Goal: Task Accomplishment & Management: Complete application form

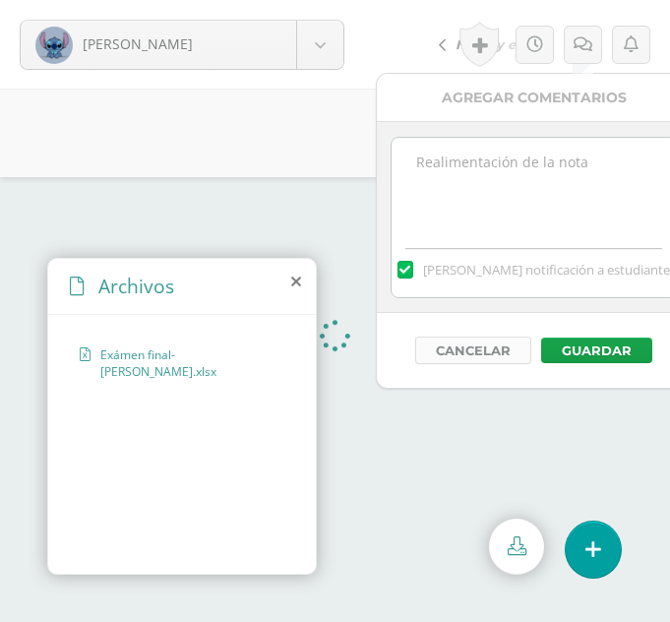
click at [460, 350] on button "Cancelar" at bounding box center [473, 350] width 116 height 28
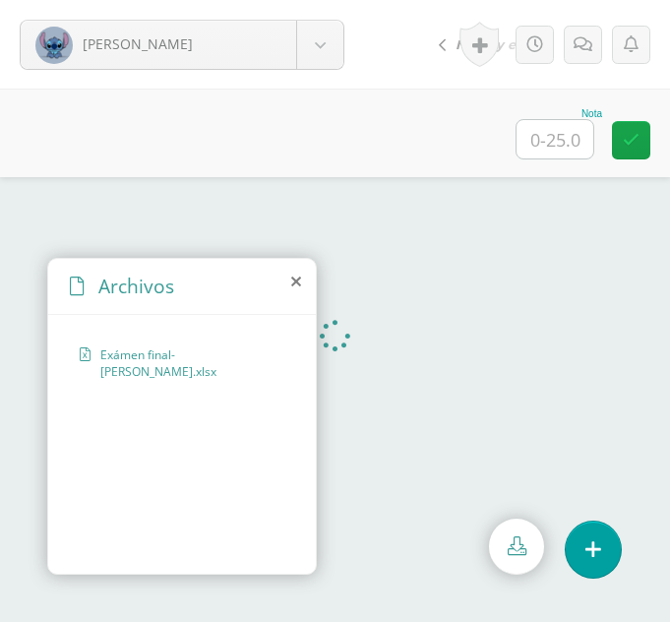
click at [299, 283] on icon at bounding box center [296, 281] width 10 height 16
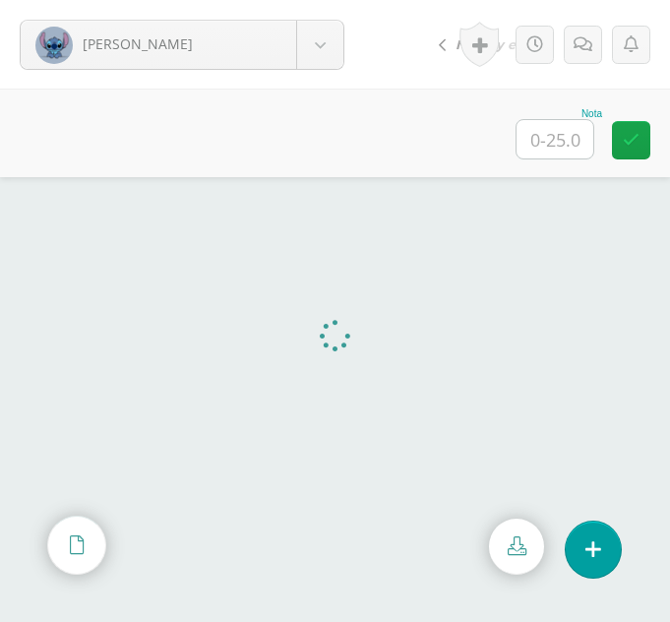
click at [553, 154] on input "text" at bounding box center [554, 139] width 77 height 38
type input "25"
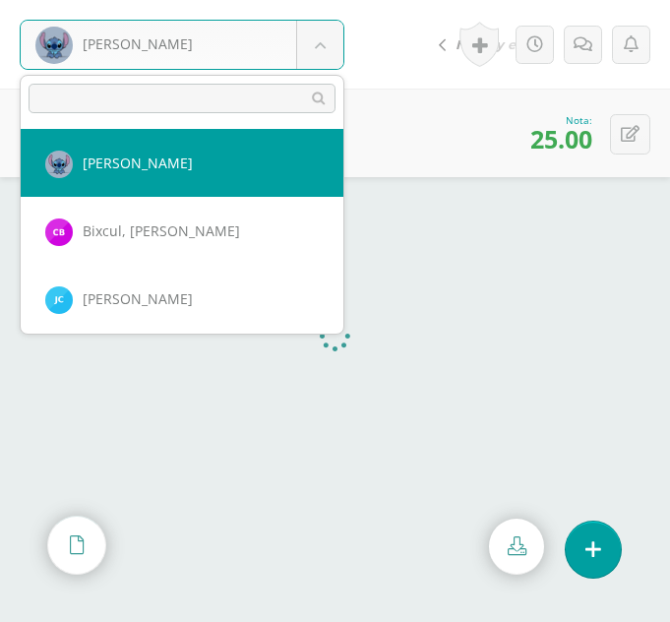
click at [315, 63] on body "Balam, Ingrid Balam, Ingrid Bixcul, Cristina Castro, Jimena Castro, Tania Chint…" at bounding box center [335, 311] width 670 height 622
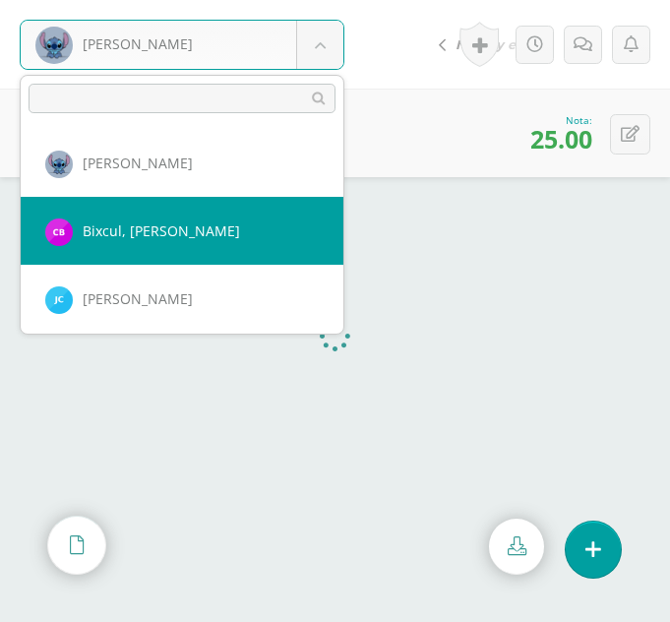
select select "267"
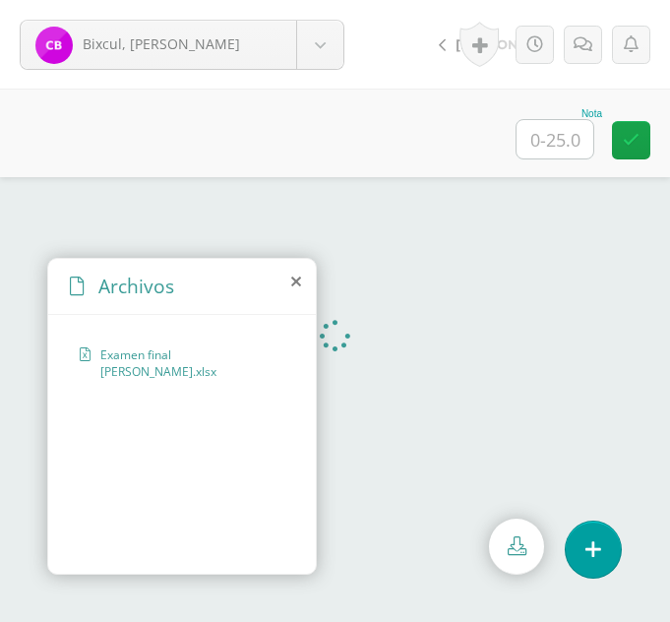
click at [291, 284] on icon at bounding box center [296, 281] width 10 height 16
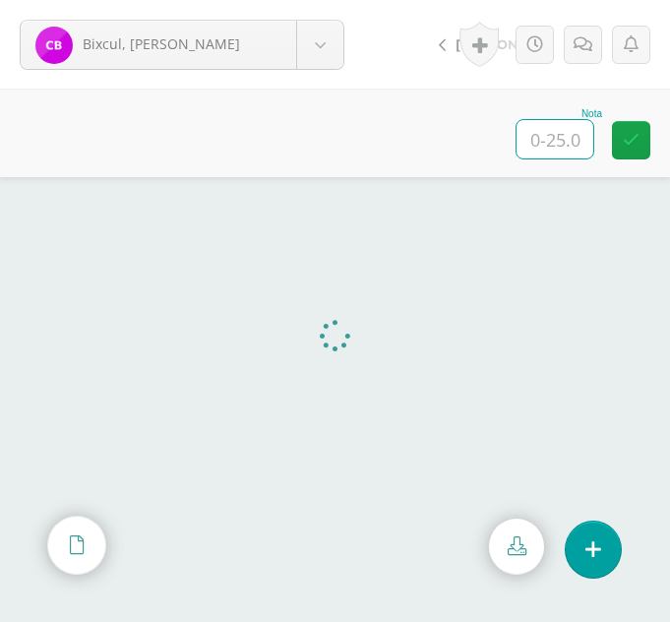
click at [565, 121] on input "text" at bounding box center [554, 139] width 77 height 38
type input "25"
click at [333, 0] on body "Bixcul, Cristina Balam, Ingrid Bixcul, Cristina Castro, Jimena Castro, Tania Ch…" at bounding box center [335, 0] width 670 height 0
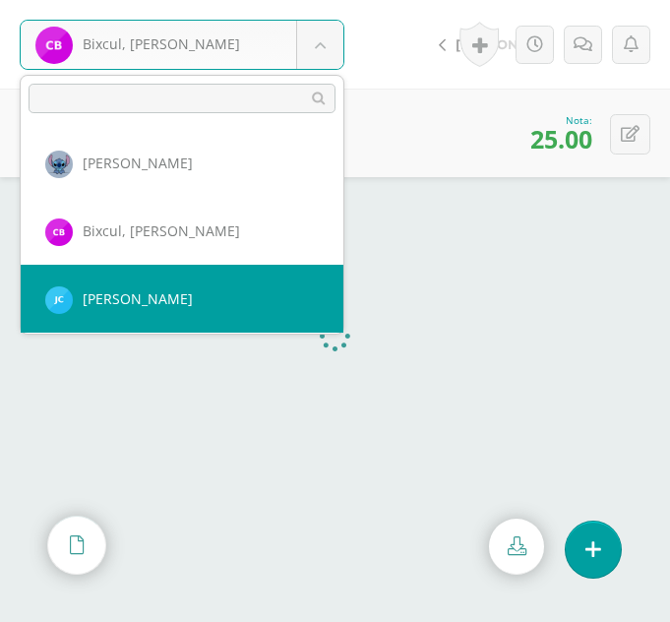
select select "241"
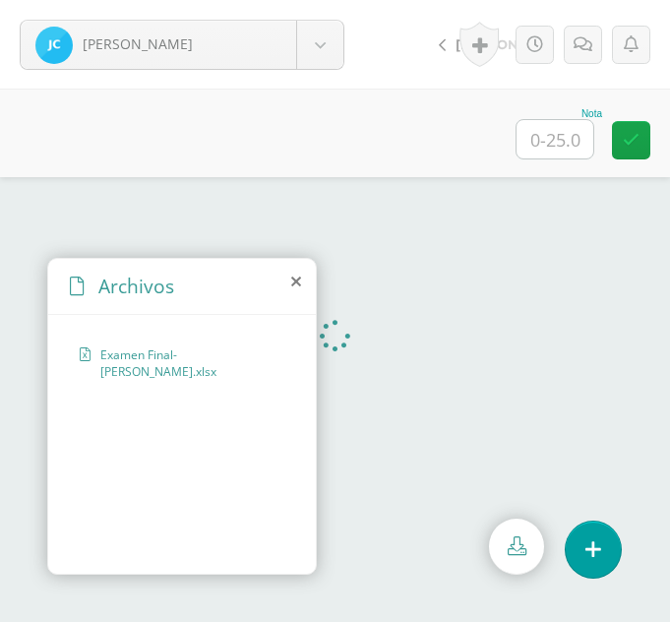
click at [298, 285] on icon at bounding box center [296, 281] width 10 height 16
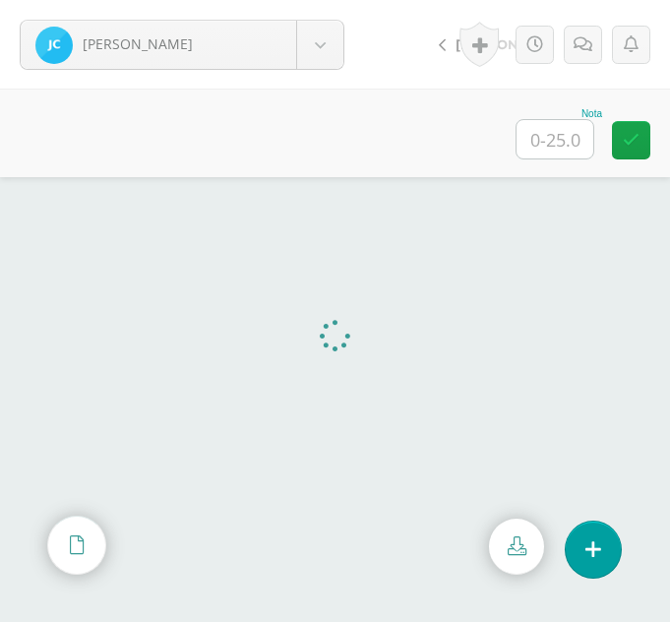
click at [562, 128] on input "text" at bounding box center [554, 139] width 77 height 38
type input "25"
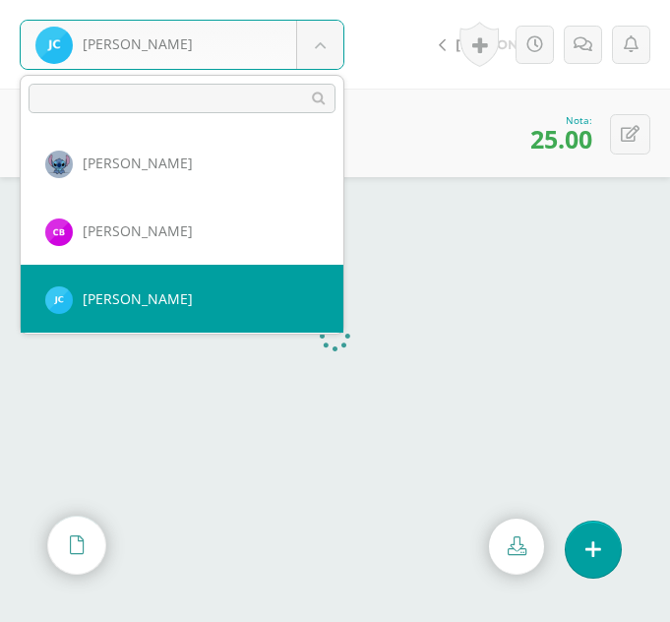
click at [335, 0] on body "Castro, Jimena Balam, Ingrid Bixcul, Cristina Castro, Jimena Castro, Tania Chin…" at bounding box center [335, 0] width 670 height 0
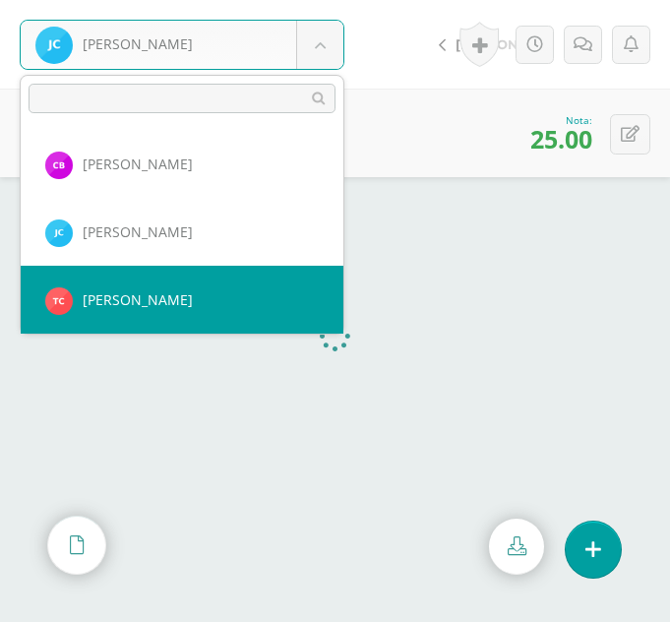
select select "242"
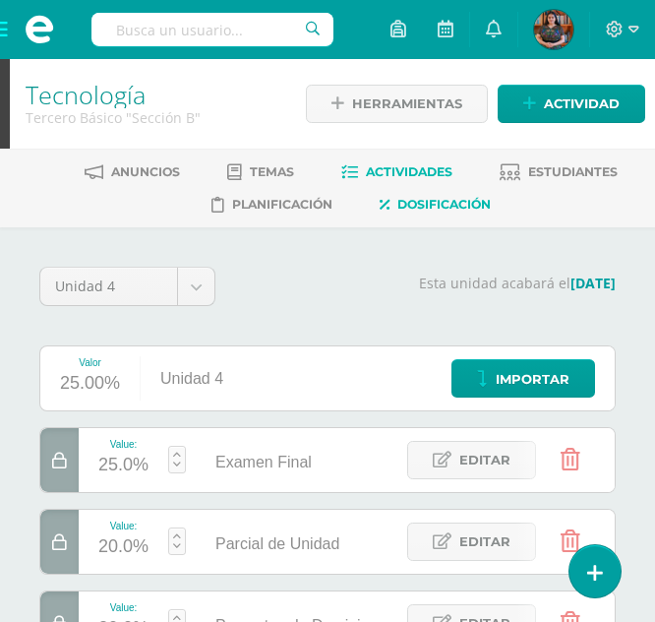
click at [388, 161] on link "Actividades" at bounding box center [396, 171] width 111 height 31
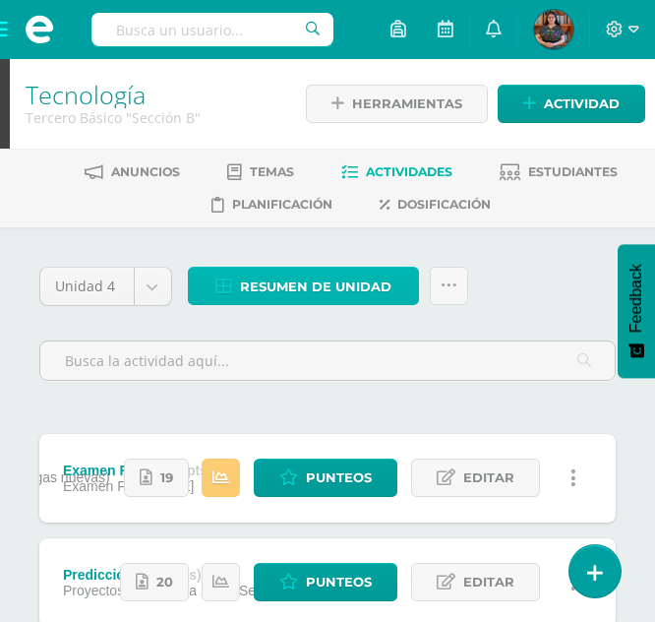
click at [313, 299] on span "Resumen de unidad" at bounding box center [315, 287] width 151 height 36
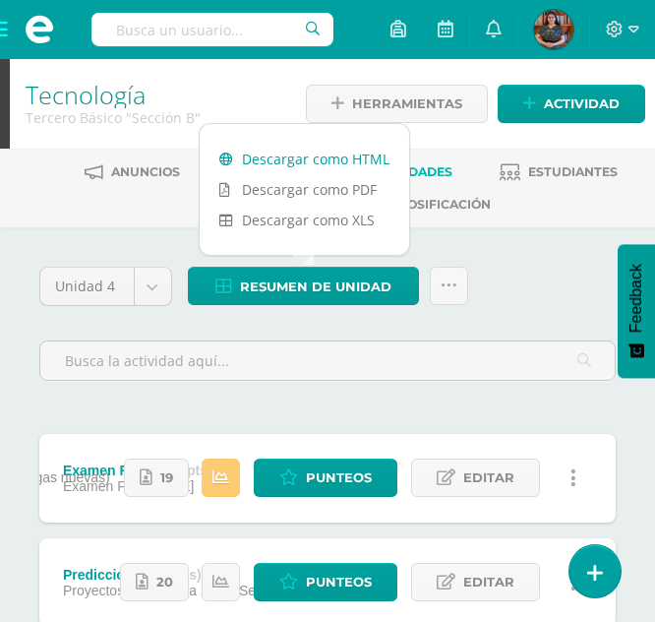
click at [362, 151] on link "Descargar como HTML" at bounding box center [304, 159] width 209 height 30
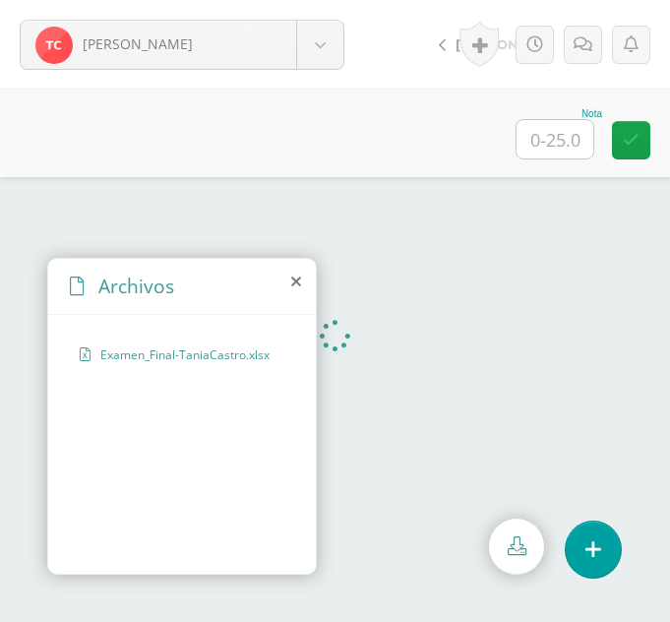
click at [295, 281] on icon at bounding box center [296, 281] width 10 height 16
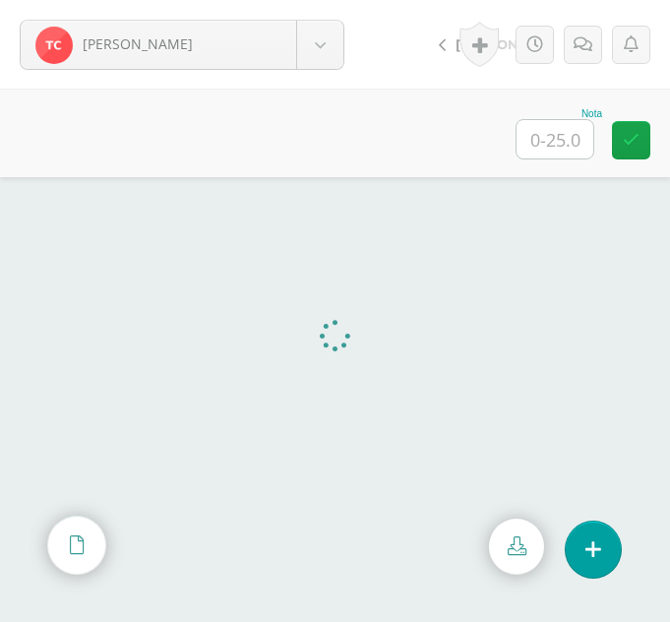
click at [545, 150] on input "text" at bounding box center [554, 139] width 77 height 38
type input "24"
click at [583, 60] on link at bounding box center [583, 45] width 38 height 38
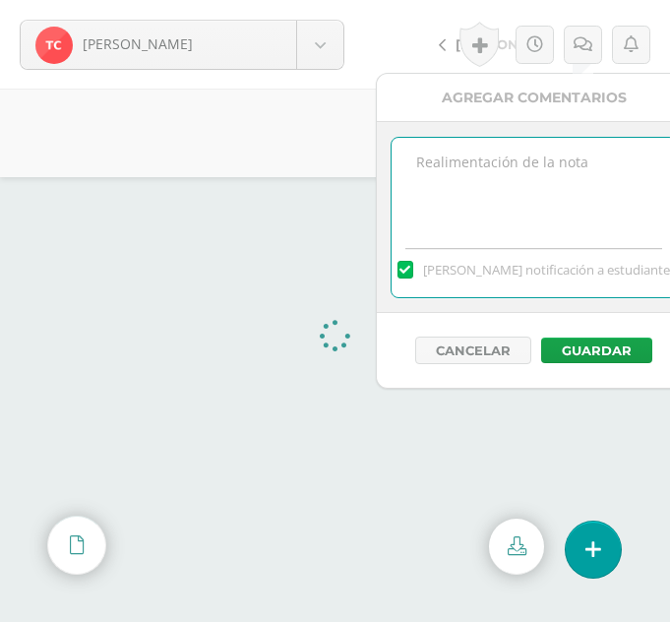
click at [593, 161] on textarea at bounding box center [533, 187] width 284 height 98
type textarea "La configuración de la tabla dinámica en la primera serie"
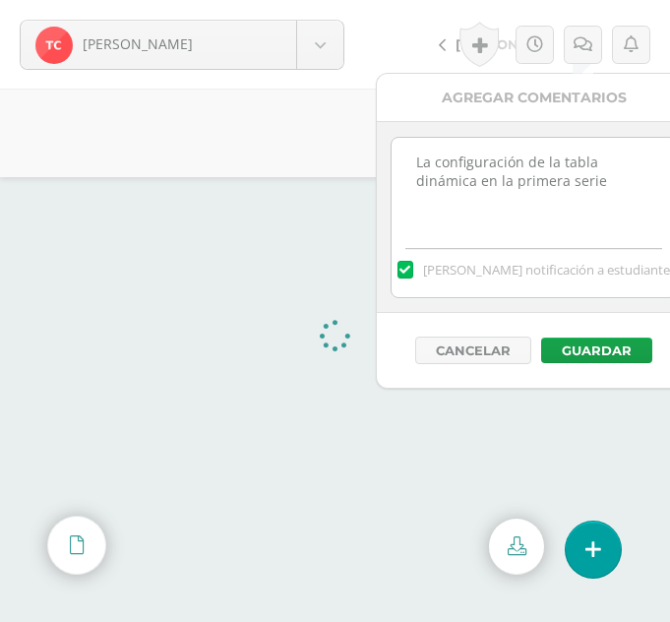
click at [595, 334] on div "Cancelar Guardar" at bounding box center [534, 350] width 315 height 75
click at [577, 344] on button "Guardar" at bounding box center [596, 350] width 111 height 26
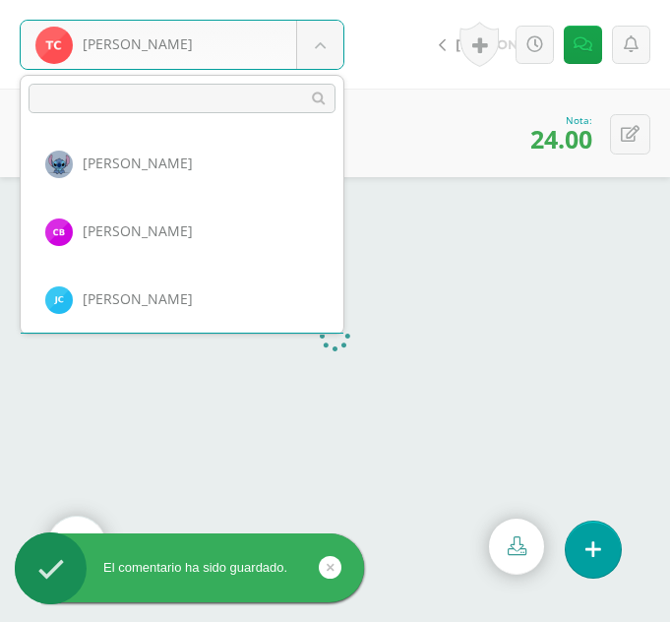
click at [329, 50] on body "El comentario ha sido guardado. El comentario ha sido guardado. Castro, Tania B…" at bounding box center [335, 311] width 670 height 622
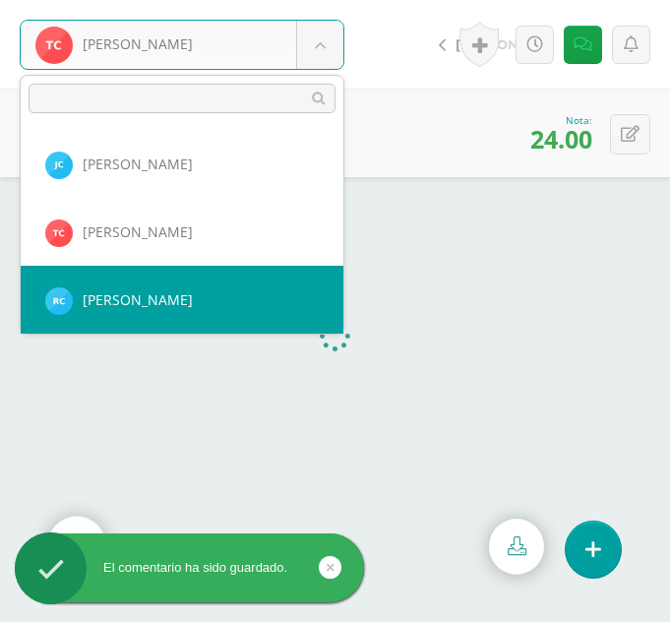
select select "269"
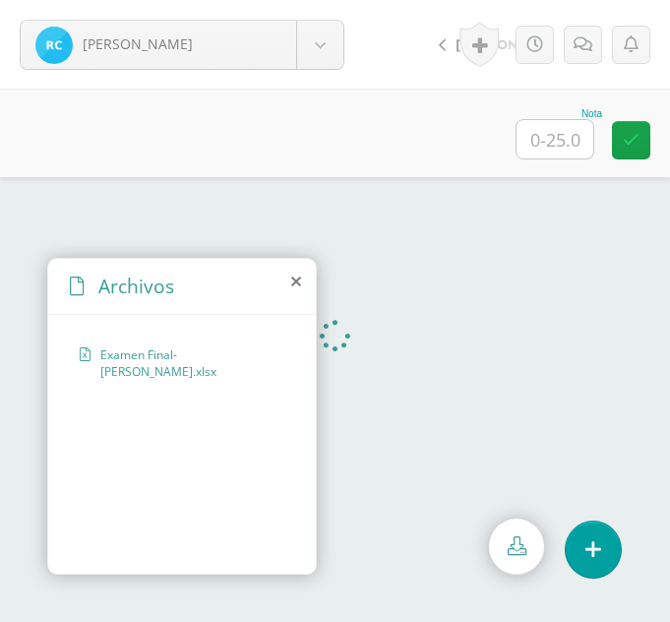
click at [291, 280] on icon at bounding box center [296, 281] width 10 height 16
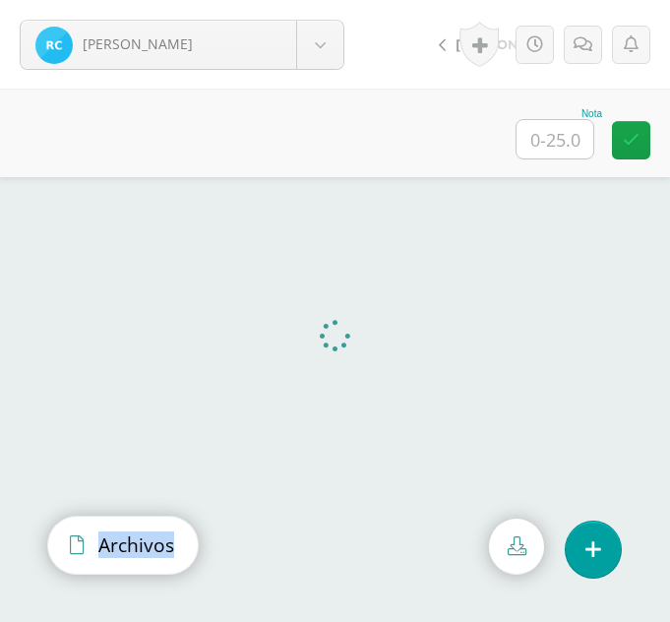
click at [70, 543] on icon at bounding box center [77, 544] width 14 height 19
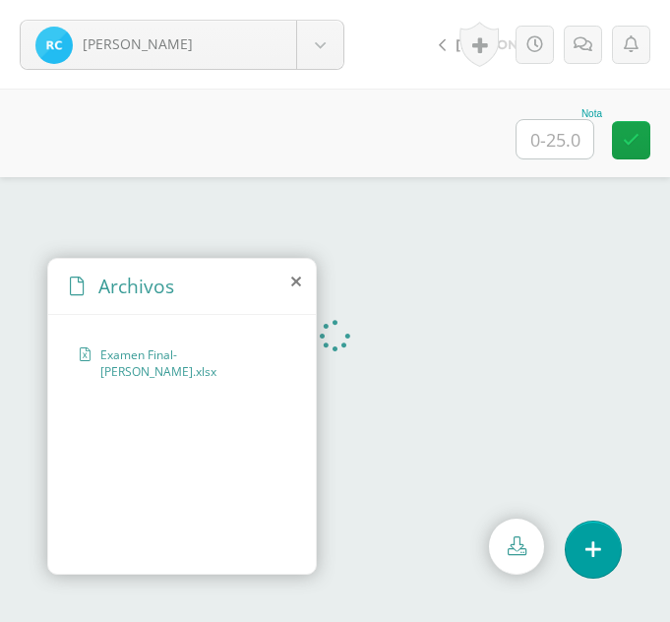
click at [293, 281] on icon at bounding box center [296, 281] width 10 height 16
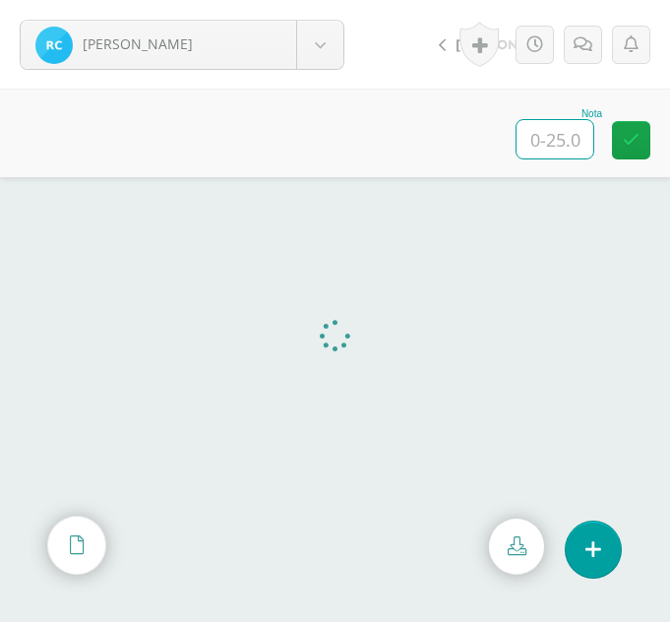
click at [567, 142] on input "text" at bounding box center [554, 139] width 77 height 38
type input "20"
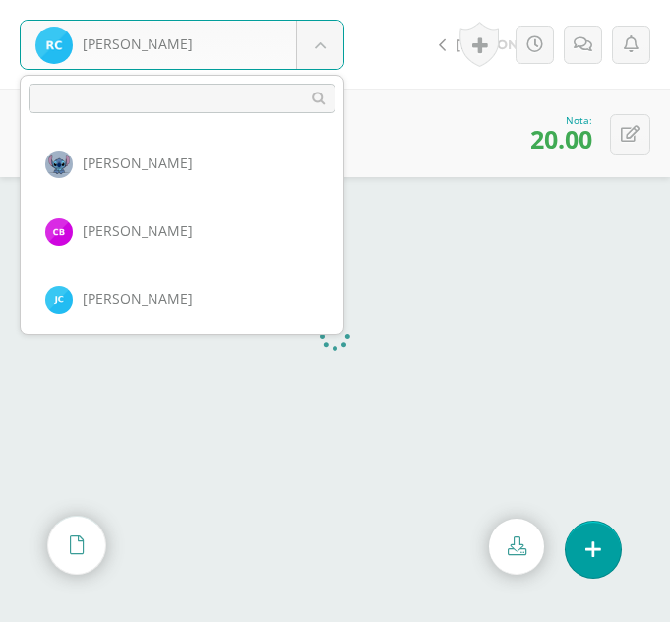
click at [336, 0] on body "[PERSON_NAME] [PERSON_NAME] [PERSON_NAME] [PERSON_NAME][GEOGRAPHIC_DATA] [GEOGR…" at bounding box center [335, 0] width 670 height 0
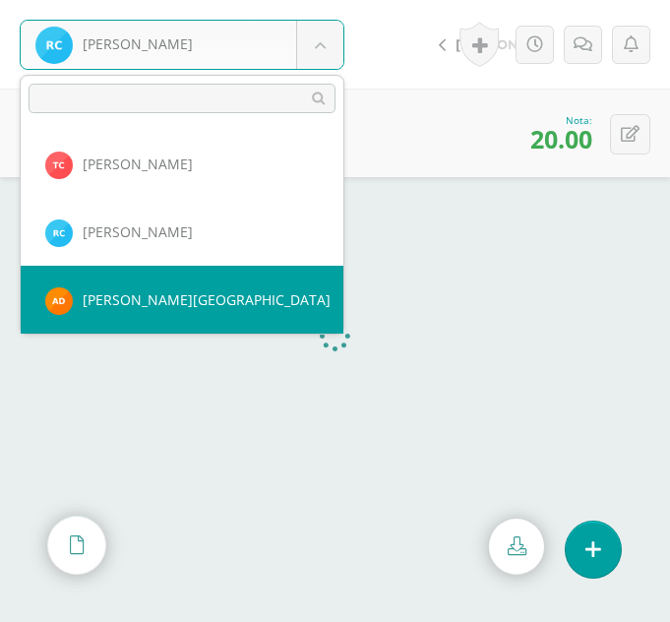
select select "274"
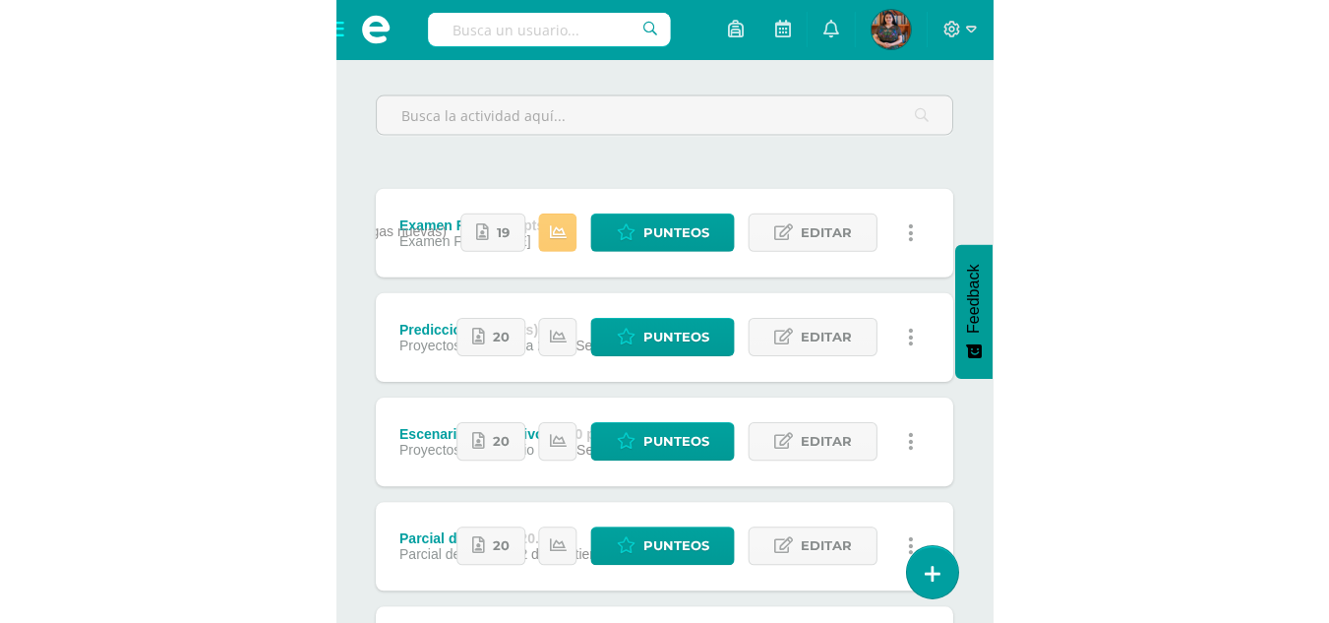
scroll to position [369, 0]
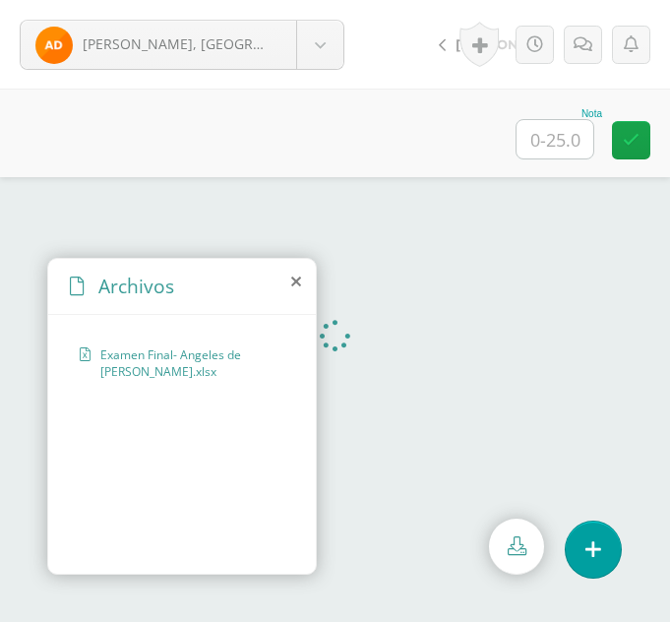
click at [293, 282] on icon at bounding box center [296, 281] width 10 height 16
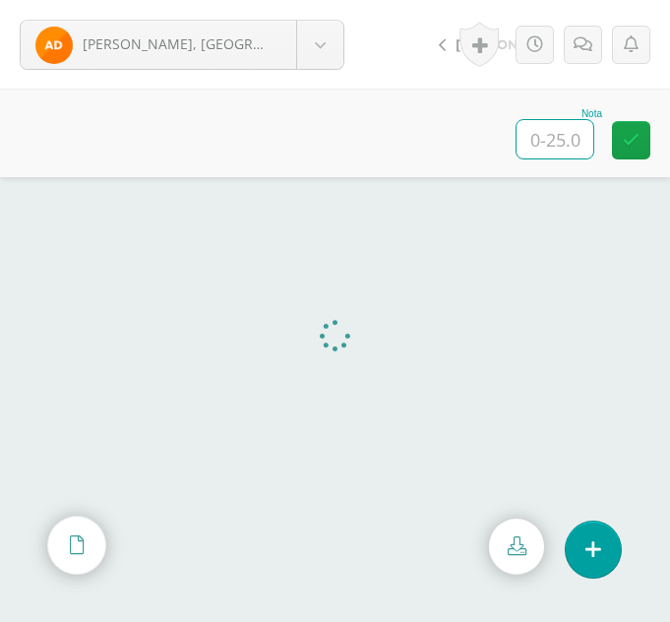
click at [544, 134] on input "text" at bounding box center [554, 139] width 77 height 38
type input "22"
click at [308, 0] on body "De León, Angeles Balam, Ingrid Bixcul, Cristina Castro, Jimena Castro, Tania Ch…" at bounding box center [335, 0] width 670 height 0
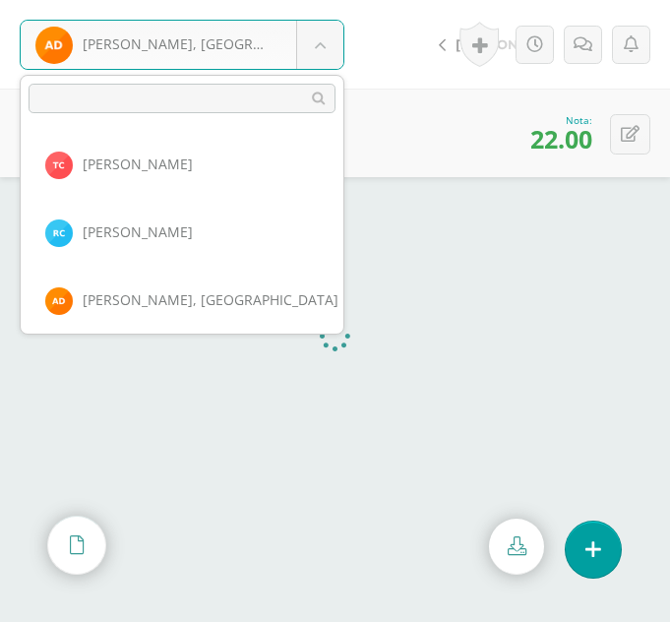
scroll to position [270, 0]
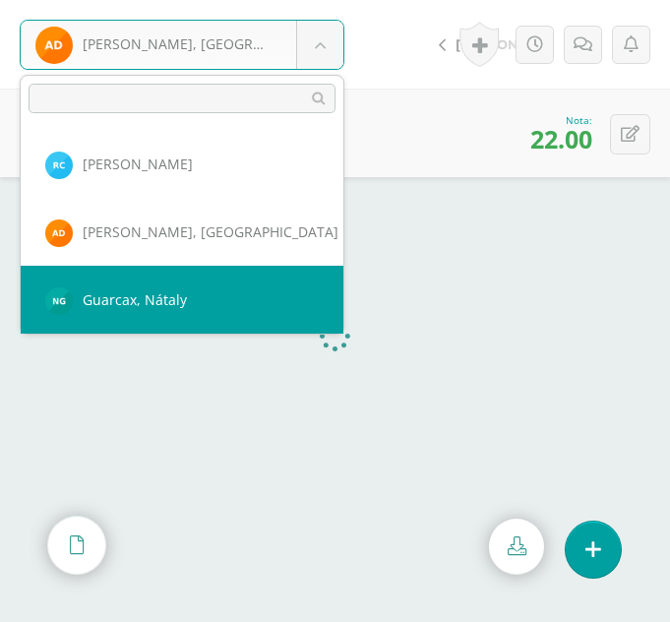
select select "245"
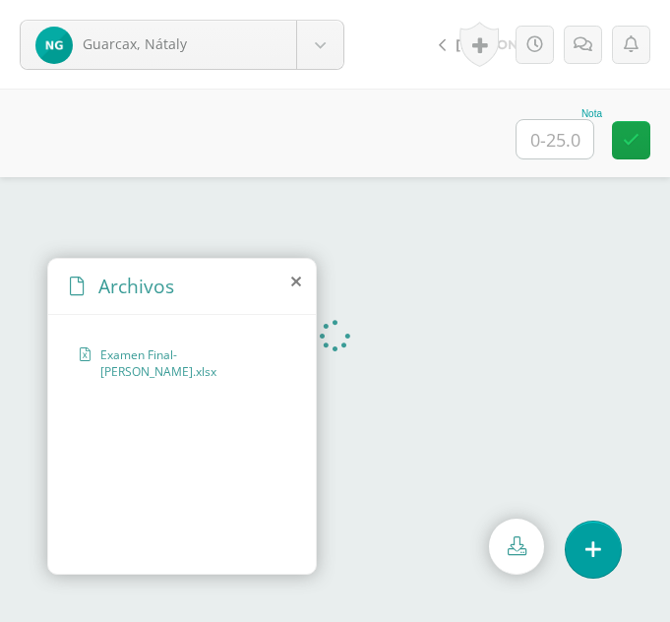
click at [295, 279] on icon at bounding box center [296, 281] width 10 height 16
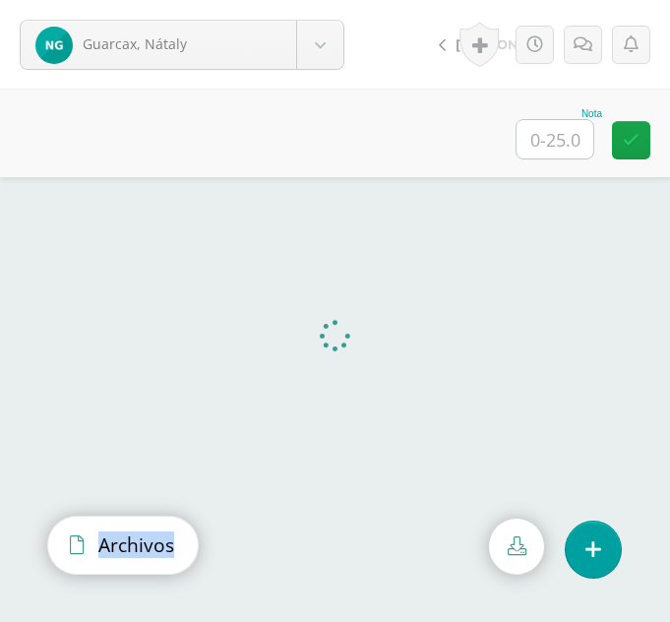
drag, startPoint x: 171, startPoint y: 556, endPoint x: 96, endPoint y: 534, distance: 77.8
click at [96, 534] on div "Archivos" at bounding box center [122, 544] width 149 height 56
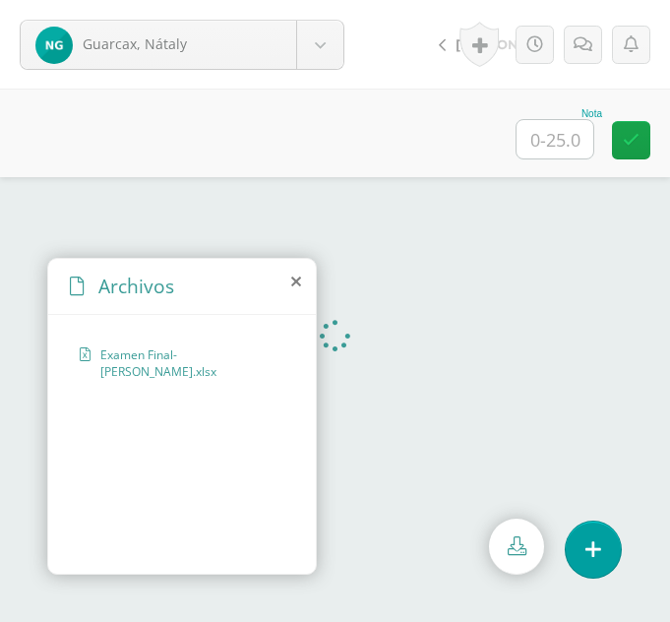
click at [299, 286] on icon at bounding box center [296, 281] width 10 height 16
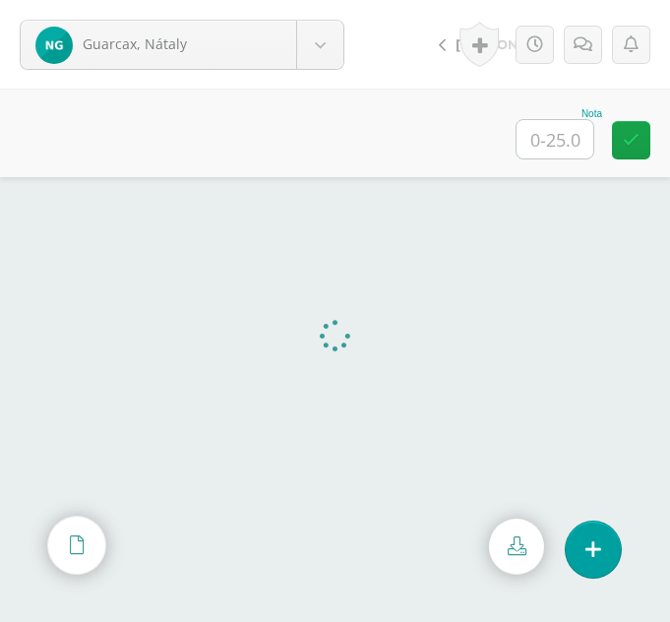
click at [537, 136] on input "text" at bounding box center [554, 139] width 77 height 38
type input "25"
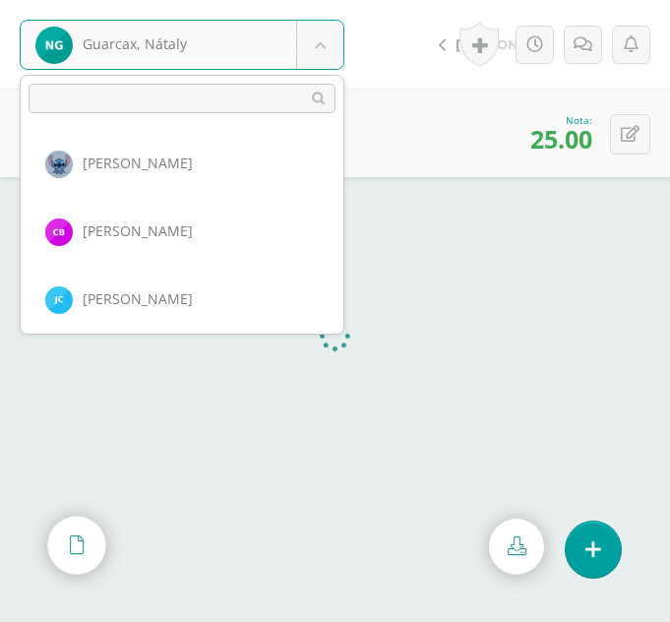
click at [335, 0] on body "Guarcax, Nátaly Balam, Ingrid Bixcul, Cristina Castro, Jimena Castro, Tania Chi…" at bounding box center [335, 0] width 670 height 0
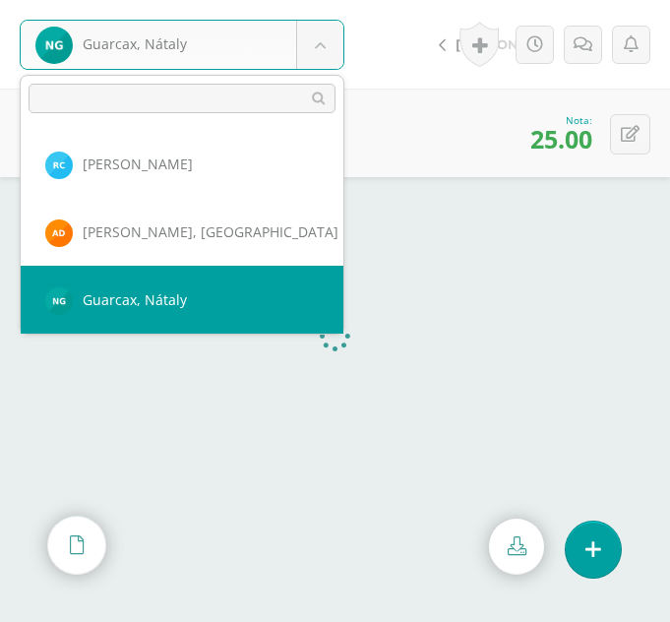
scroll to position [338, 0]
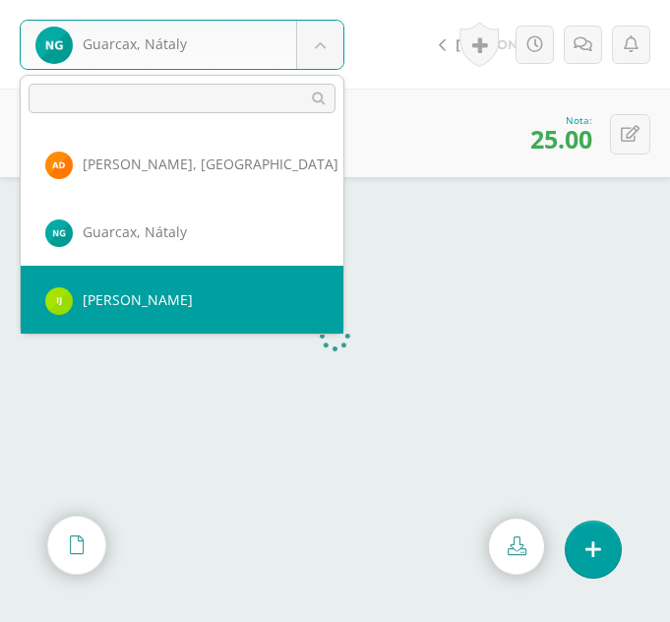
select select "279"
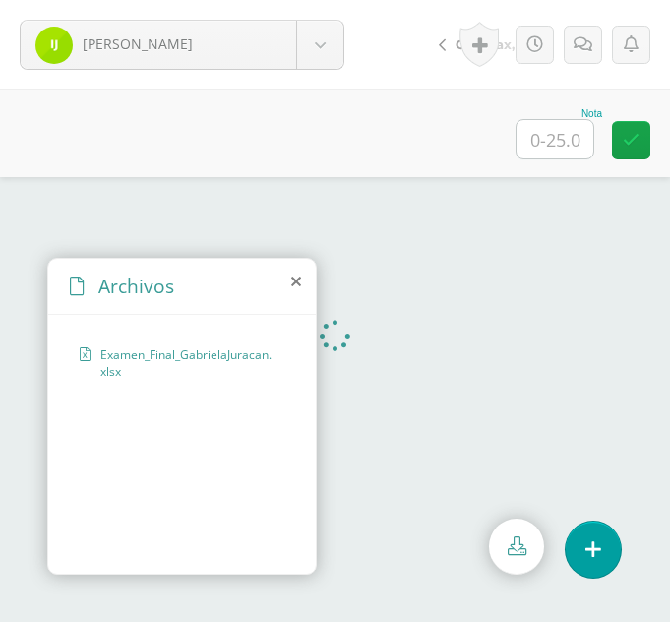
click at [293, 284] on icon at bounding box center [296, 281] width 10 height 16
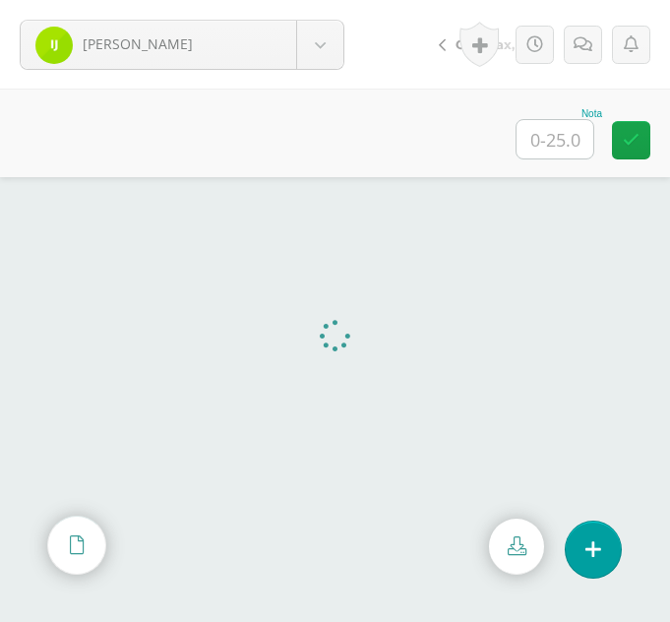
click at [540, 150] on input "text" at bounding box center [554, 139] width 77 height 38
type input "23"
click at [312, 0] on body "[PERSON_NAME] [PERSON_NAME] [PERSON_NAME] [PERSON_NAME][GEOGRAPHIC_DATA] [GEOGR…" at bounding box center [335, 0] width 670 height 0
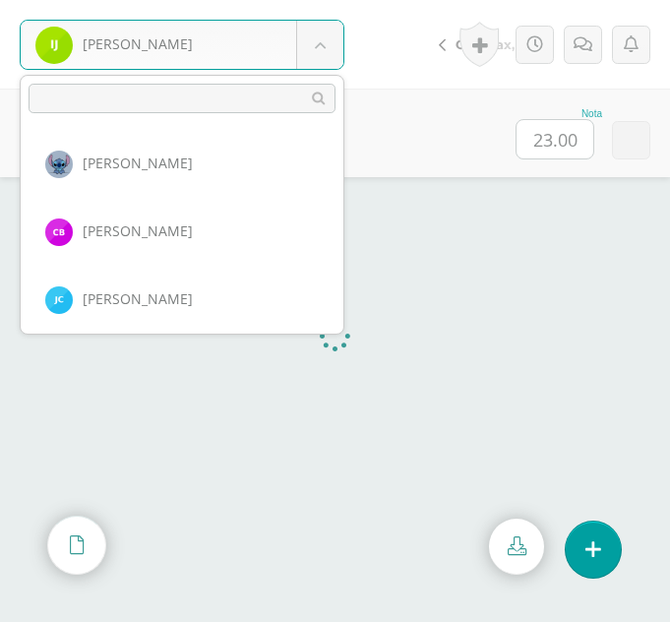
scroll to position [338, 0]
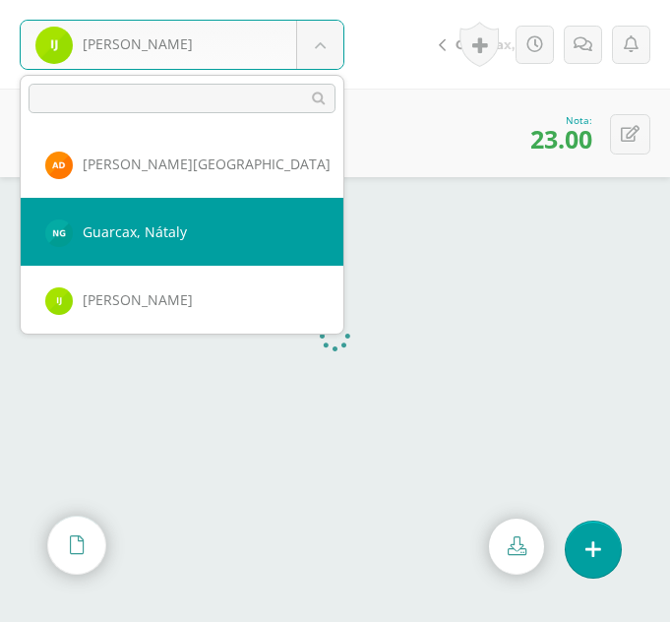
select select "245"
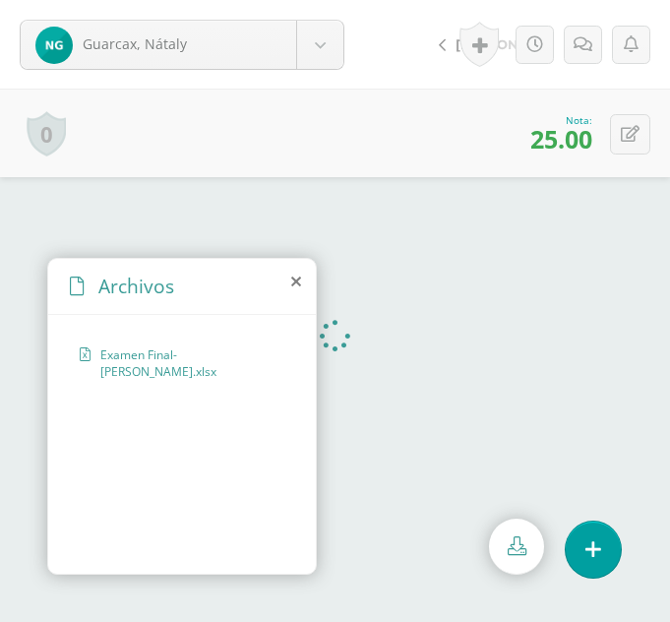
click at [298, 278] on icon at bounding box center [296, 281] width 10 height 16
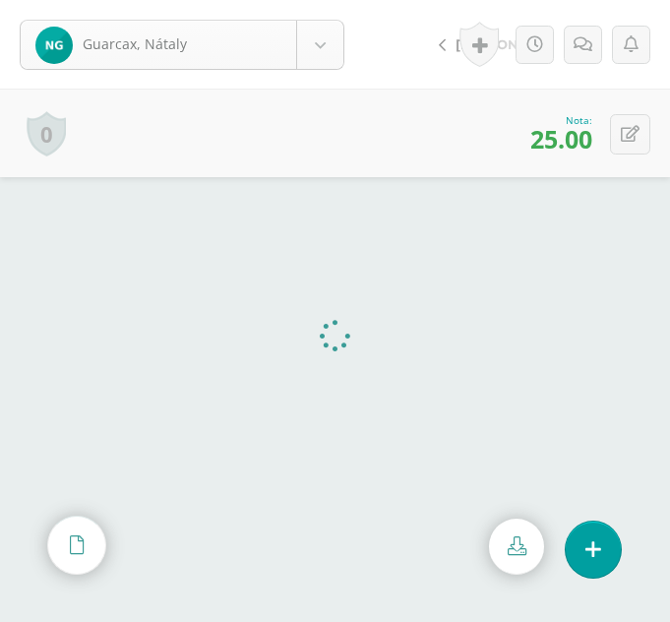
click at [330, 0] on body "Guarcax, Nátaly Balam, Ingrid Bixcul, Cristina Castro, Jimena Castro, Tania Chi…" at bounding box center [335, 0] width 670 height 0
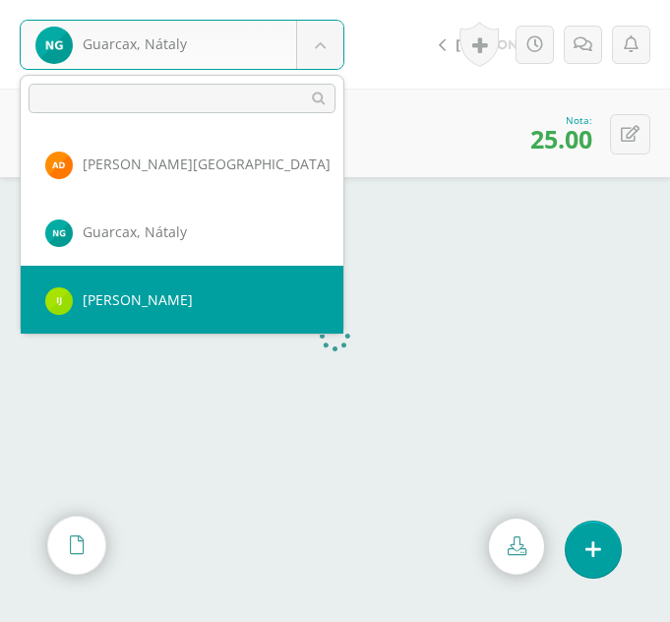
scroll to position [406, 0]
select select "247"
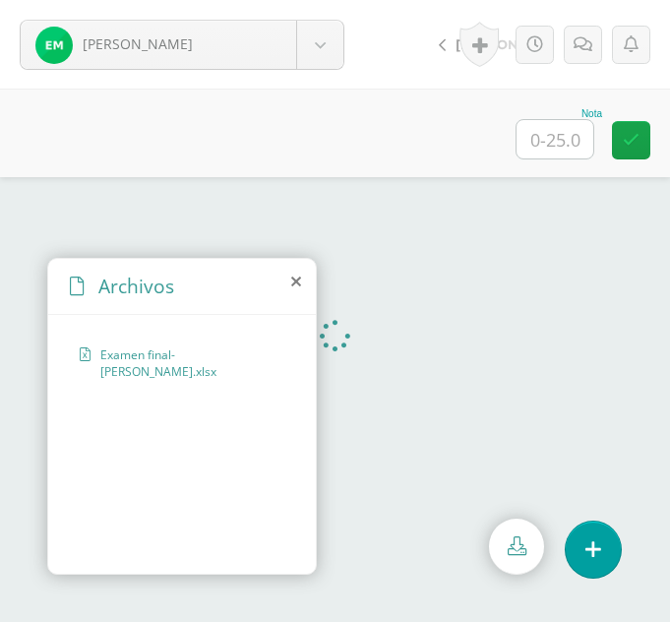
click at [297, 277] on icon at bounding box center [296, 281] width 10 height 16
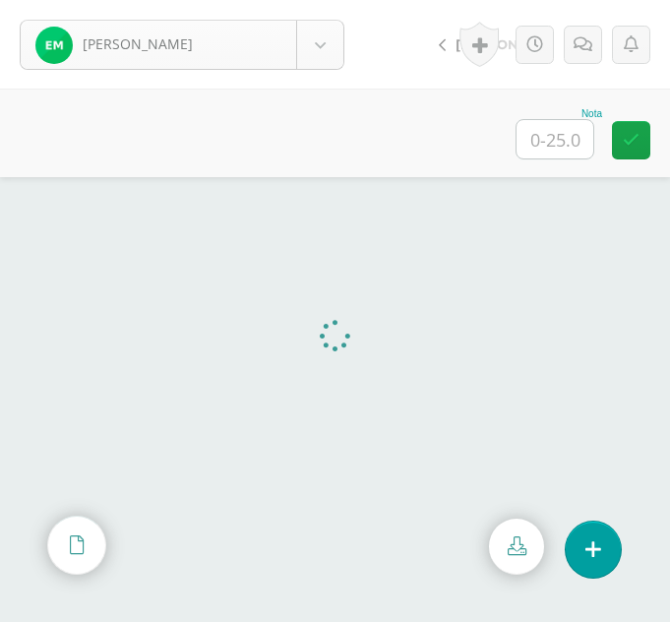
click at [327, 0] on body "Magzul, Evelyn Balam, Ingrid Bixcul, Cristina Castro, Jimena Castro, Tania Chin…" at bounding box center [335, 0] width 670 height 0
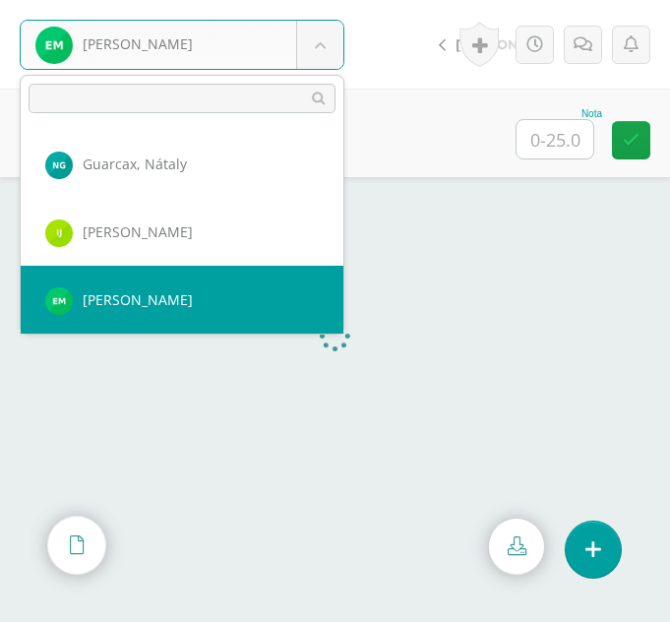
scroll to position [474, 0]
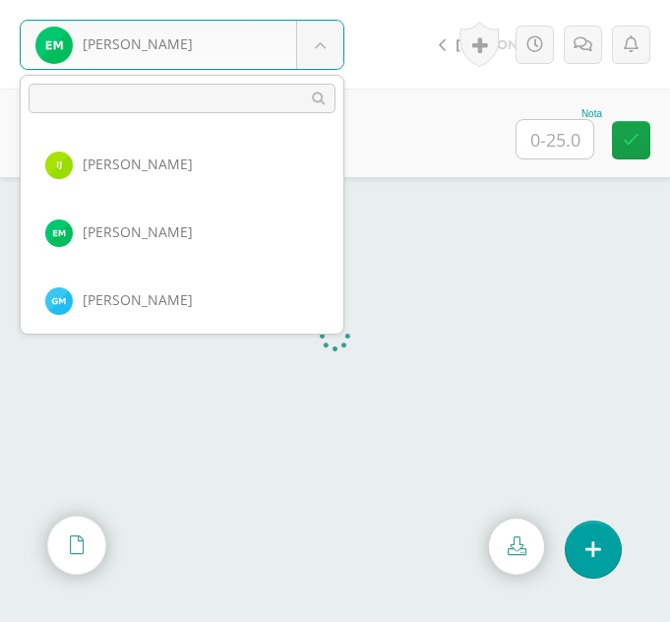
click at [412, 0] on body "Magzul, Evelyn Balam, Ingrid Bixcul, Cristina Castro, Jimena Castro, Tania Chin…" at bounding box center [335, 0] width 670 height 0
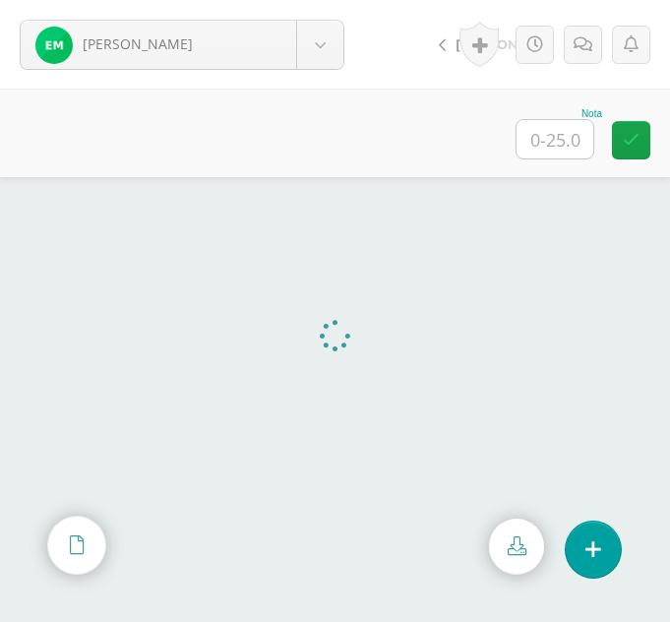
click at [564, 150] on input "text" at bounding box center [554, 139] width 77 height 38
type input "23"
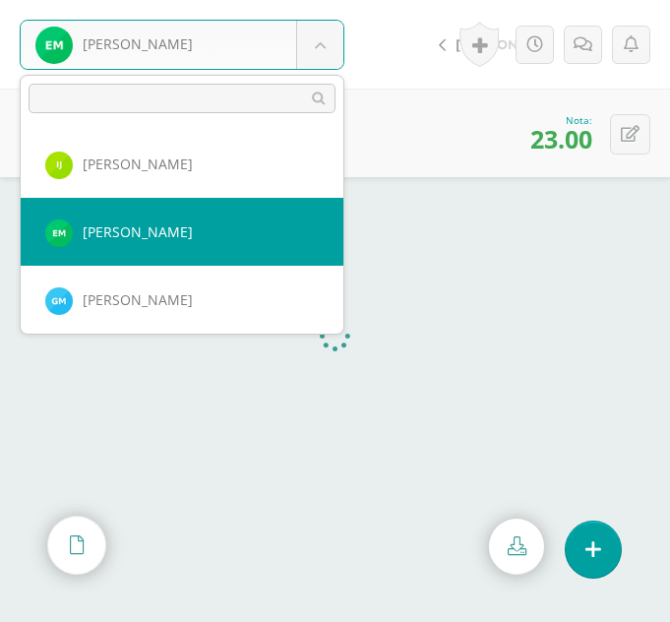
click at [319, 0] on body "Magzul, Evelyn Balam, Ingrid Bixcul, Cristina Castro, Jimena Castro, Tania Chin…" at bounding box center [335, 0] width 670 height 0
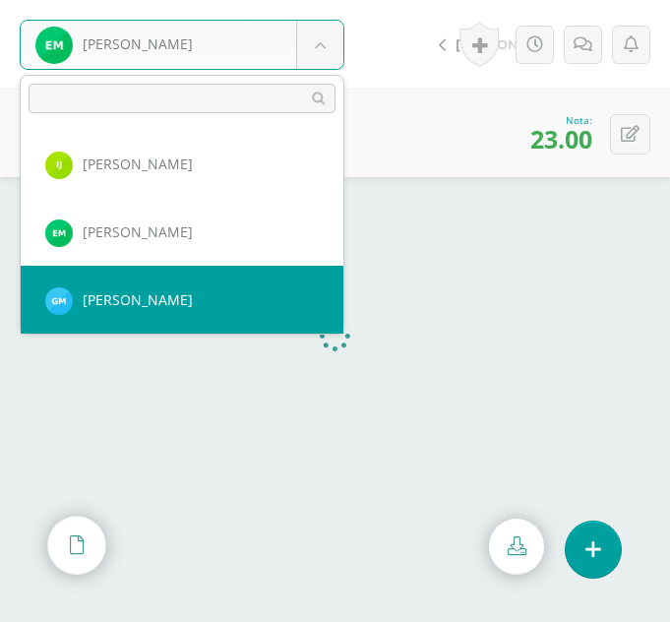
select select "248"
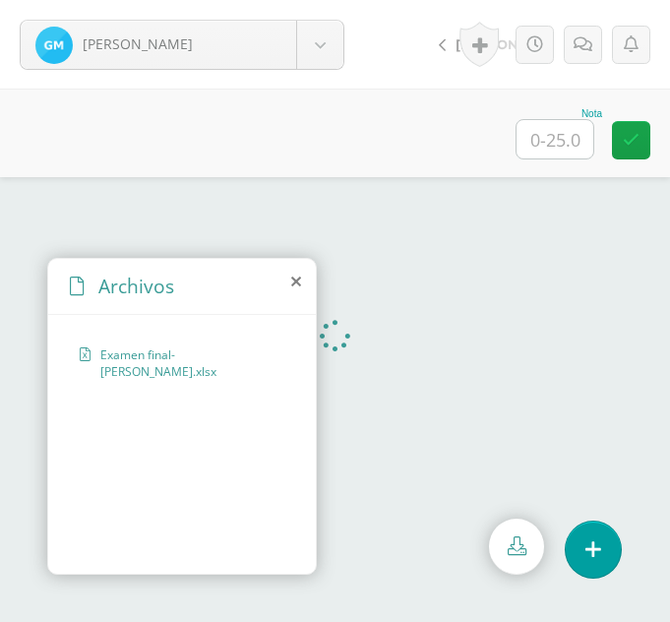
click at [295, 284] on icon at bounding box center [296, 281] width 10 height 16
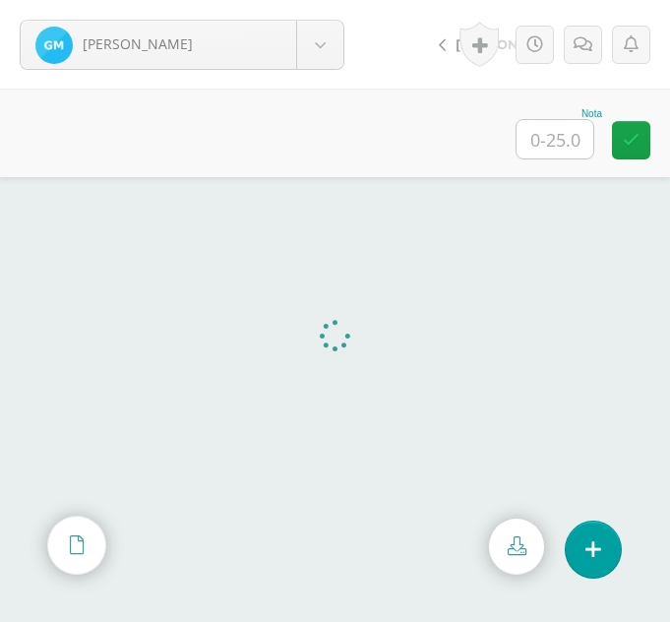
click at [561, 141] on input "text" at bounding box center [554, 139] width 77 height 38
type input "25"
click at [318, 0] on body "Meletz, Gloria Balam, Ingrid Bixcul, Cristina Castro, Jimena Castro, Tania Chin…" at bounding box center [335, 0] width 670 height 0
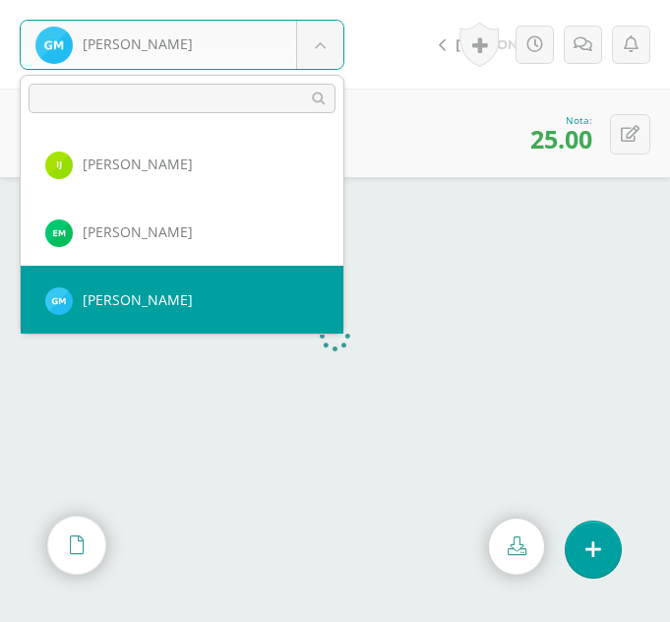
scroll to position [542, 0]
select select "250"
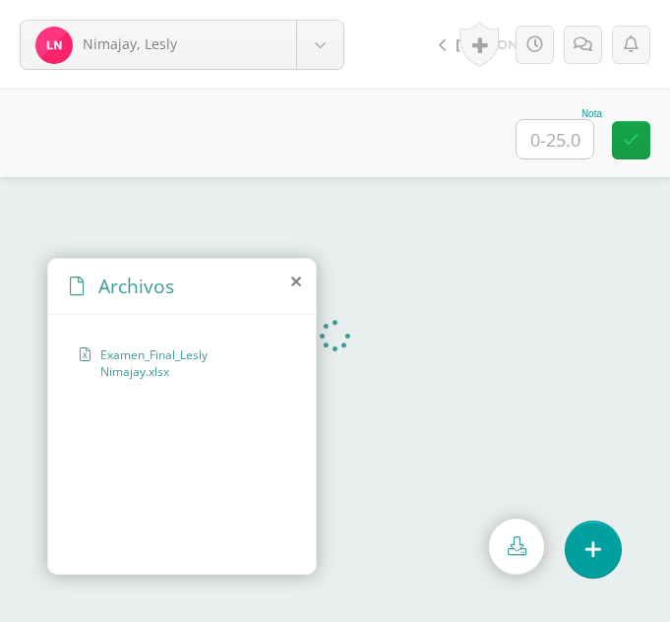
click at [301, 270] on div "Archivos" at bounding box center [182, 287] width 268 height 56
click at [294, 281] on icon at bounding box center [296, 281] width 10 height 16
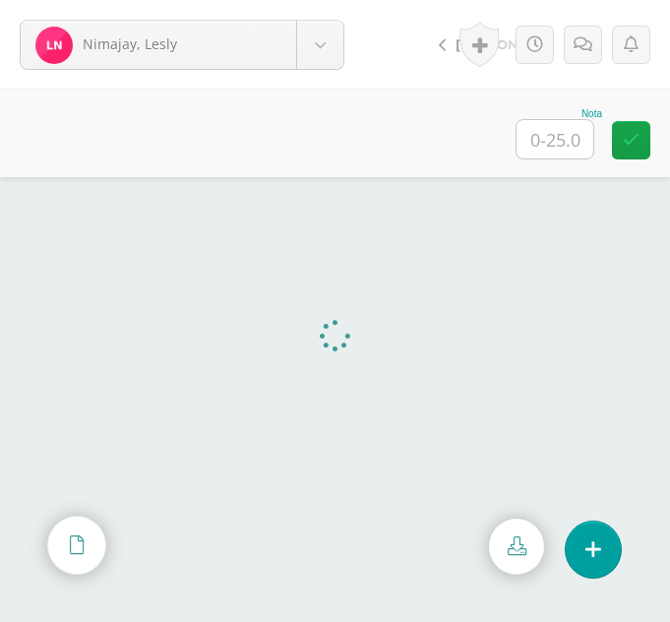
click at [542, 129] on input "text" at bounding box center [554, 139] width 77 height 38
type input "23"
click at [295, 0] on body "Nimajay, Lesly Balam, Ingrid Bixcul, Cristina Castro, Jimena Castro, Tania Chin…" at bounding box center [335, 0] width 670 height 0
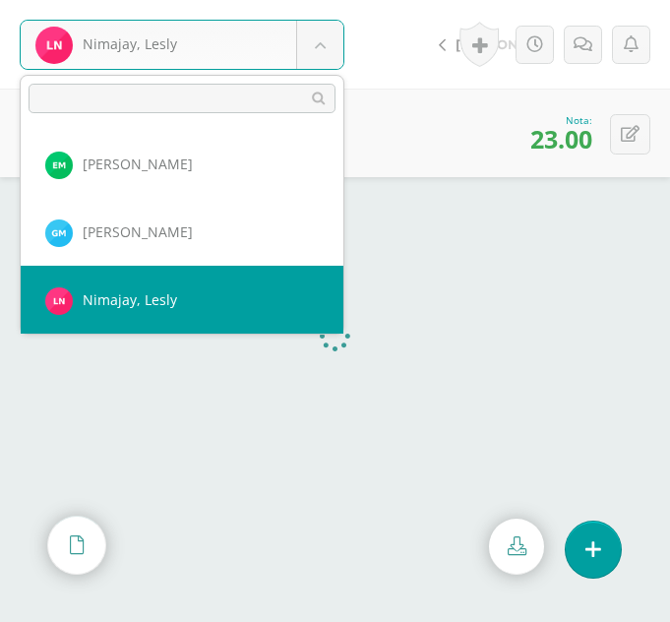
scroll to position [611, 0]
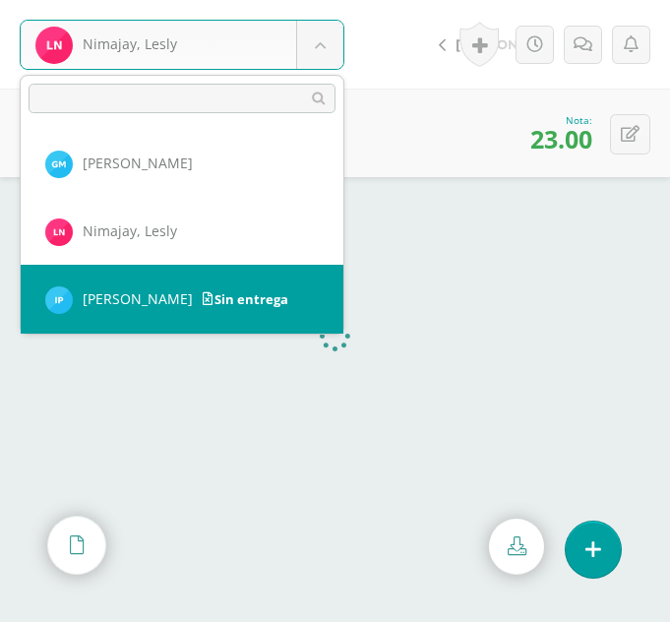
select select "282"
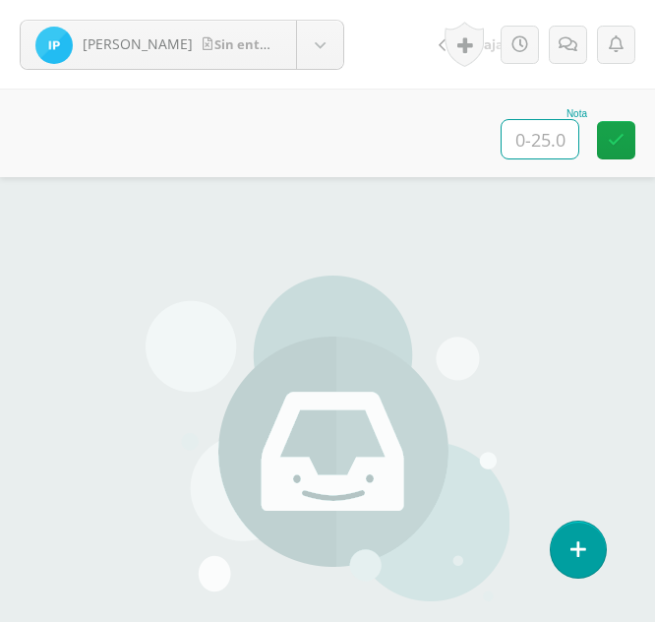
click at [554, 142] on input "text" at bounding box center [540, 139] width 77 height 38
type input "00"
click at [578, 48] on link at bounding box center [568, 45] width 38 height 38
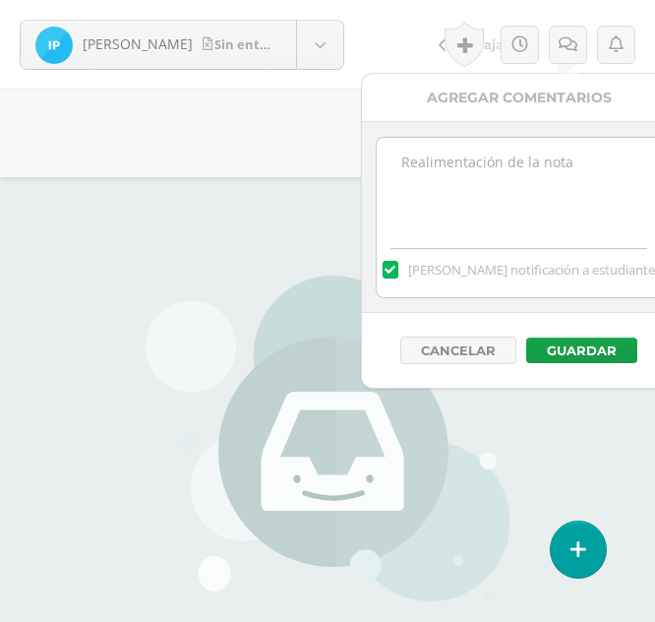
click at [440, 178] on textarea at bounding box center [519, 187] width 284 height 98
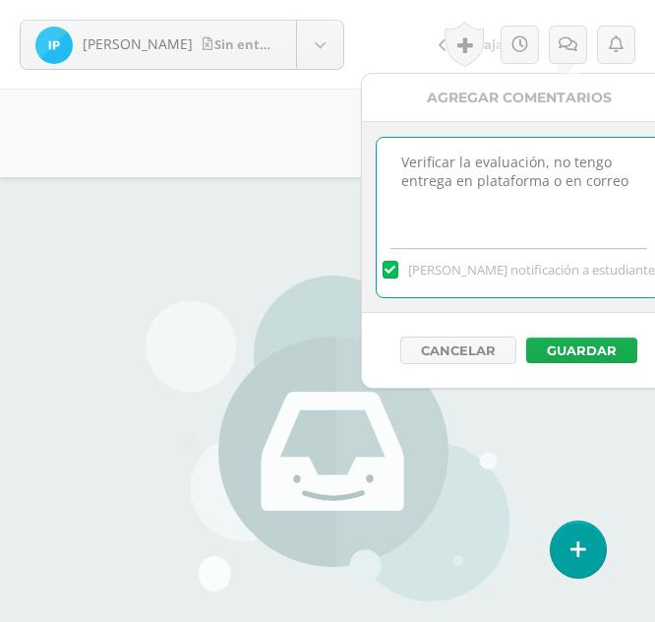
type textarea "Verificar la evaluación, no tengo entrega en plataforma o en correo"
click at [574, 350] on button "Guardar" at bounding box center [581, 350] width 111 height 26
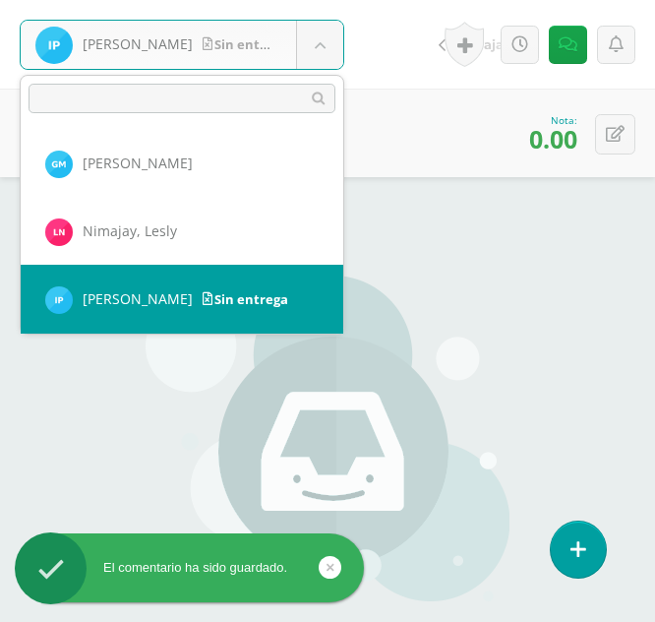
scroll to position [679, 0]
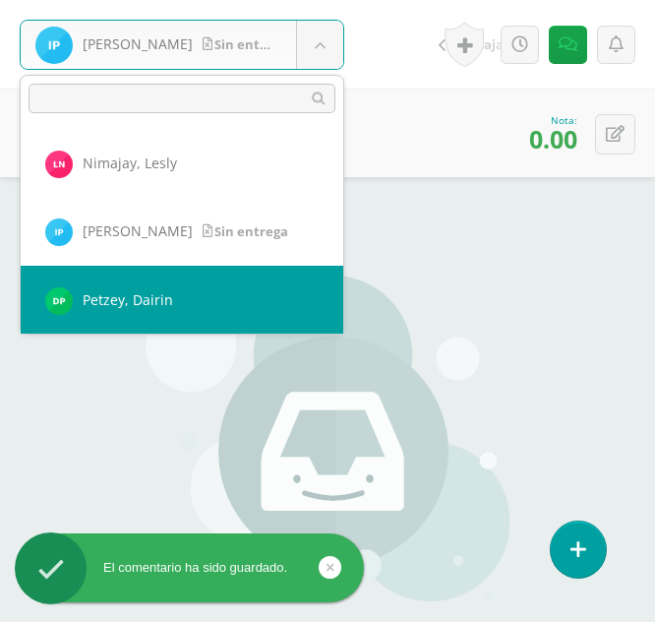
select select "283"
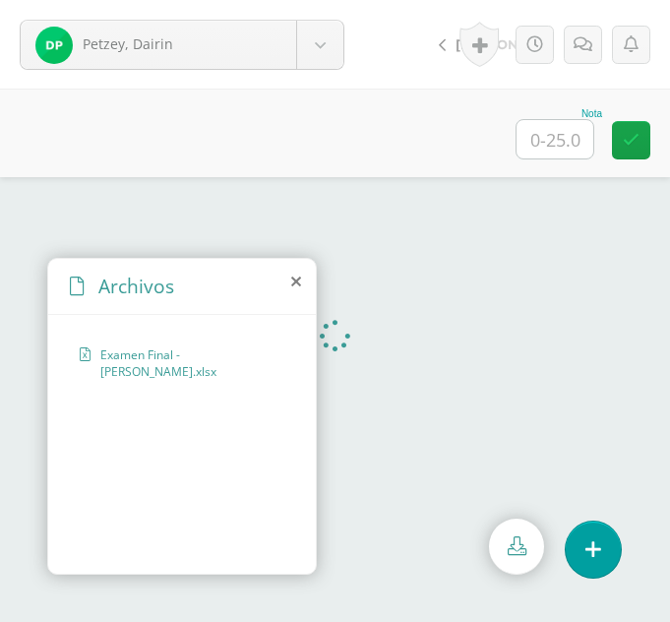
click at [296, 281] on icon at bounding box center [296, 281] width 10 height 16
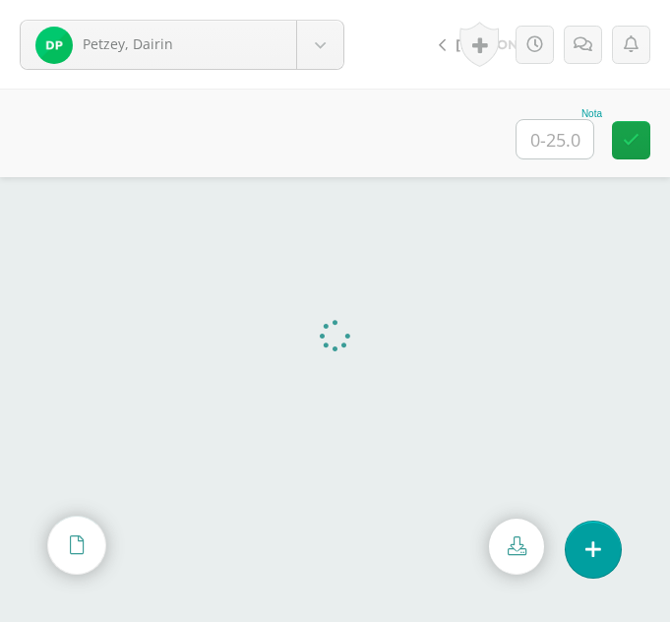
click at [537, 136] on input "text" at bounding box center [554, 139] width 77 height 38
type input "23"
click at [320, 0] on body "Petzey, Dairin Balam, Ingrid Bixcul, Cristina Castro, Jimena Castro, Tania Chin…" at bounding box center [335, 0] width 670 height 0
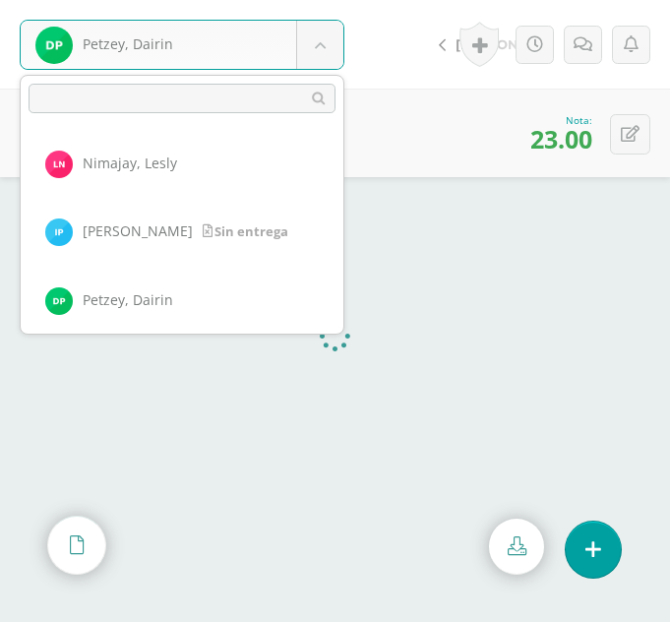
scroll to position [747, 0]
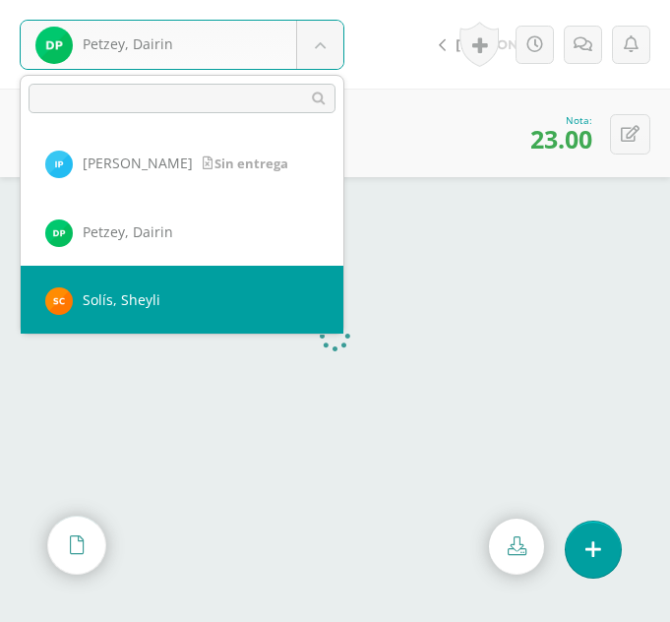
select select "271"
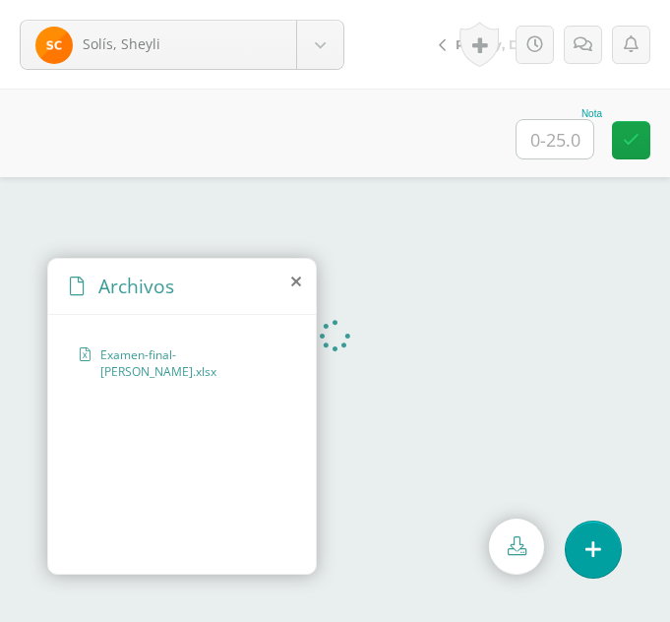
click at [298, 275] on icon at bounding box center [296, 281] width 10 height 16
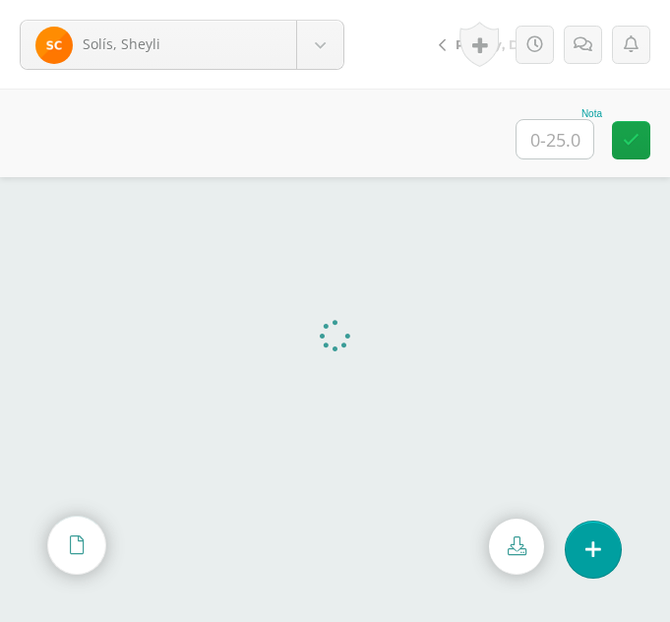
click at [560, 149] on input "text" at bounding box center [554, 139] width 77 height 38
type input "23"
click at [320, 0] on body "[PERSON_NAME] [PERSON_NAME], [PERSON_NAME][GEOGRAPHIC_DATA] [GEOGRAPHIC_DATA][P…" at bounding box center [335, 0] width 670 height 0
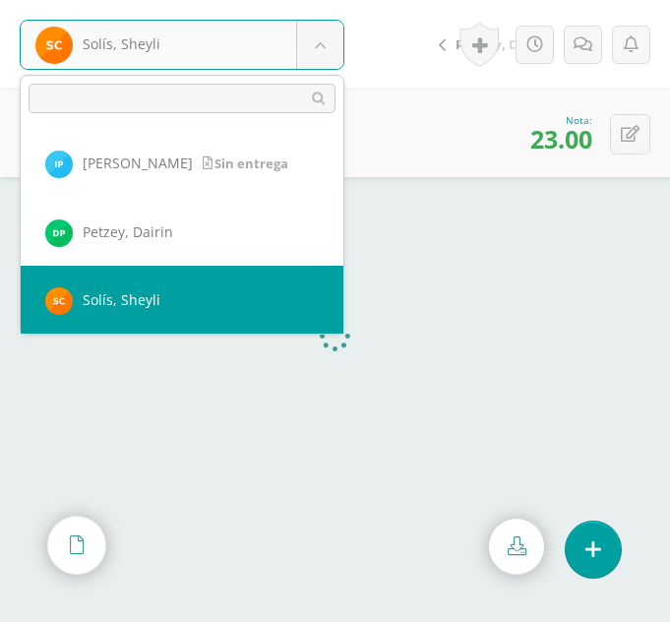
scroll to position [814, 0]
select select "284"
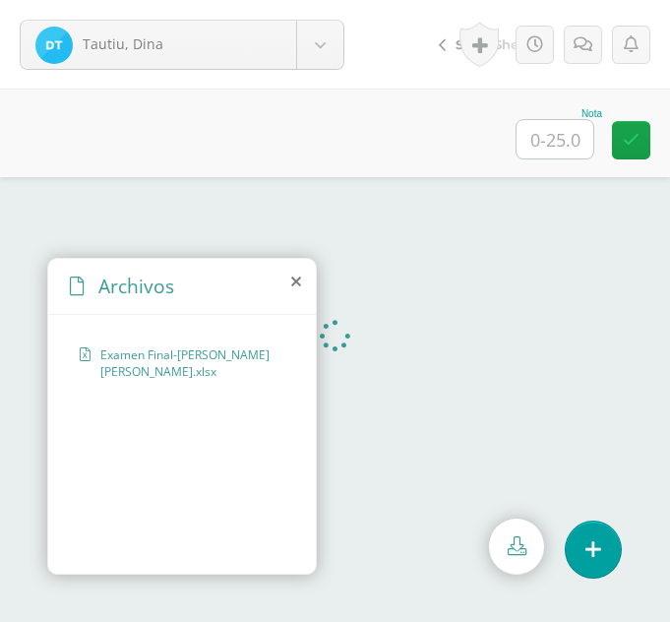
click at [293, 279] on icon at bounding box center [296, 281] width 10 height 16
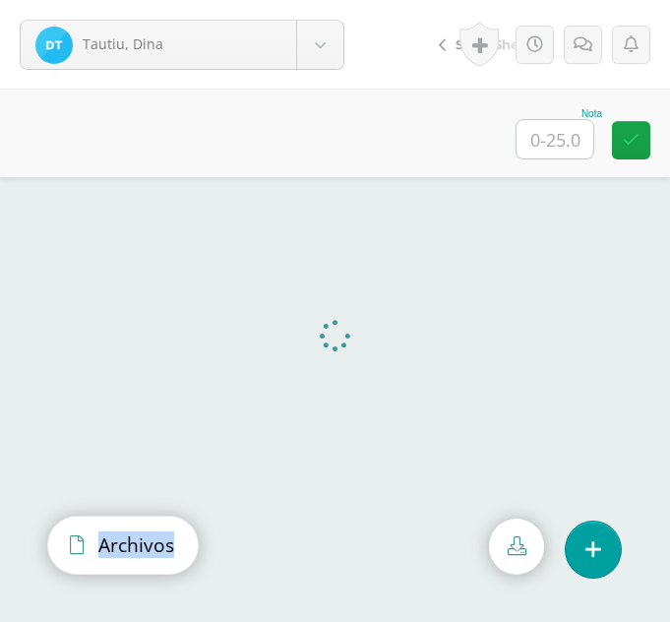
click at [76, 544] on icon at bounding box center [77, 544] width 14 height 19
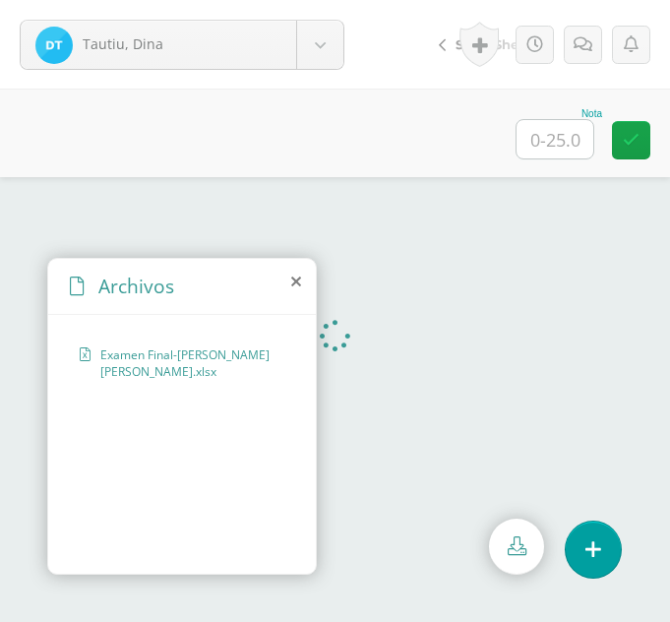
click at [294, 278] on icon at bounding box center [296, 281] width 10 height 16
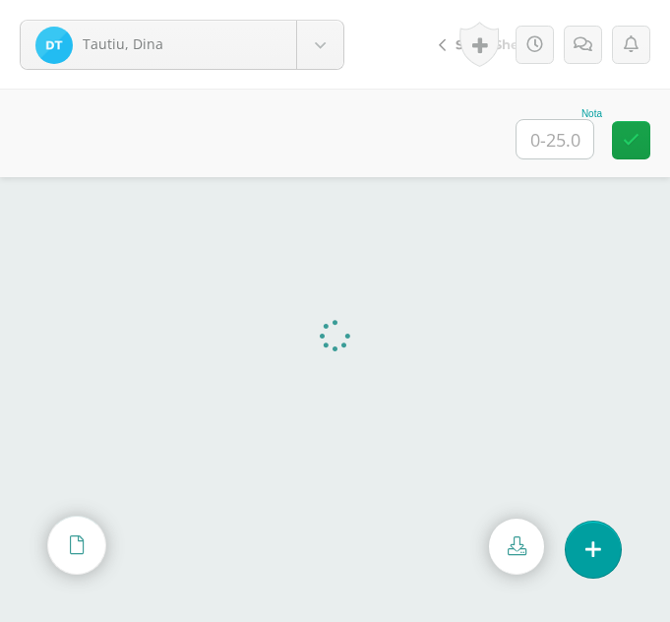
click at [573, 141] on input "text" at bounding box center [554, 139] width 77 height 38
type input "25"
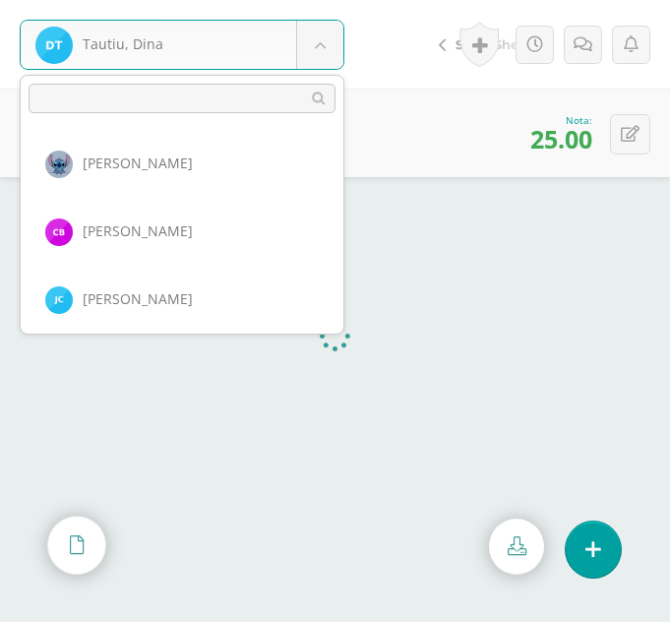
click at [327, 0] on body "Tautiu, Dina Balam, Ingrid Bixcul, Cristina Castro, Jimena Castro, Tania Chinta…" at bounding box center [335, 0] width 670 height 0
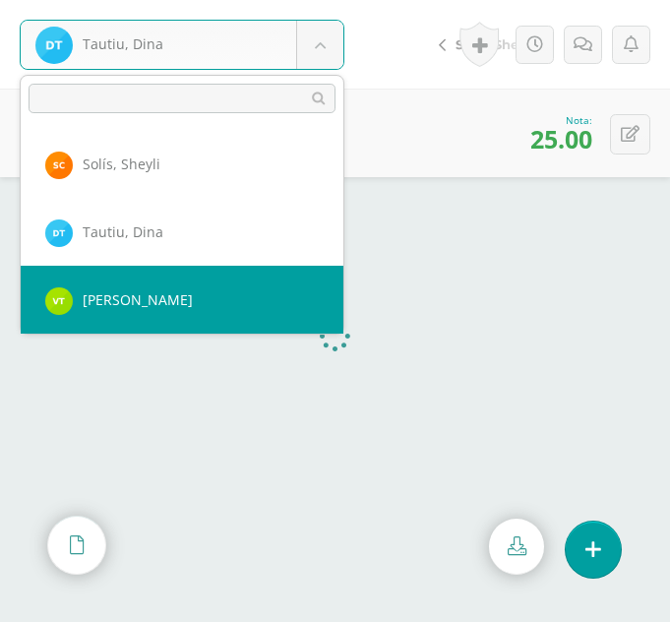
select select "256"
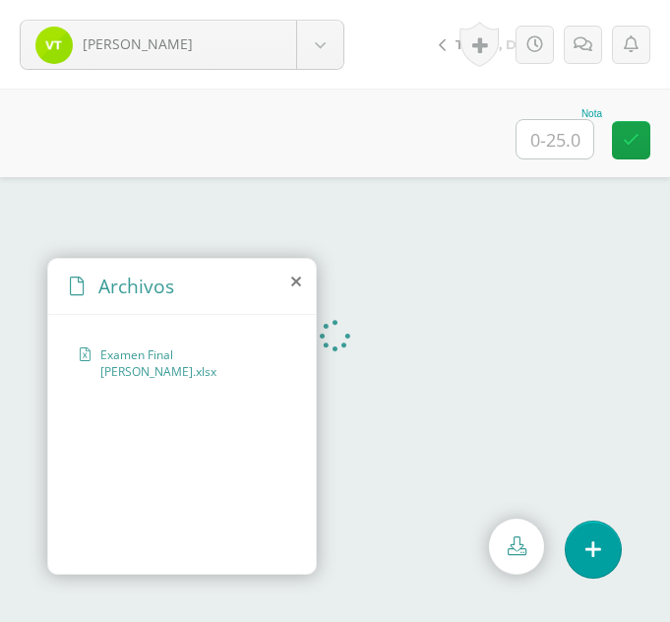
click at [293, 280] on icon at bounding box center [296, 281] width 10 height 16
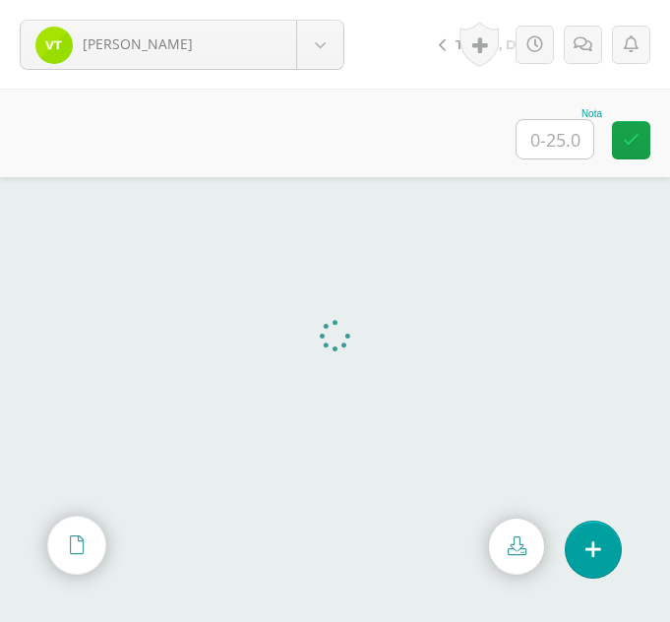
click at [566, 126] on input "text" at bounding box center [554, 139] width 77 height 38
type input "25"
click at [302, 0] on body "[PERSON_NAME], [PERSON_NAME], [PERSON_NAME][GEOGRAPHIC_DATA] [GEOGRAPHIC_DATA][…" at bounding box center [335, 0] width 670 height 0
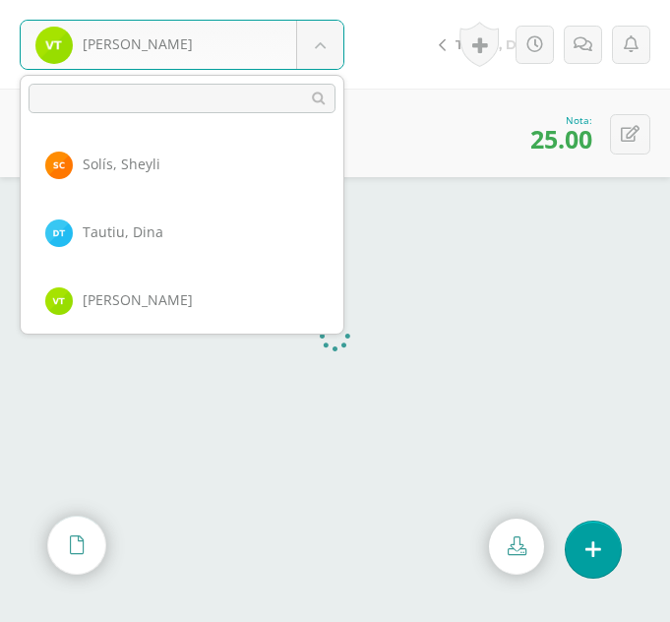
scroll to position [950, 0]
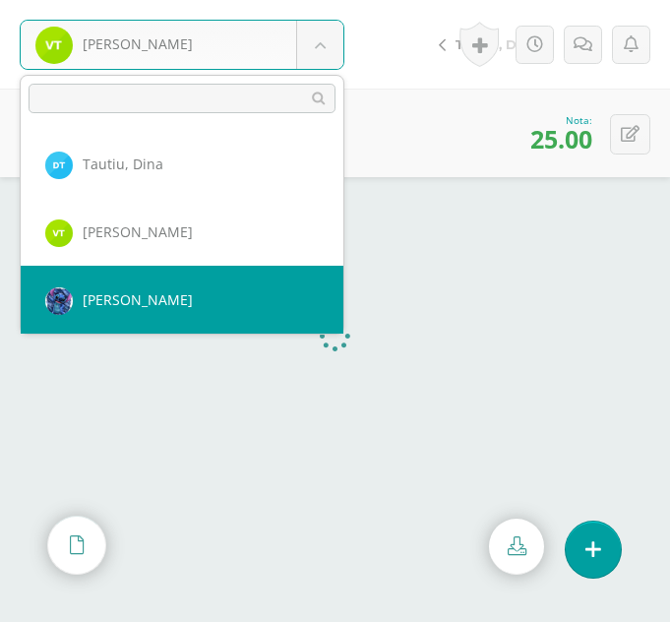
select select "259"
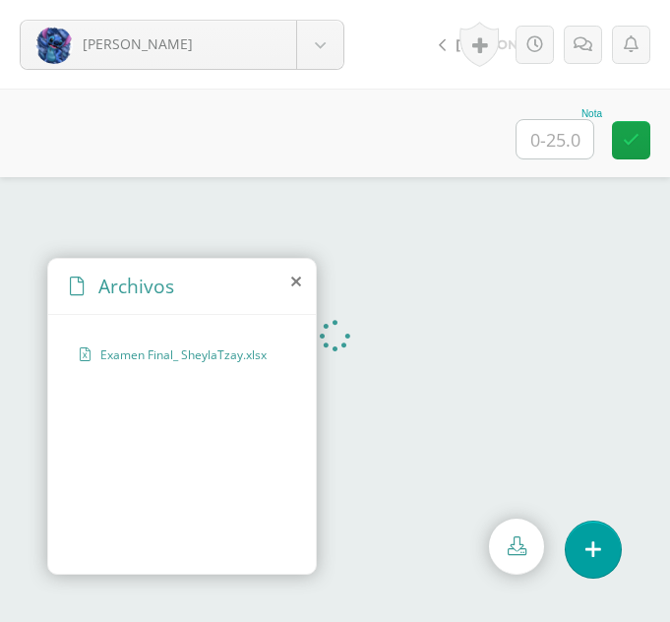
click at [293, 280] on icon at bounding box center [296, 281] width 10 height 16
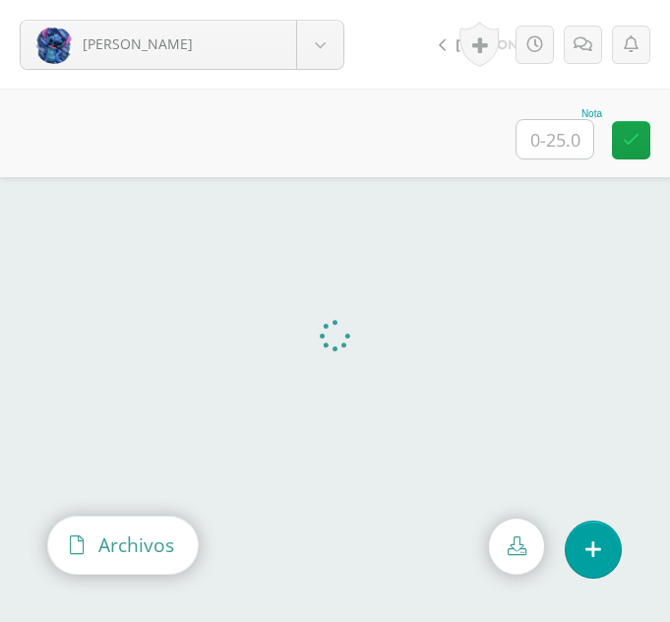
click at [156, 557] on span "Archivos" at bounding box center [136, 544] width 76 height 27
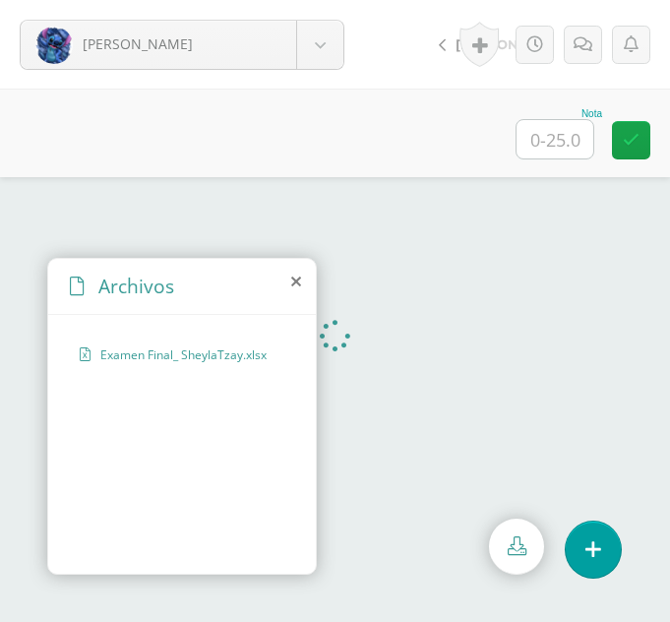
click at [156, 557] on div "Examen Final_ SheylaTzay.xlsx" at bounding box center [182, 441] width 268 height 252
click at [294, 279] on icon at bounding box center [296, 281] width 10 height 16
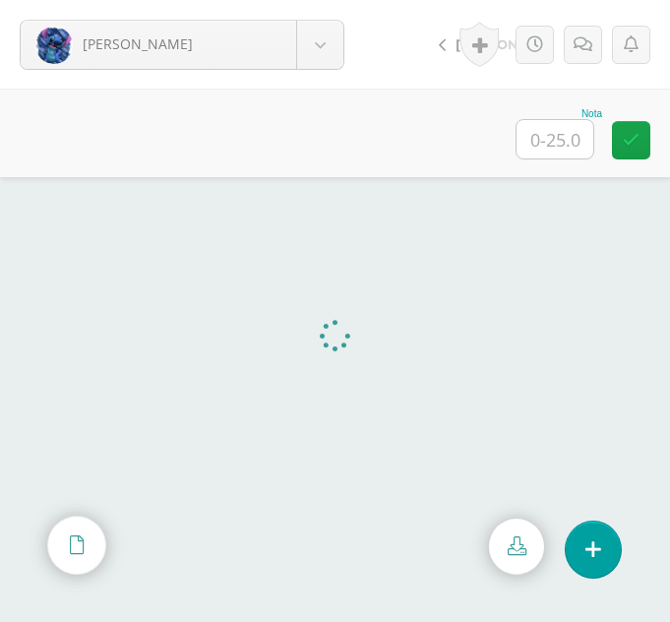
click at [534, 128] on input "text" at bounding box center [554, 139] width 77 height 38
type input "25"
click at [307, 0] on body "Tzay, Sheyla Balam, Ingrid Bixcul, Cristina Castro, Jimena Castro, Tania Chinta…" at bounding box center [335, 0] width 670 height 0
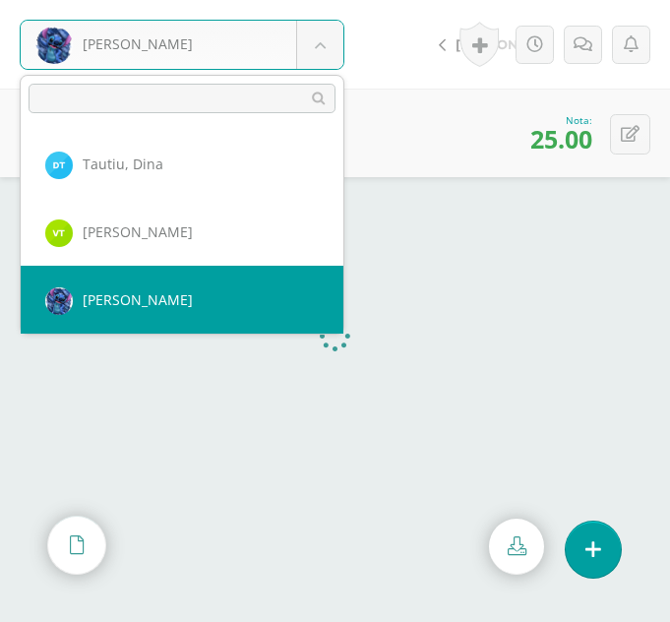
scroll to position [1018, 0]
select select "286"
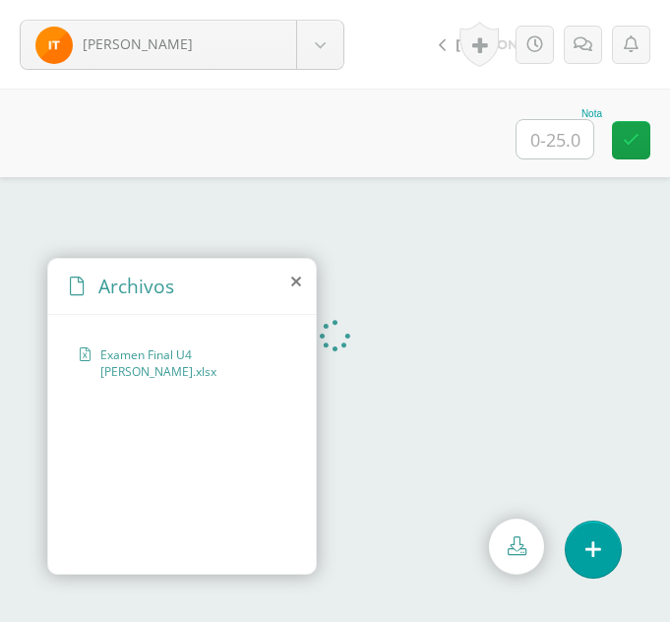
click at [296, 283] on icon at bounding box center [296, 281] width 10 height 16
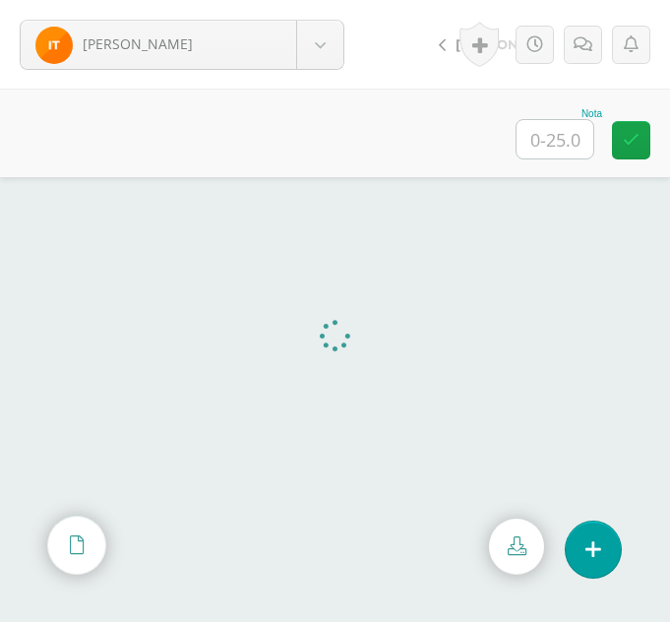
click at [527, 138] on input "text" at bounding box center [554, 139] width 77 height 38
type input "25"
click at [331, 0] on body "Tzorín, Irma Balam, Ingrid Bixcul, Cristina Castro, Jimena Castro, Tania Chinta…" at bounding box center [335, 0] width 670 height 0
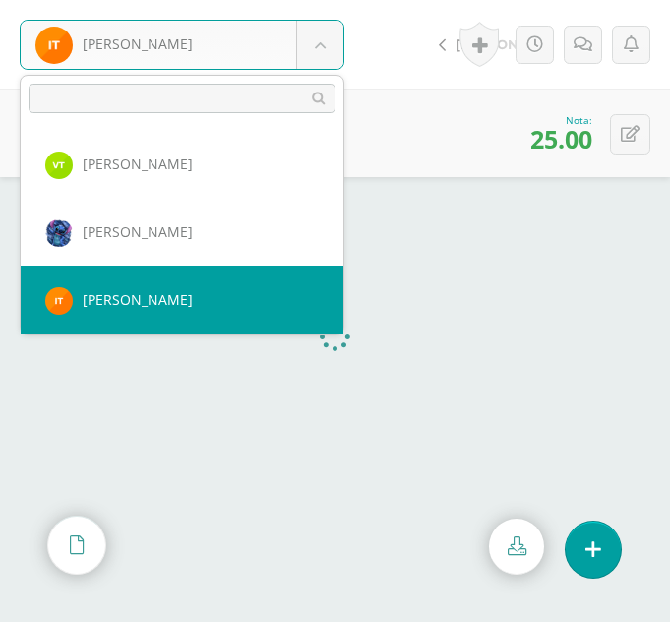
scroll to position [1086, 0]
select select "289"
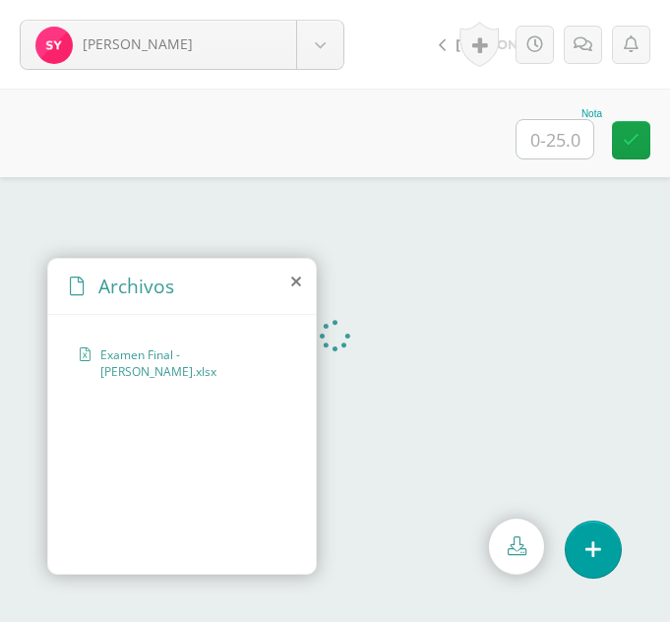
click at [293, 284] on icon at bounding box center [296, 281] width 10 height 16
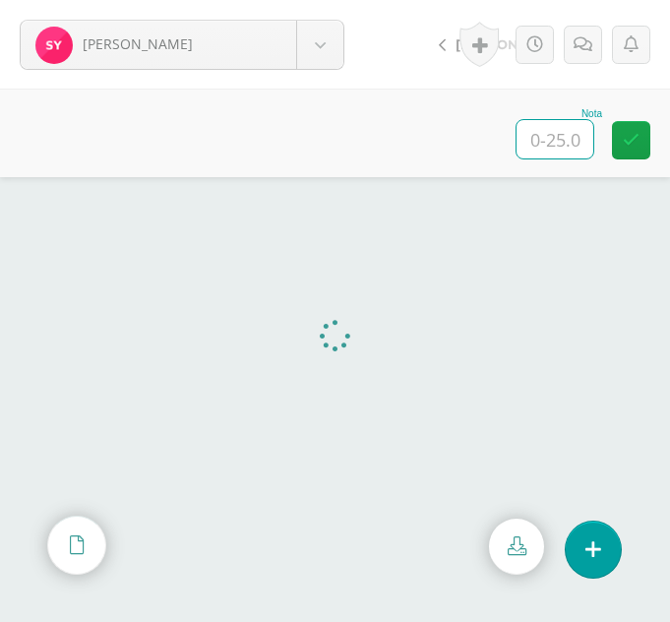
click at [560, 138] on input "text" at bounding box center [554, 139] width 77 height 38
type input "25"
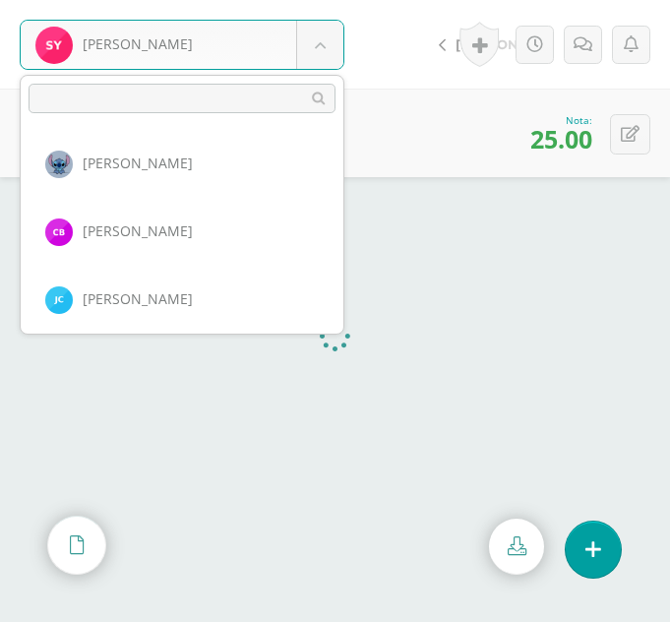
click at [314, 0] on body "Yaxón, Sandra Balam, Ingrid Bixcul, Cristina Castro, Jimena Castro, Tania Chint…" at bounding box center [335, 0] width 670 height 0
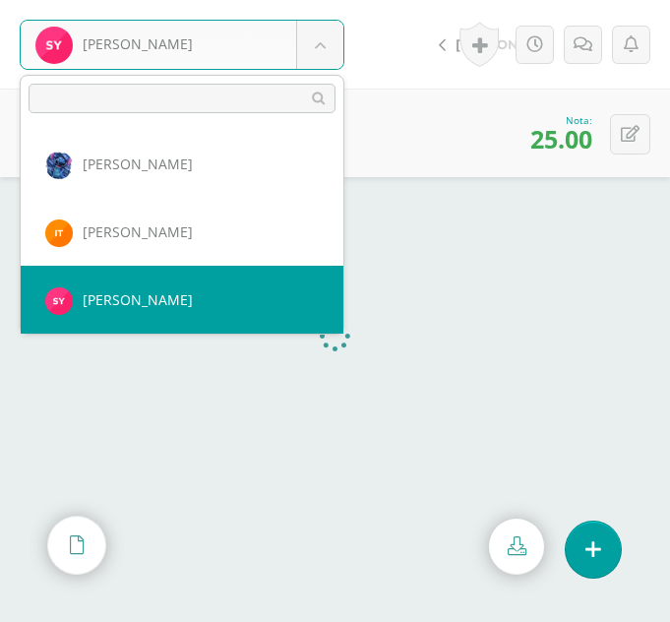
scroll to position [1154, 0]
select select "261"
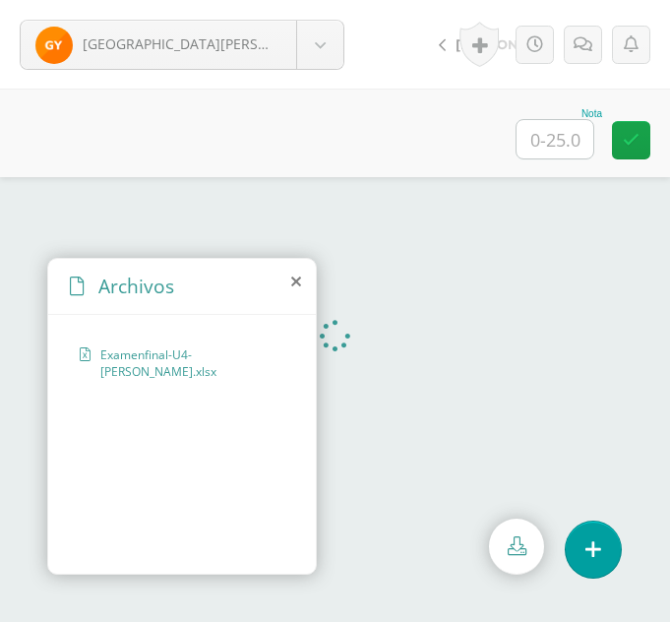
click at [293, 281] on icon at bounding box center [296, 281] width 10 height 16
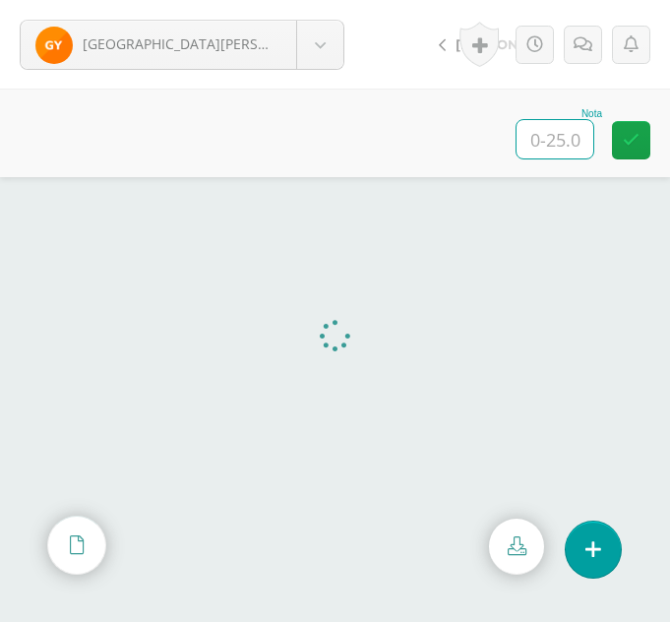
click at [562, 142] on input "text" at bounding box center [554, 139] width 77 height 38
type input "23"
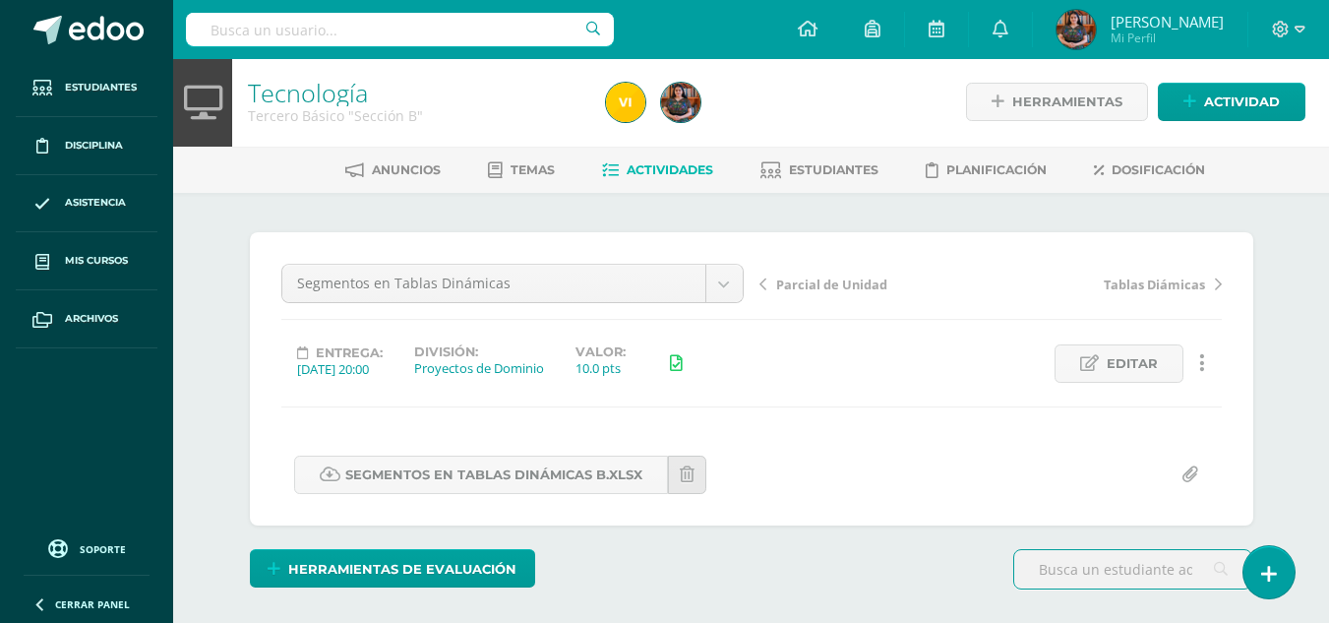
scroll to position [3, 0]
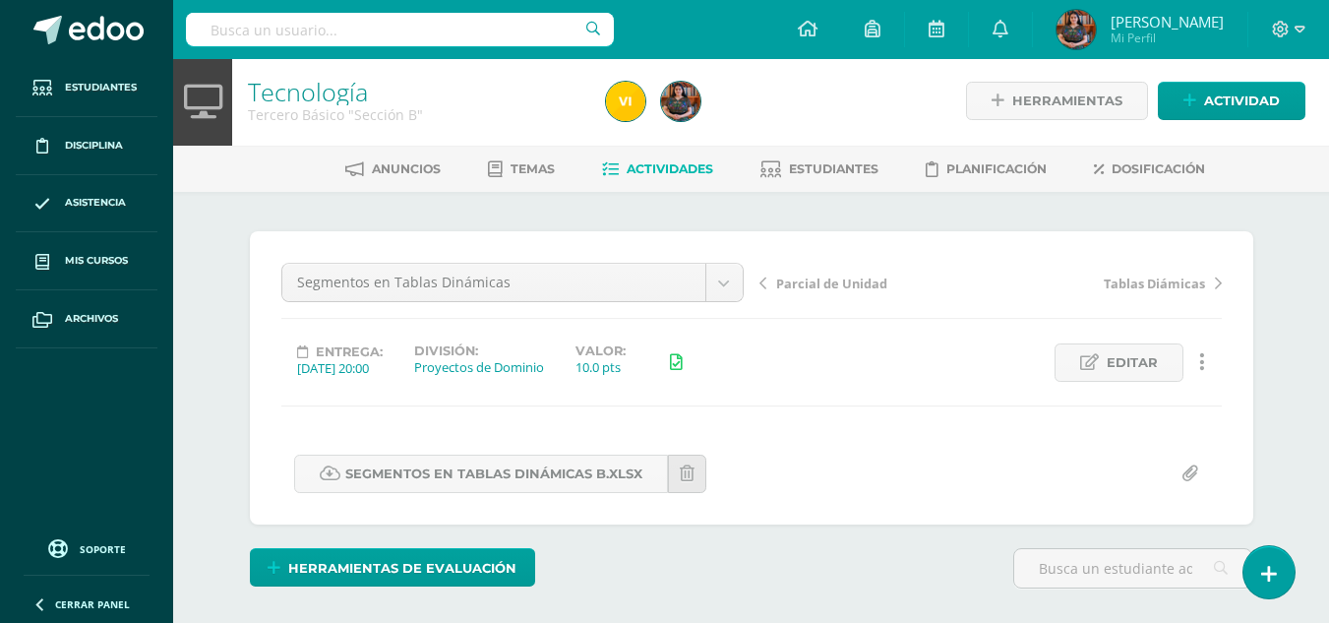
drag, startPoint x: 1326, startPoint y: 117, endPoint x: 1341, endPoint y: 90, distance: 30.4
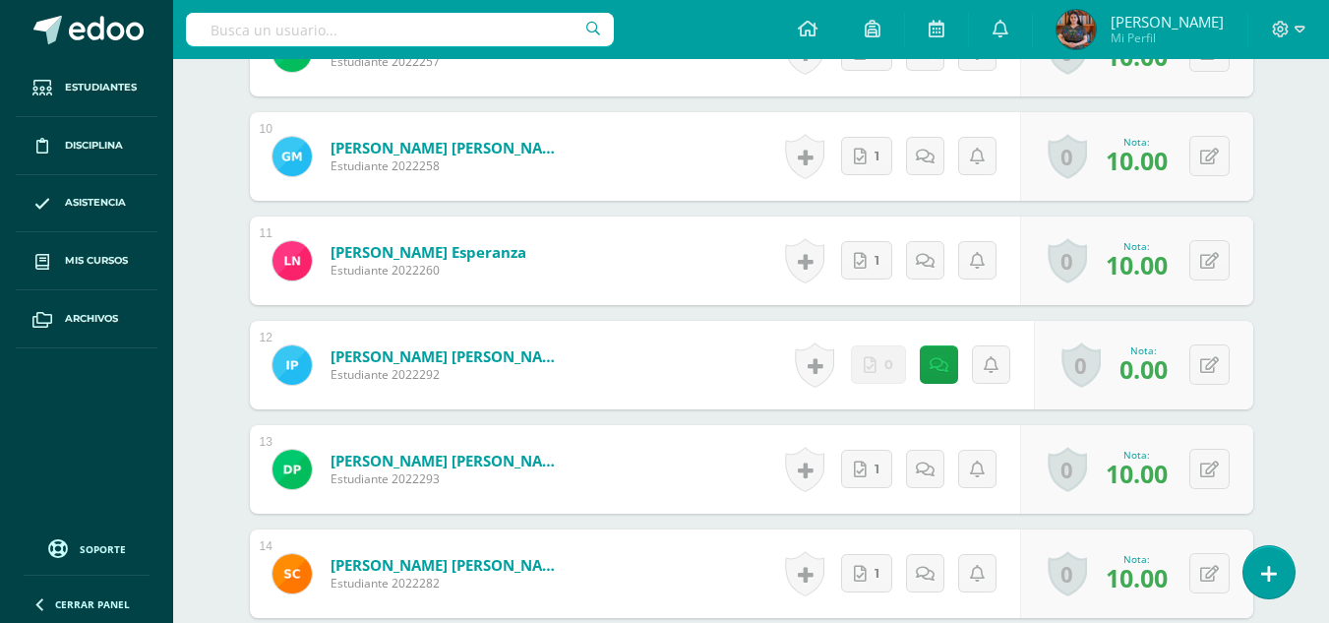
scroll to position [1550, 0]
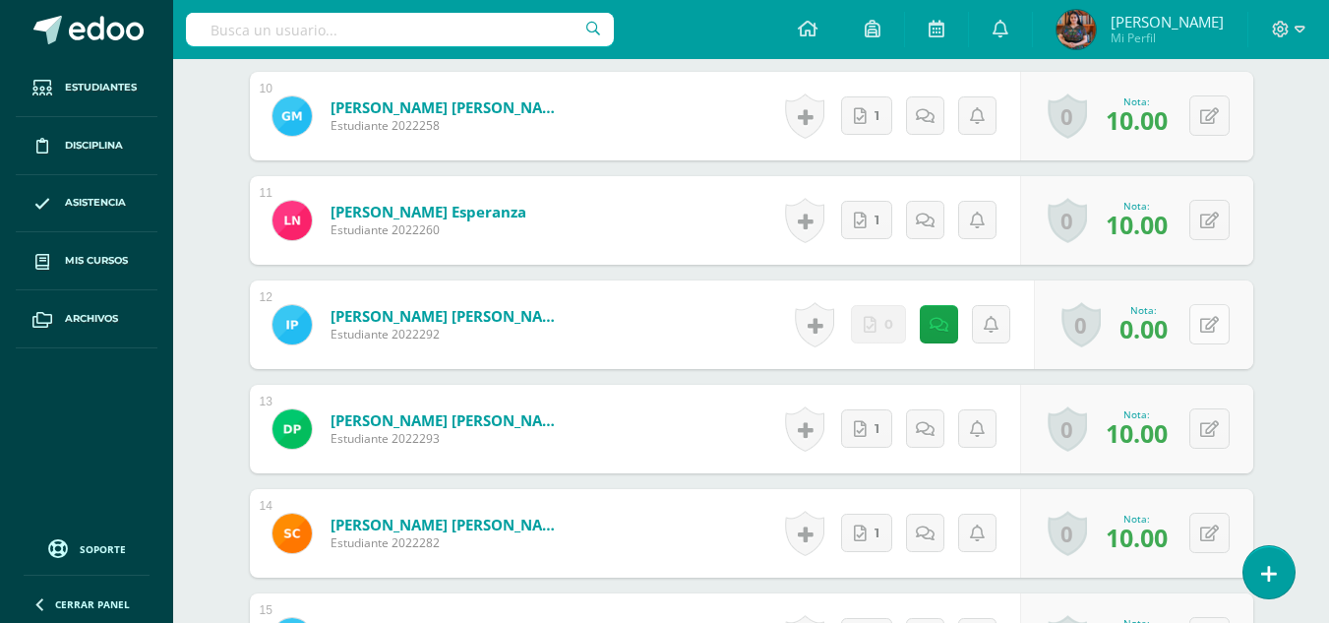
click at [1207, 328] on button at bounding box center [1209, 324] width 40 height 40
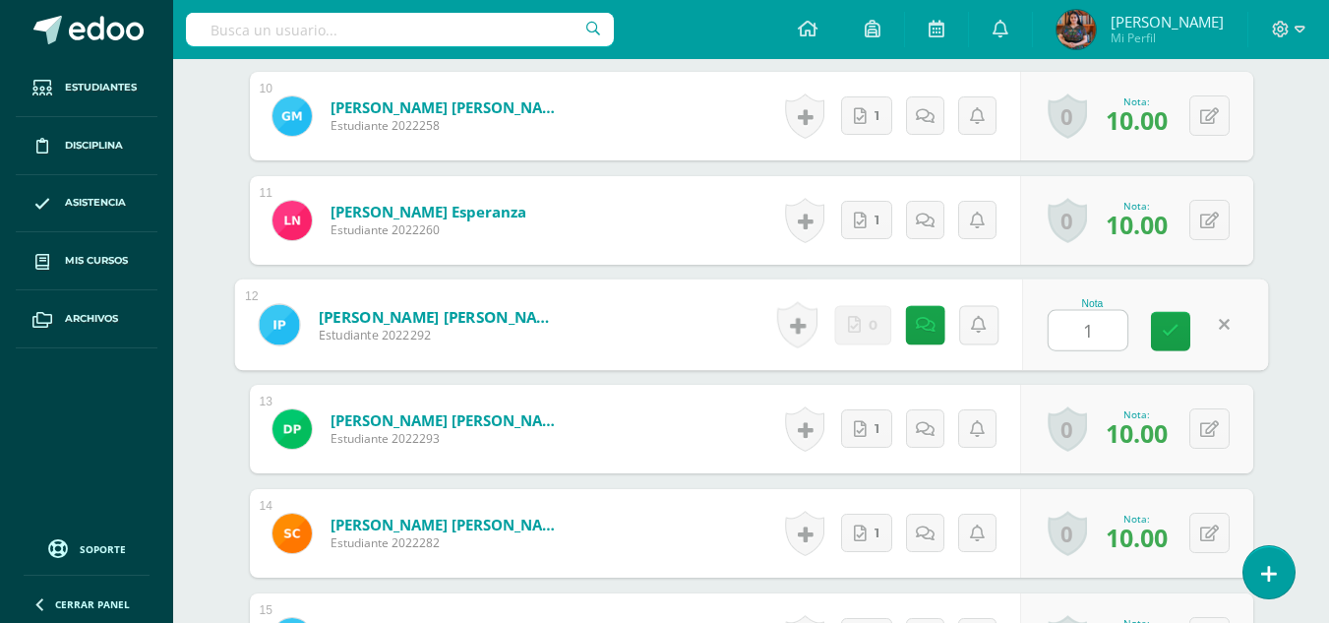
type input "10"
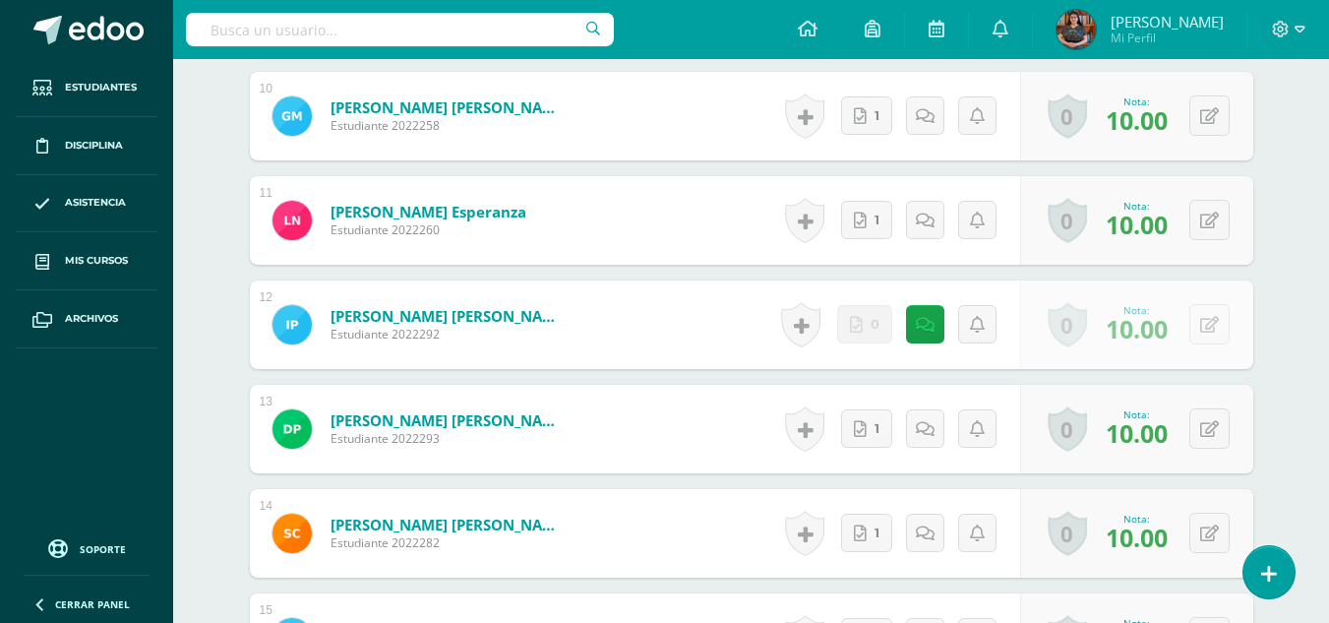
click at [1170, 329] on form "Perebal Ramos, Ingrid Ofelia Estudiante 2022292 Nota 10.00 0 Logros Logros obte…" at bounding box center [751, 324] width 1003 height 89
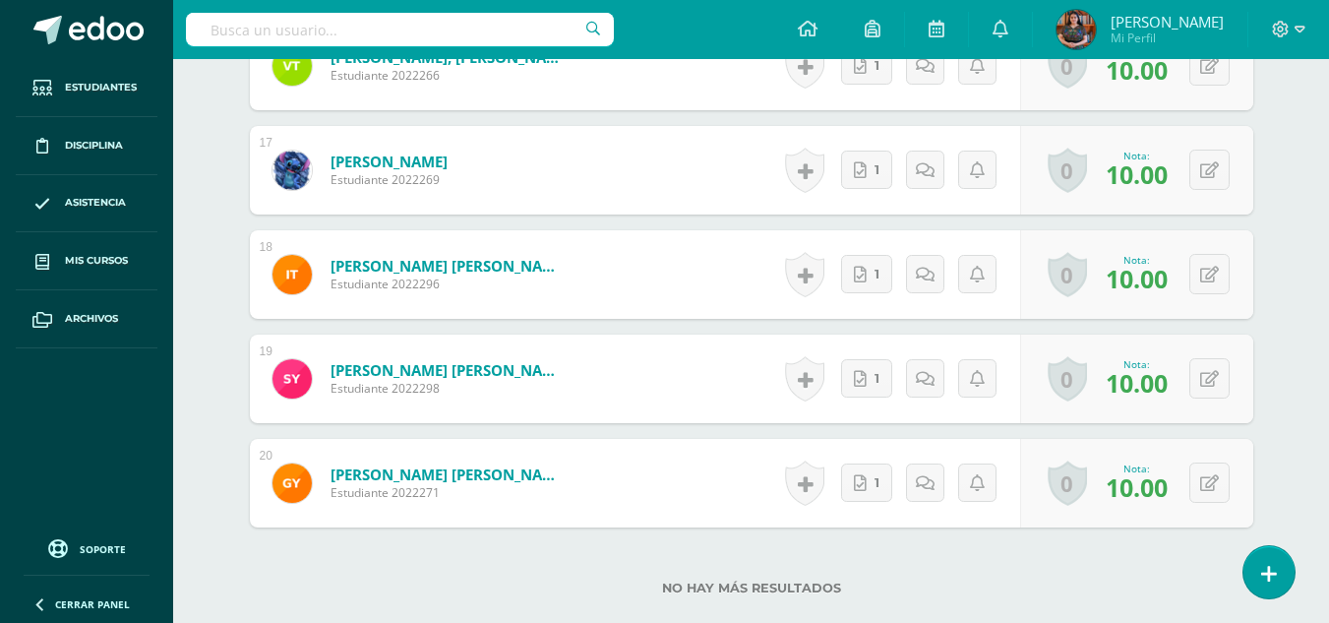
scroll to position [2356, 0]
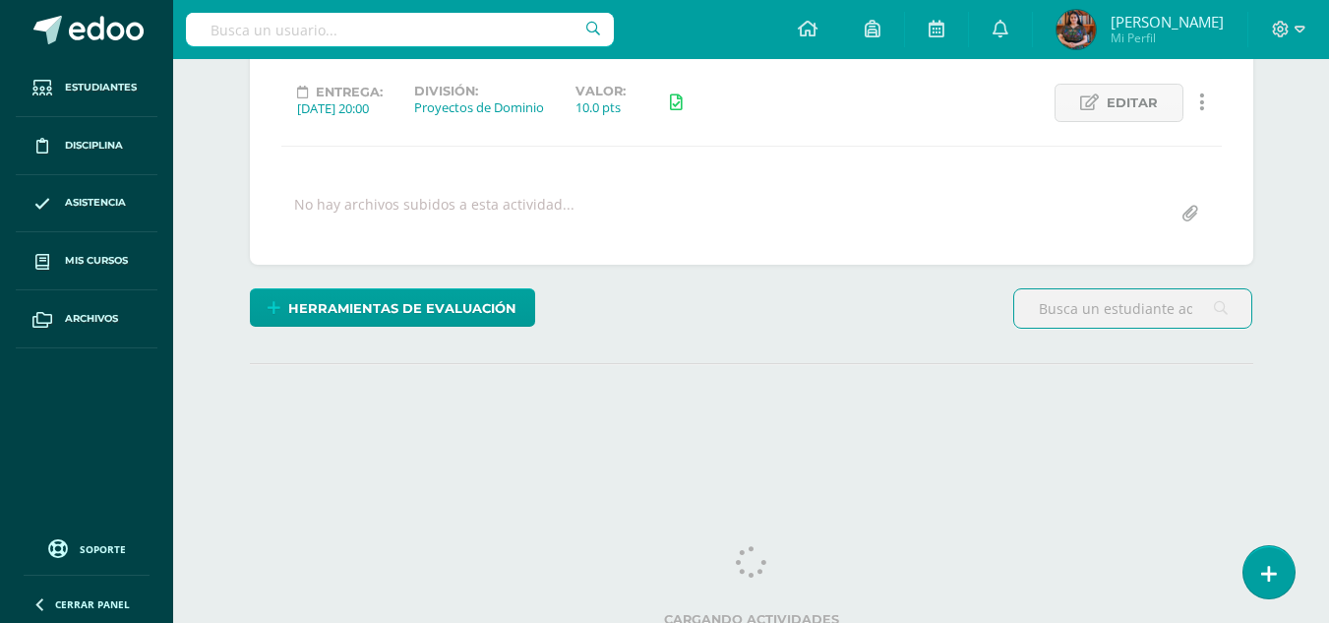
scroll to position [274, 0]
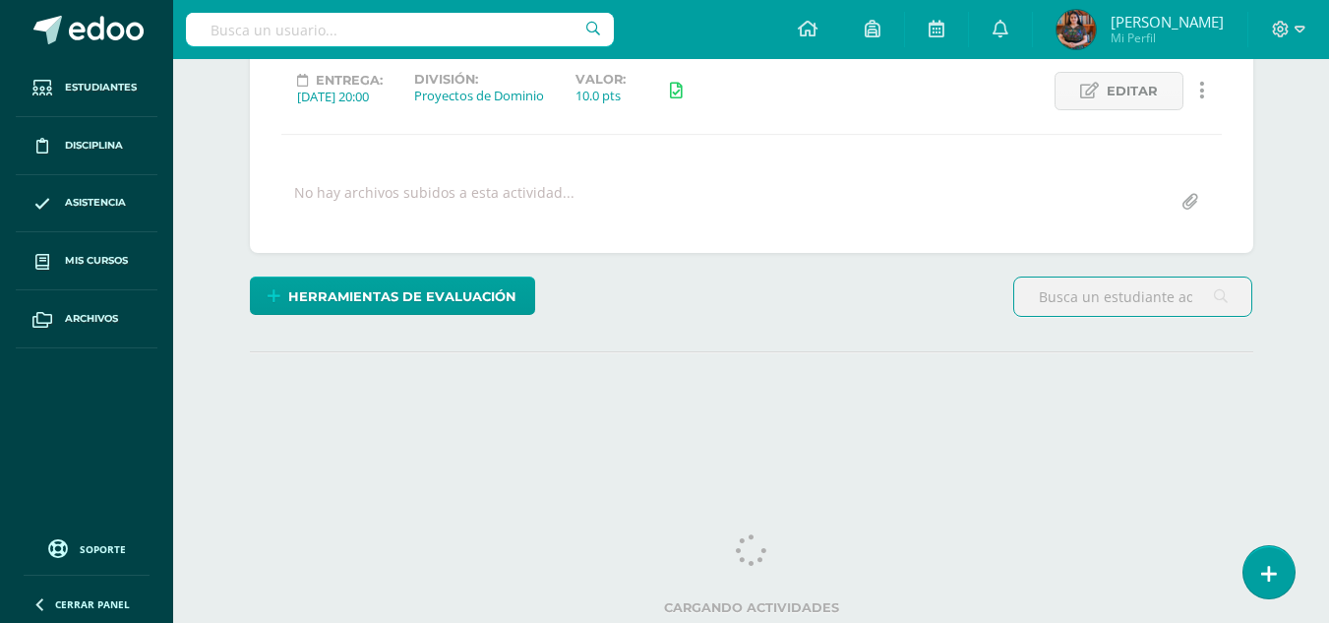
drag, startPoint x: 1338, startPoint y: 53, endPoint x: 1339, endPoint y: 423, distance: 369.8
click at [1328, 423] on html "Estudiantes Disciplina Asistencia Mis cursos Archivos Soporte Ayuda Reportar un…" at bounding box center [664, 115] width 1329 height 779
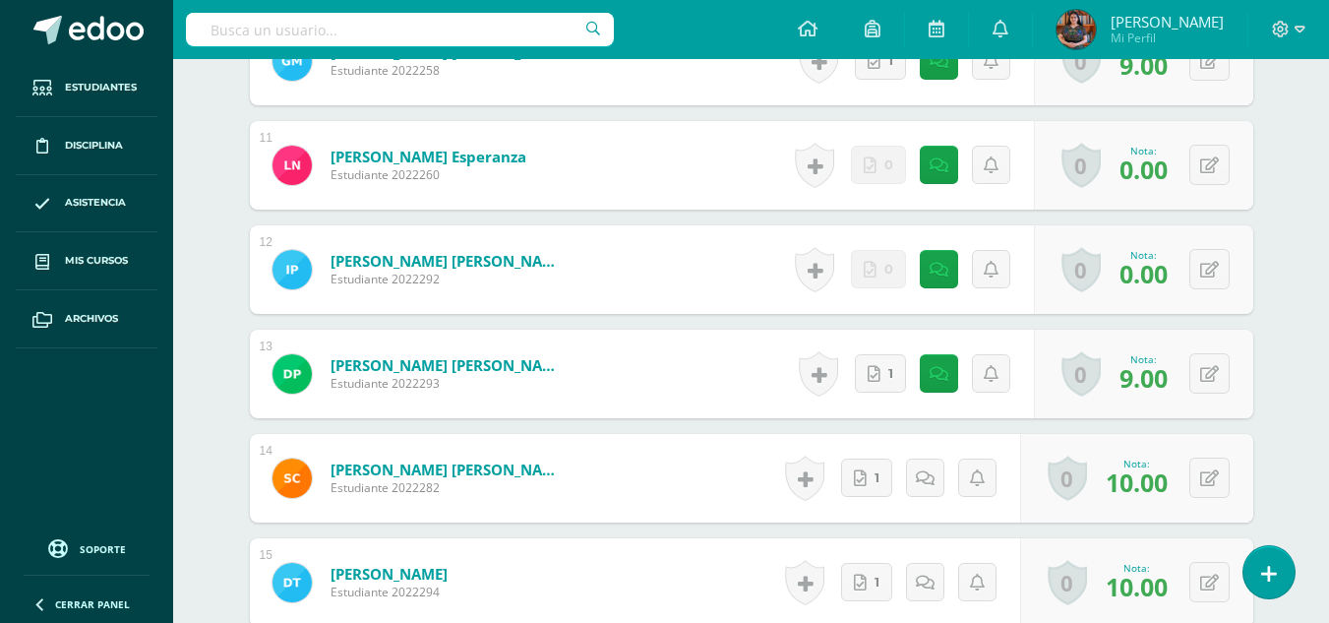
scroll to position [1625, 0]
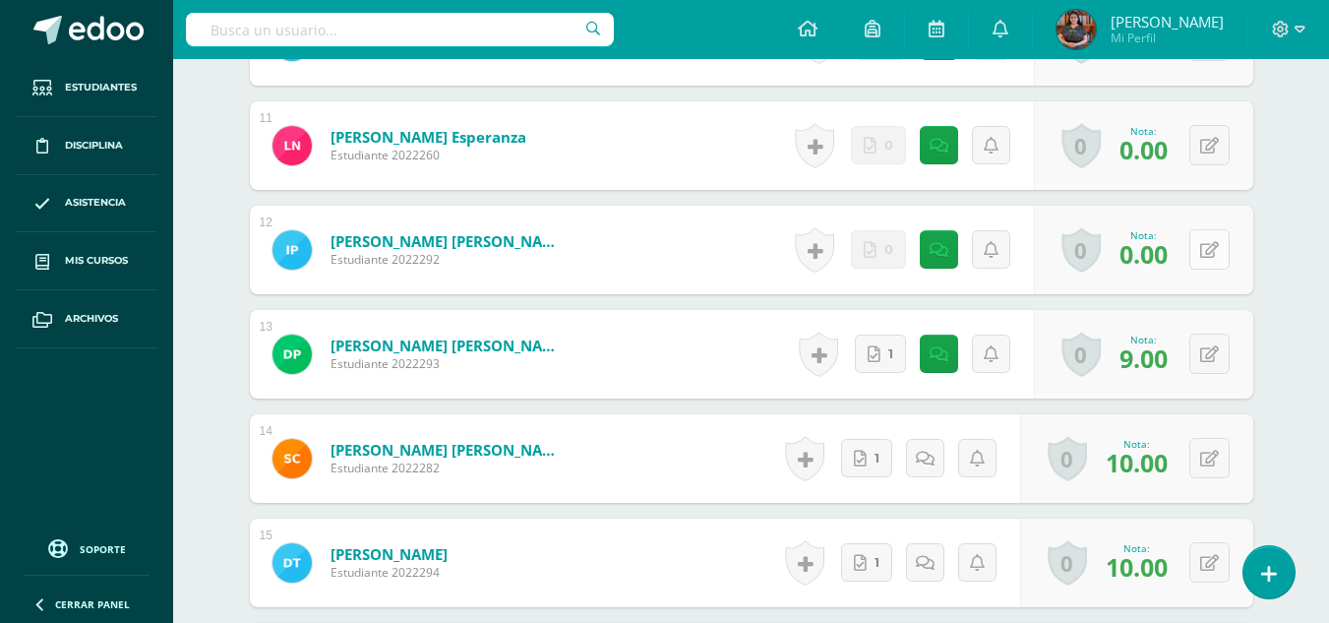
click at [1199, 243] on div "0 [GEOGRAPHIC_DATA] Logros obtenidos Aún no hay logros agregados Nota: 0.00" at bounding box center [1143, 250] width 219 height 89
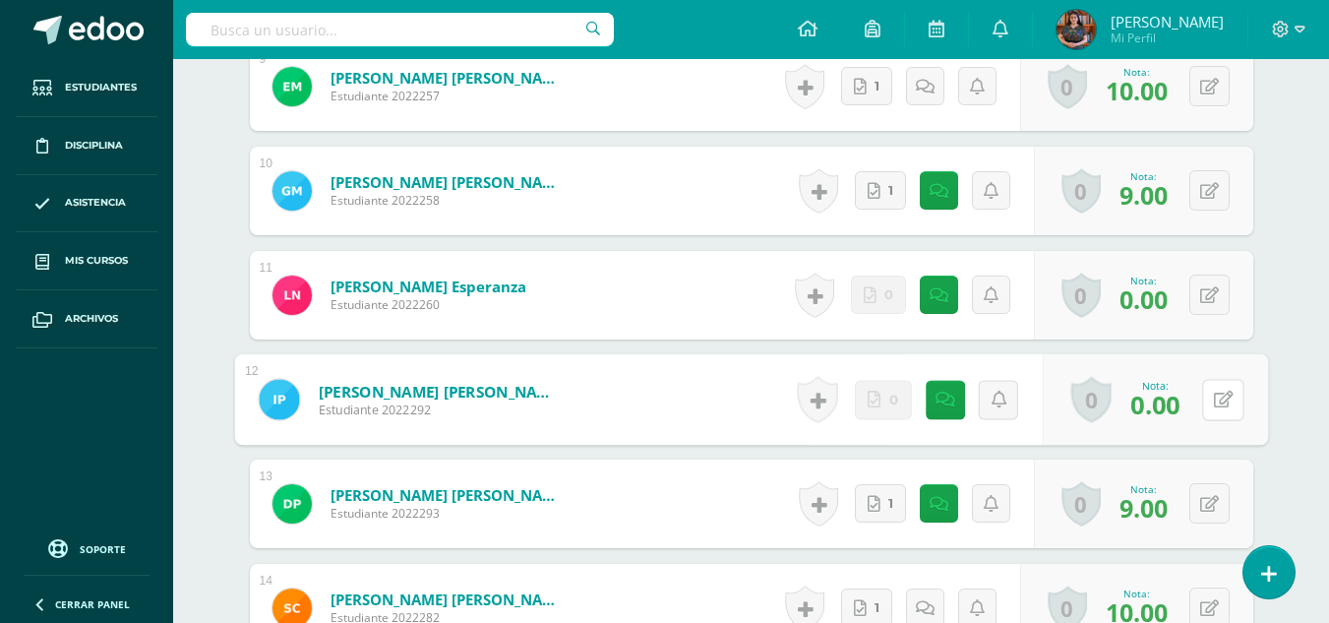
scroll to position [1480, 0]
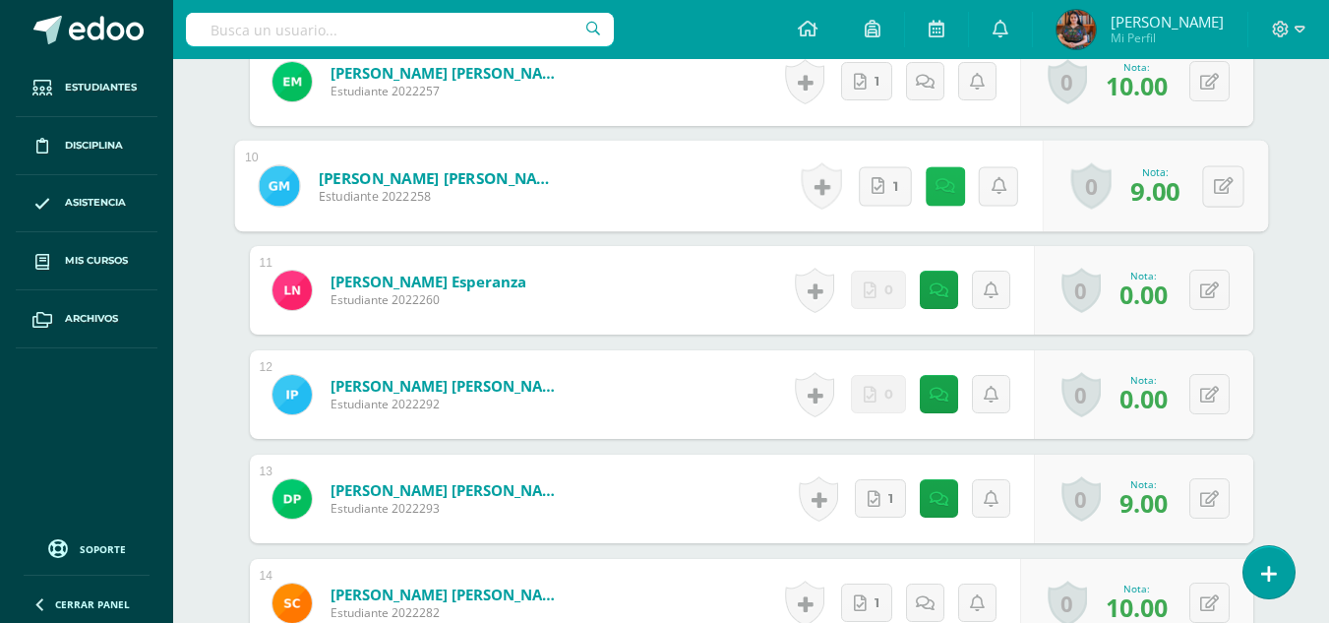
click at [926, 189] on link at bounding box center [944, 185] width 39 height 39
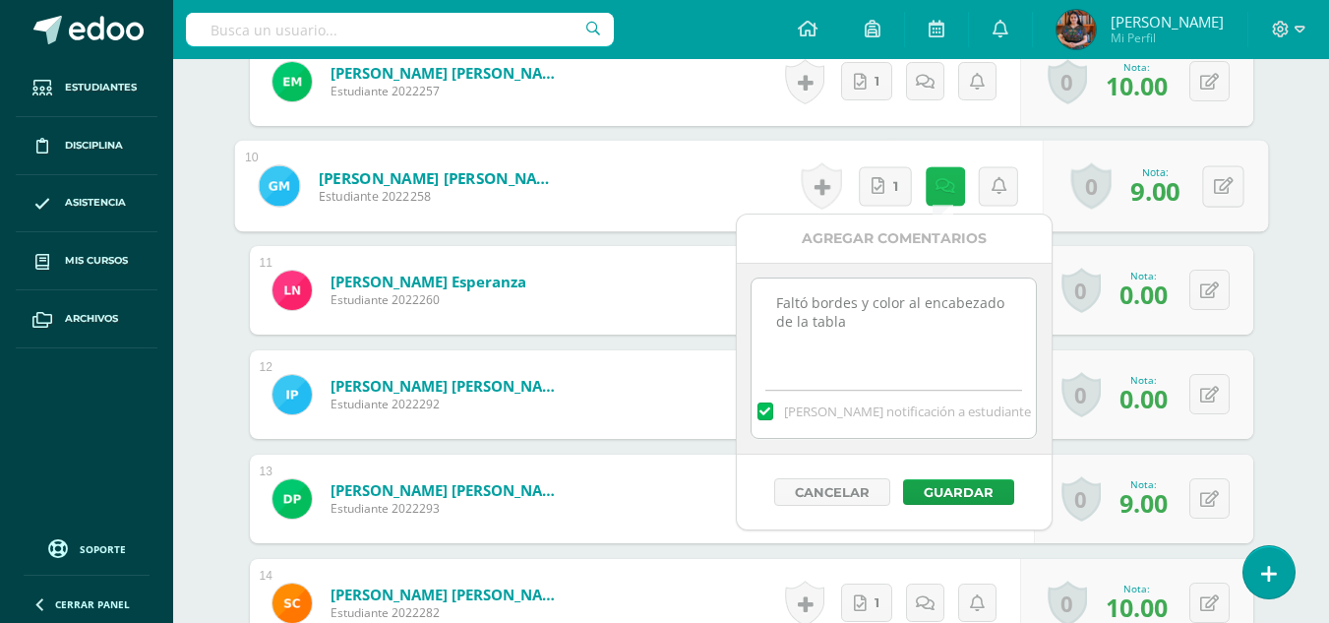
click at [939, 187] on icon at bounding box center [944, 185] width 20 height 17
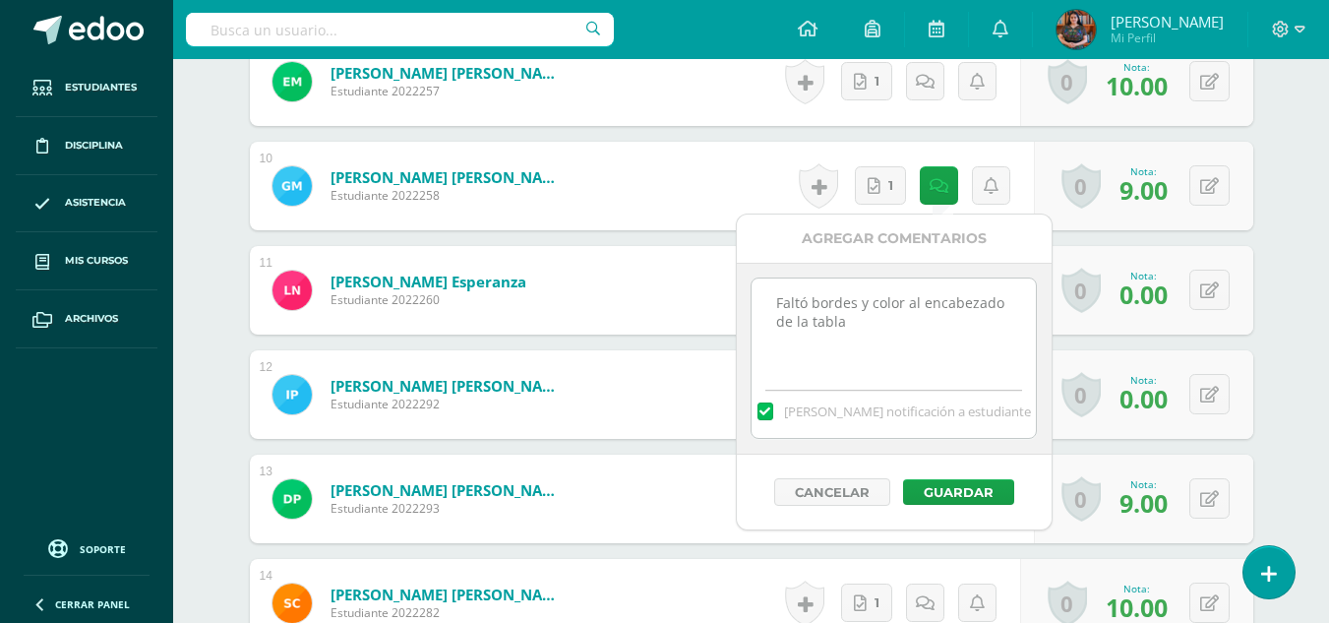
click at [1284, 189] on div "¿Estás seguro que quieres eliminar esta actividad? Esto borrará la actividad y …" at bounding box center [751, 106] width 1082 height 2783
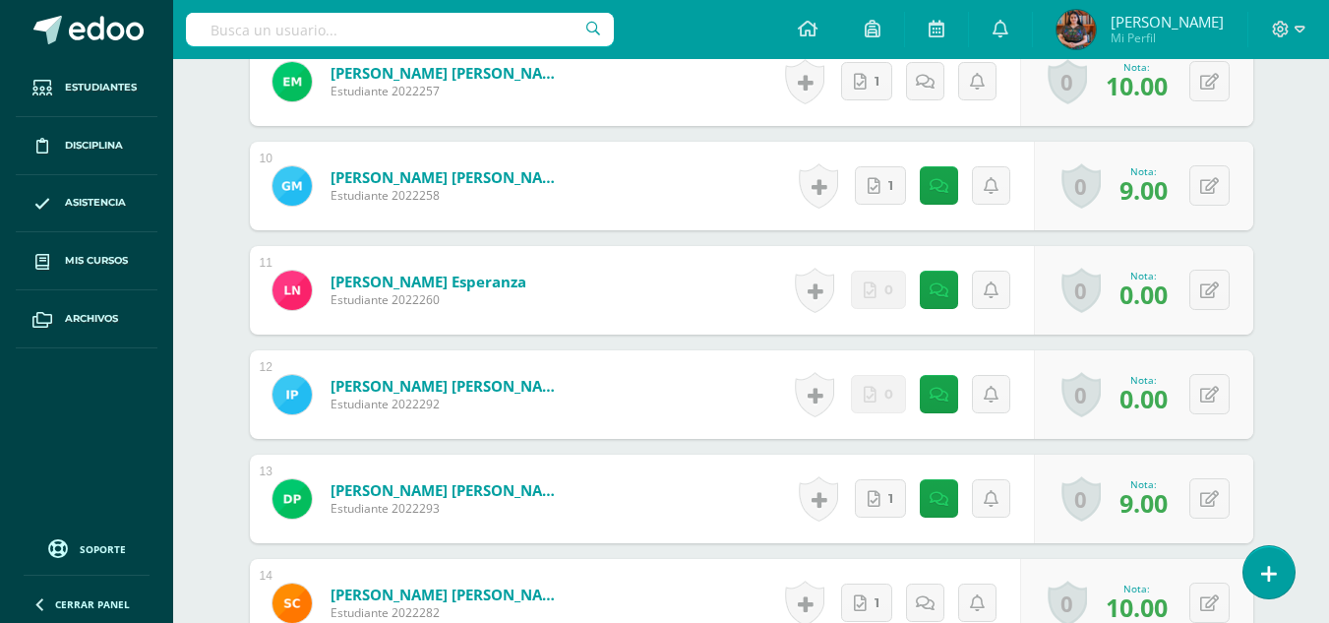
scroll to position [1525, 0]
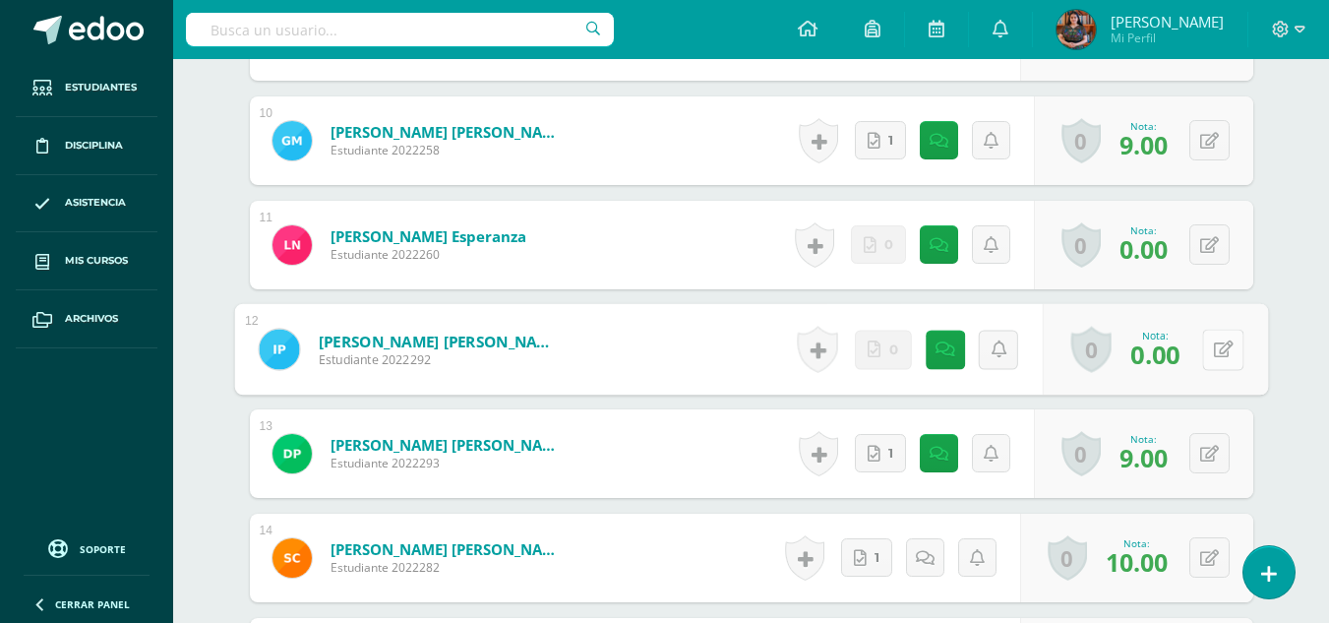
click at [1213, 331] on button at bounding box center [1222, 348] width 41 height 41
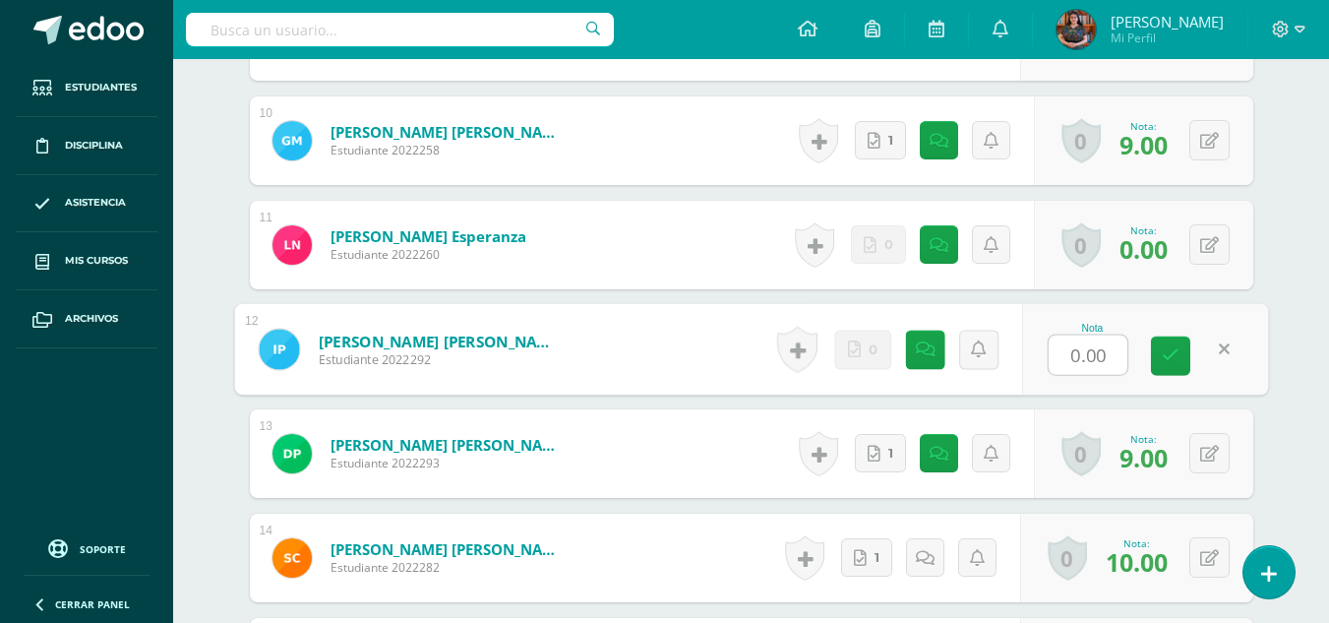
type input "7"
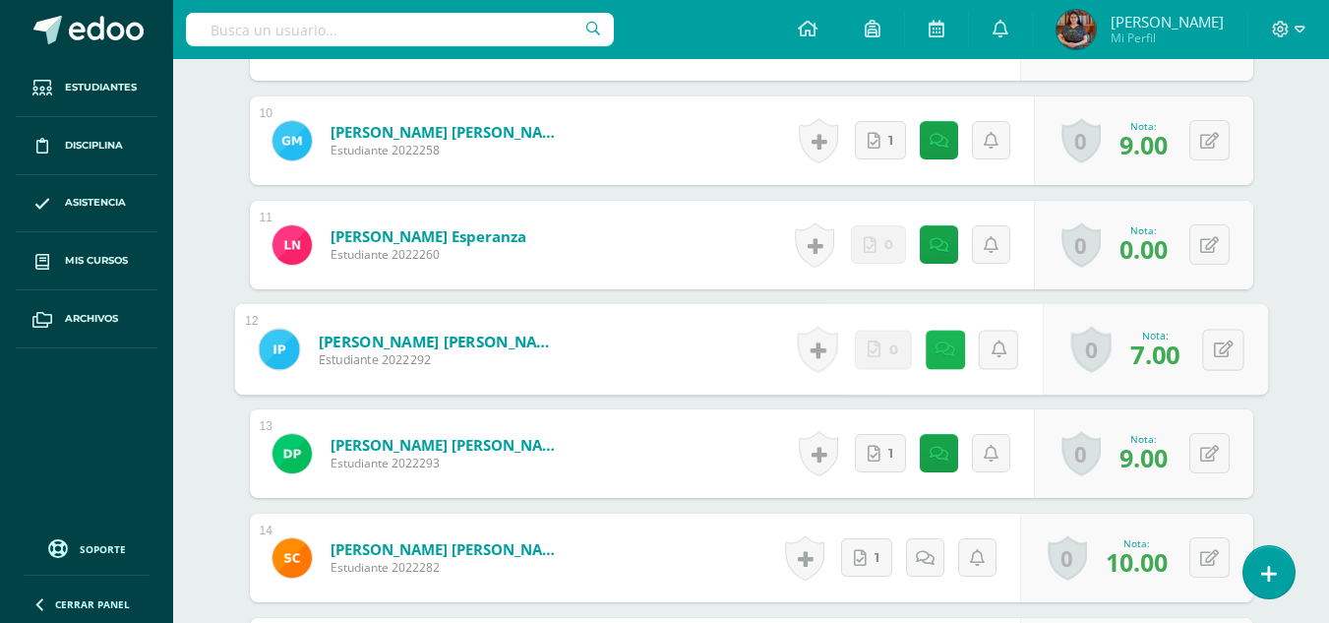
click at [942, 357] on icon at bounding box center [944, 348] width 20 height 17
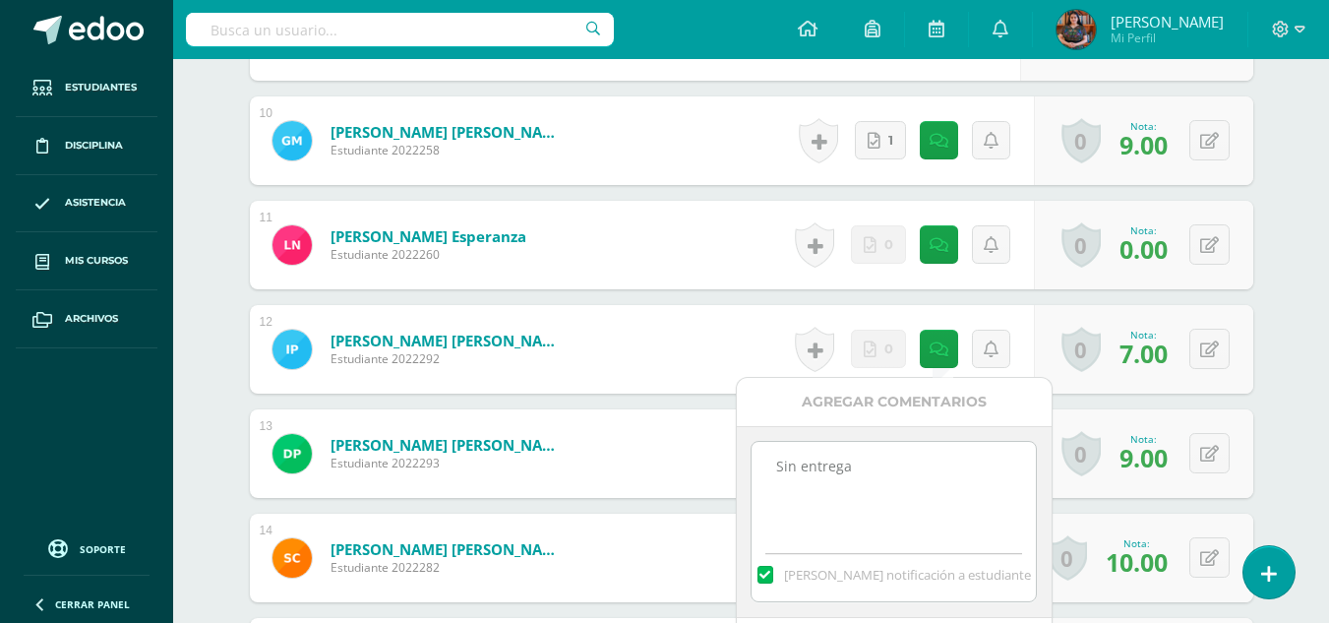
drag, startPoint x: 878, startPoint y: 462, endPoint x: 703, endPoint y: 458, distance: 175.1
type textarea "No agregó los gráficos"
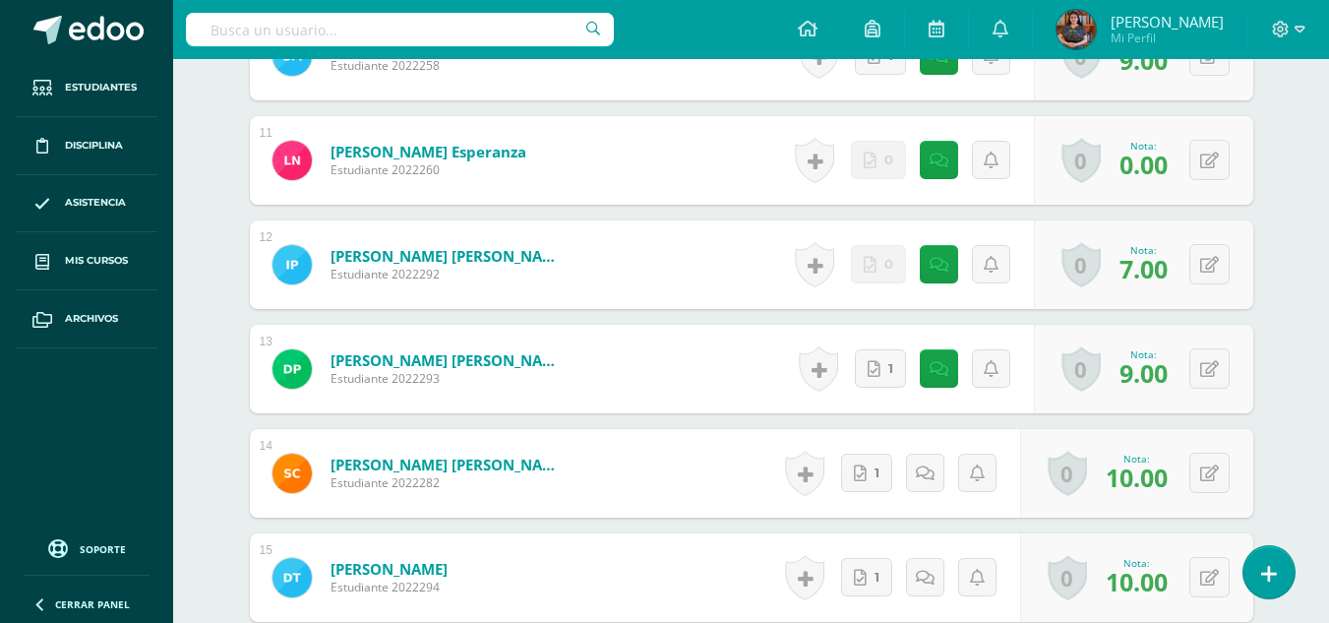
scroll to position [1630, 0]
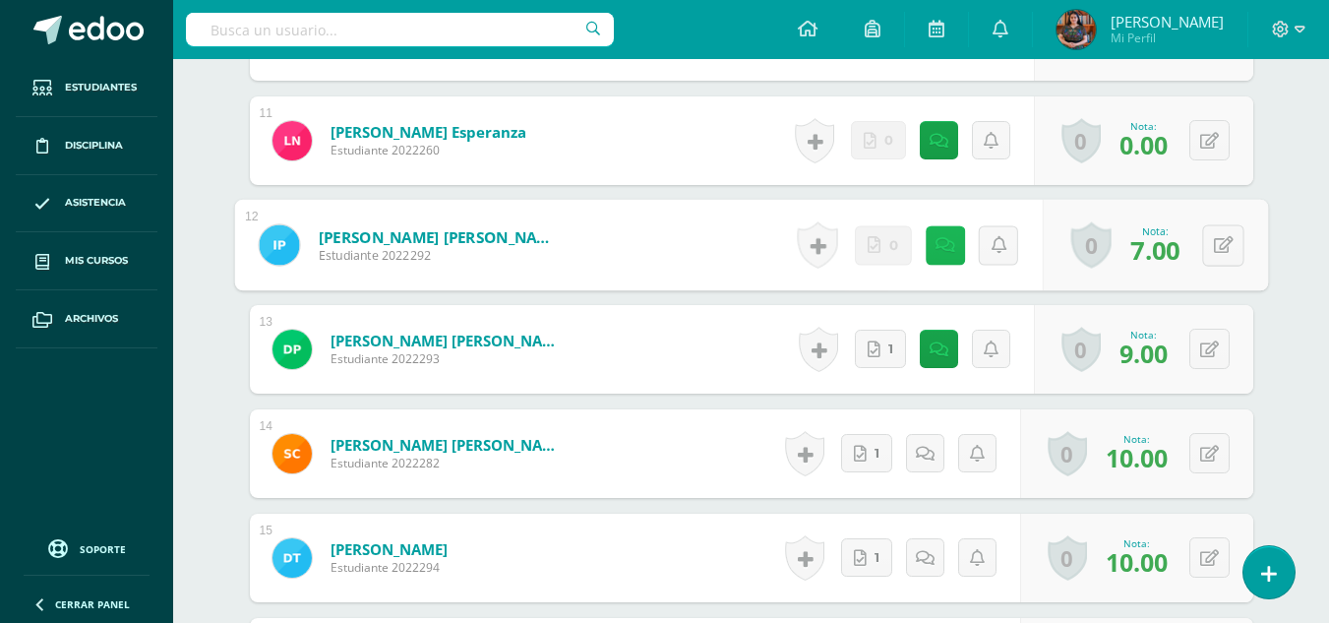
click at [947, 246] on link at bounding box center [944, 244] width 39 height 39
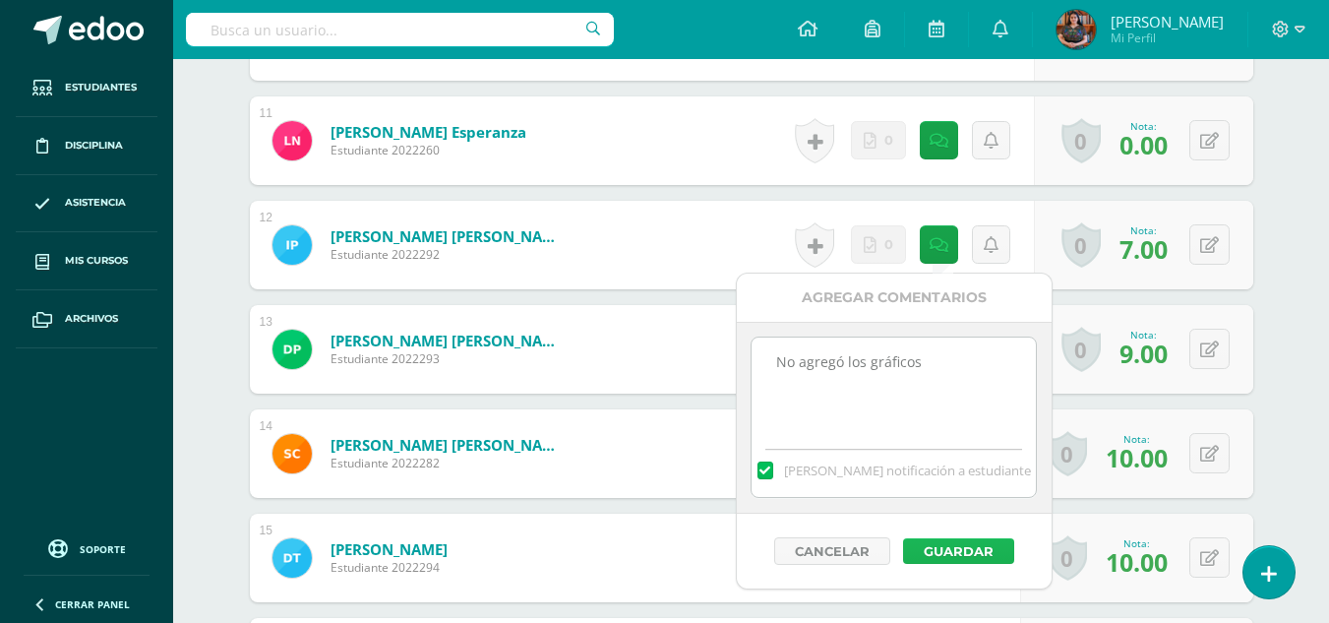
click at [932, 555] on button "Guardar" at bounding box center [958, 551] width 111 height 26
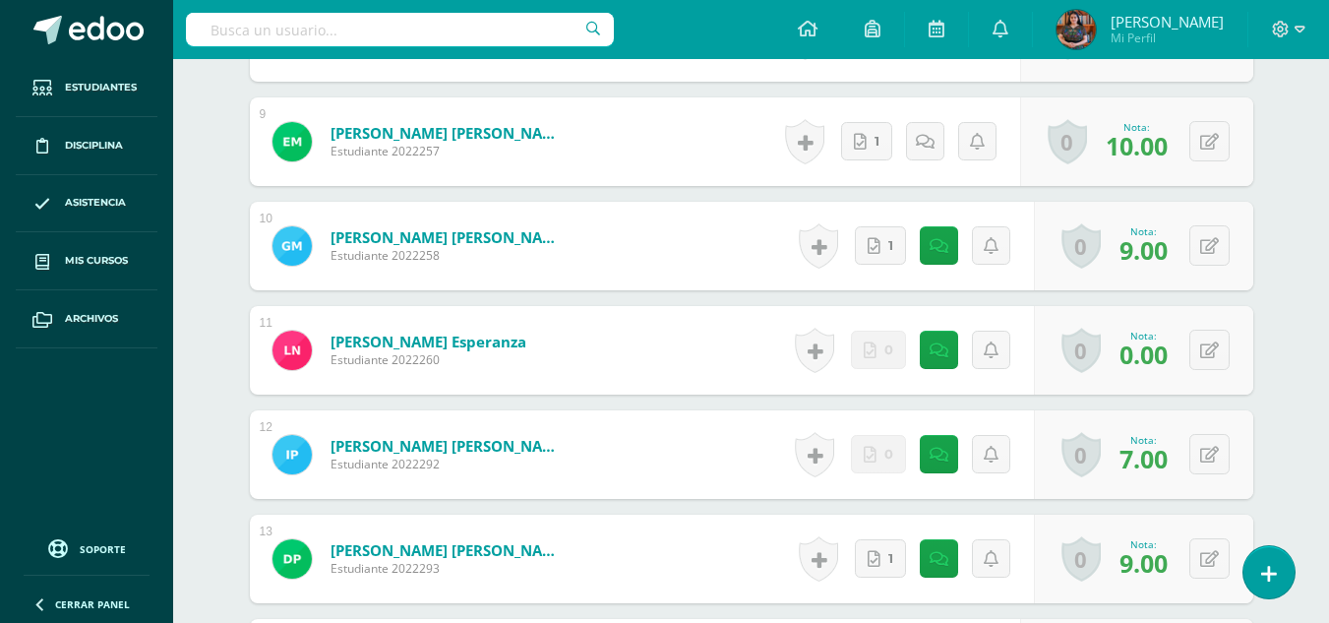
scroll to position [1445, 0]
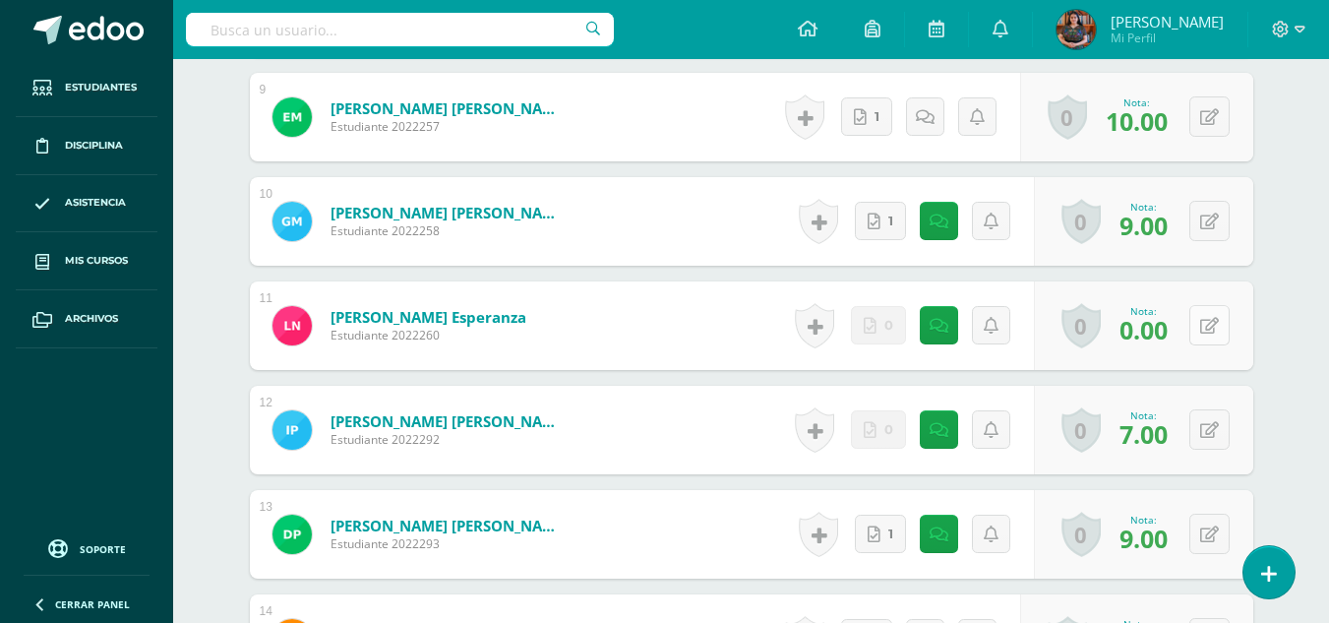
click at [1206, 323] on button at bounding box center [1209, 325] width 40 height 40
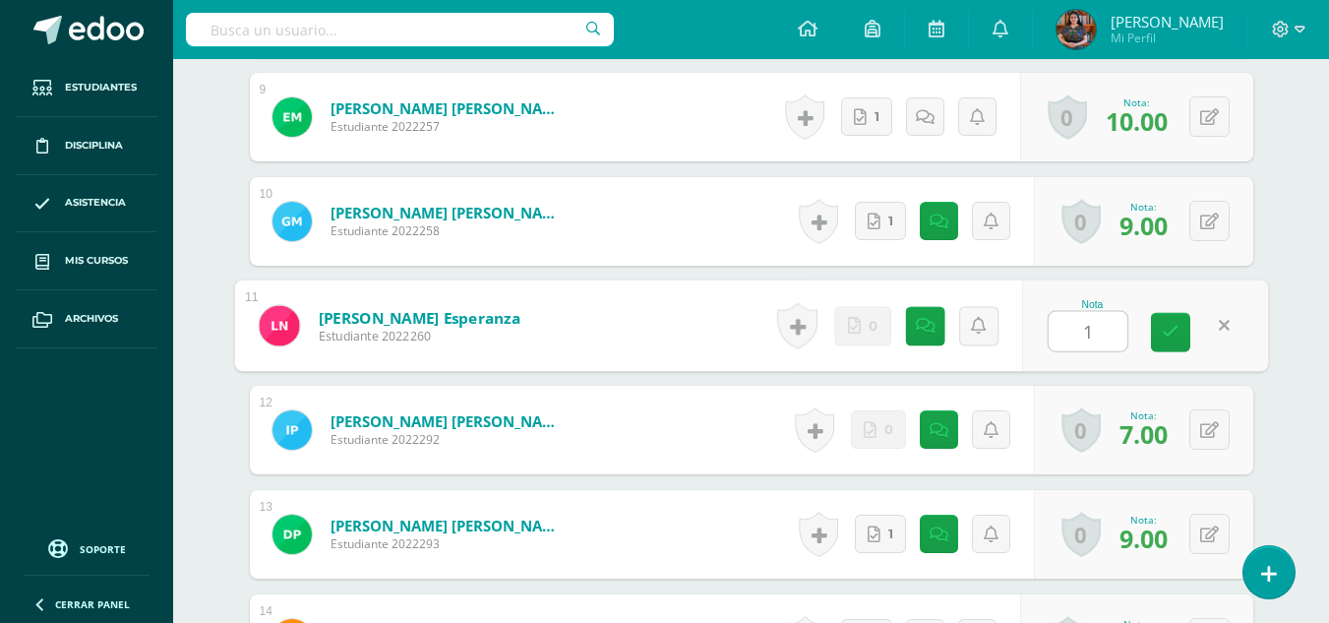
type input "10"
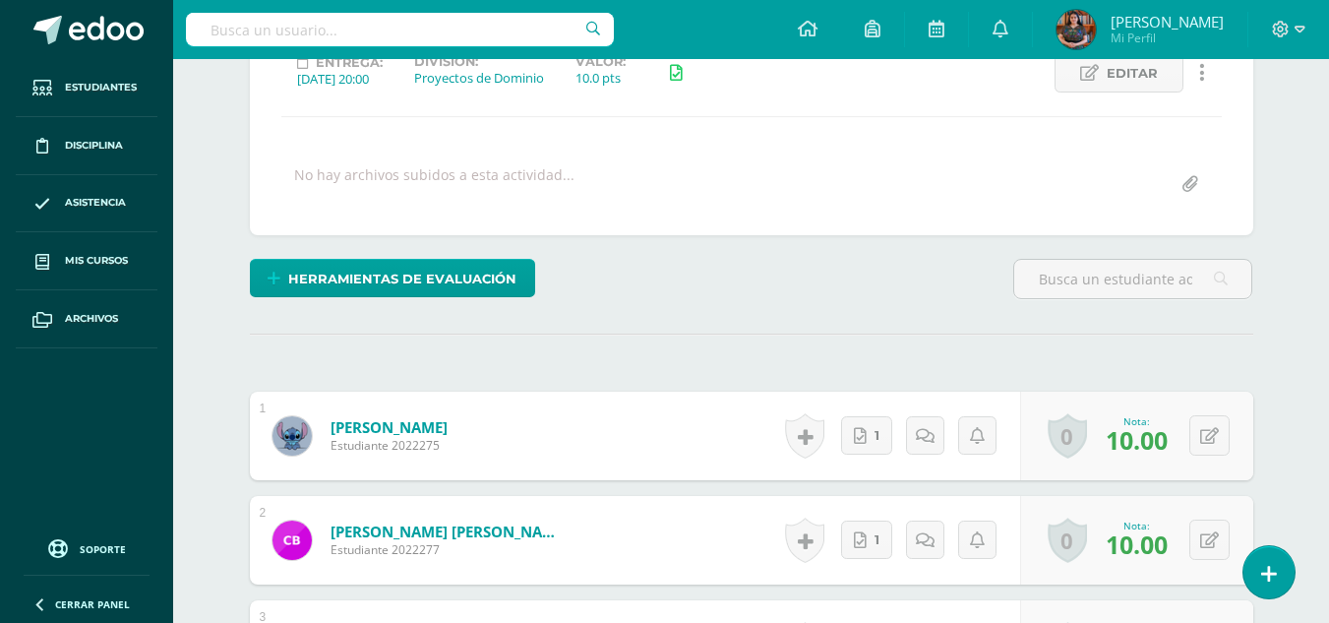
scroll to position [88, 0]
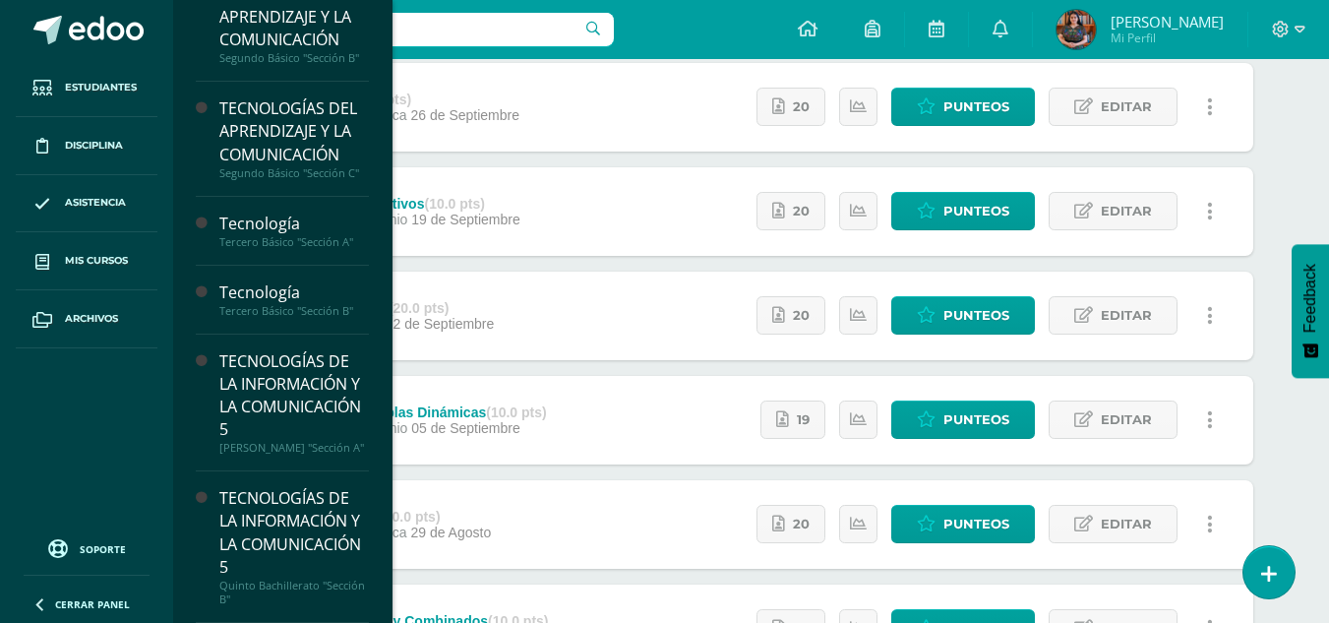
scroll to position [389, 0]
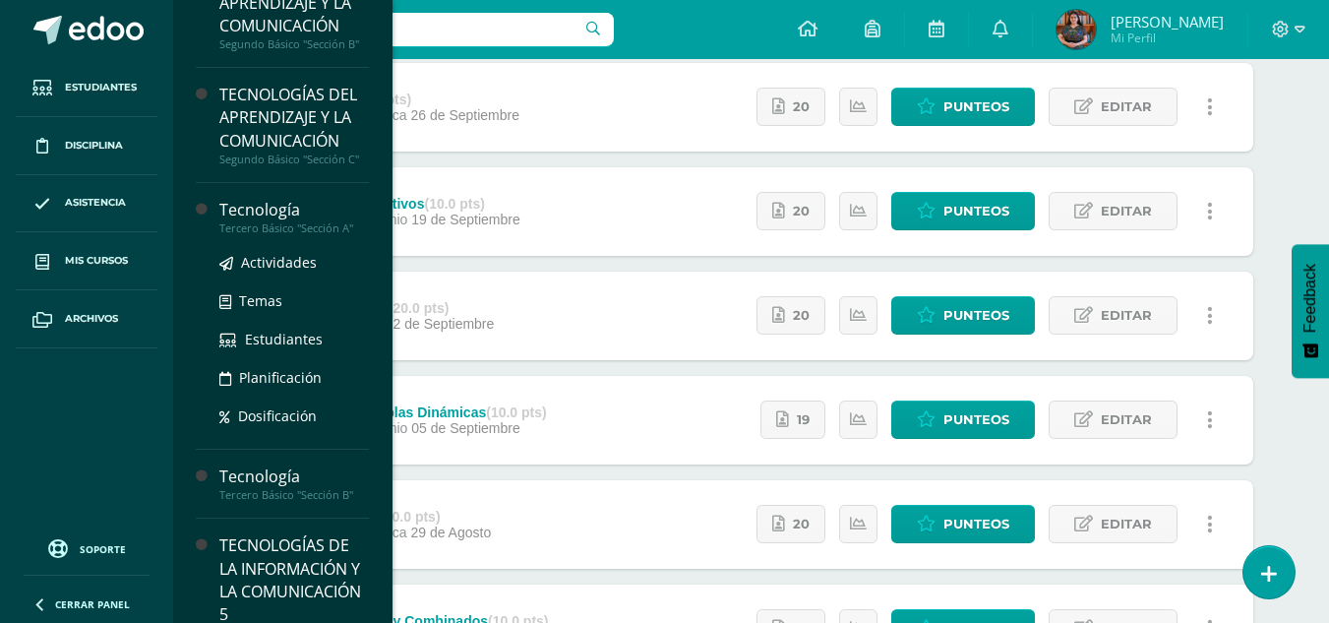
click at [254, 230] on div "Tercero Básico "Sección A"" at bounding box center [293, 228] width 149 height 14
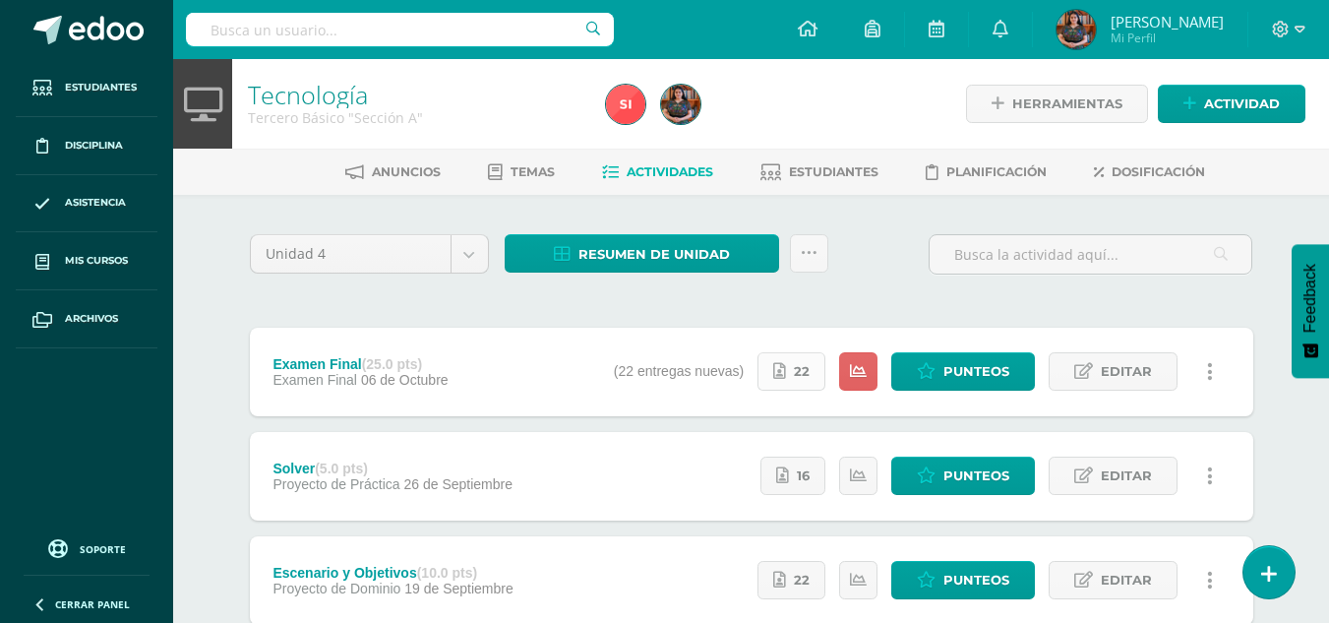
click at [789, 359] on link "22" at bounding box center [791, 371] width 68 height 38
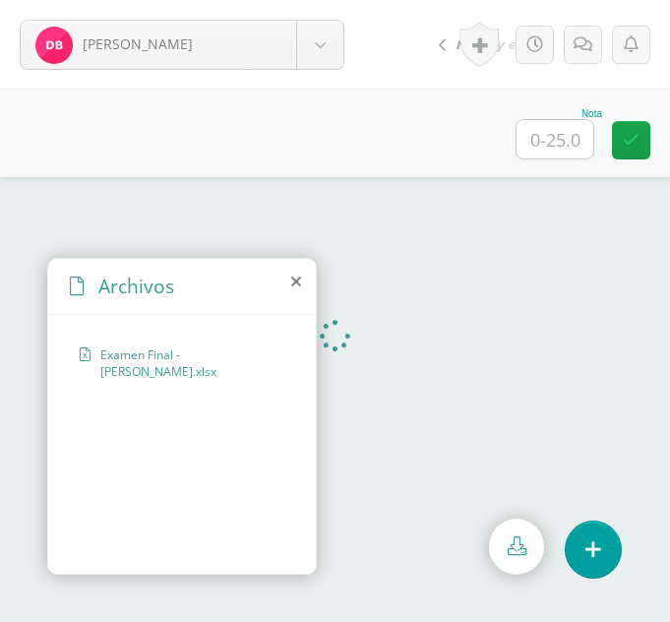
click at [295, 281] on icon at bounding box center [296, 281] width 10 height 16
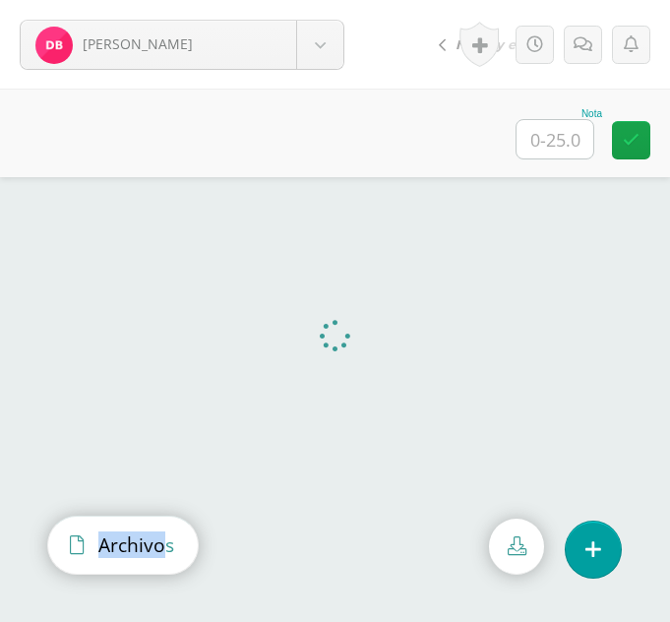
click at [100, 557] on span "Archivos" at bounding box center [136, 544] width 76 height 27
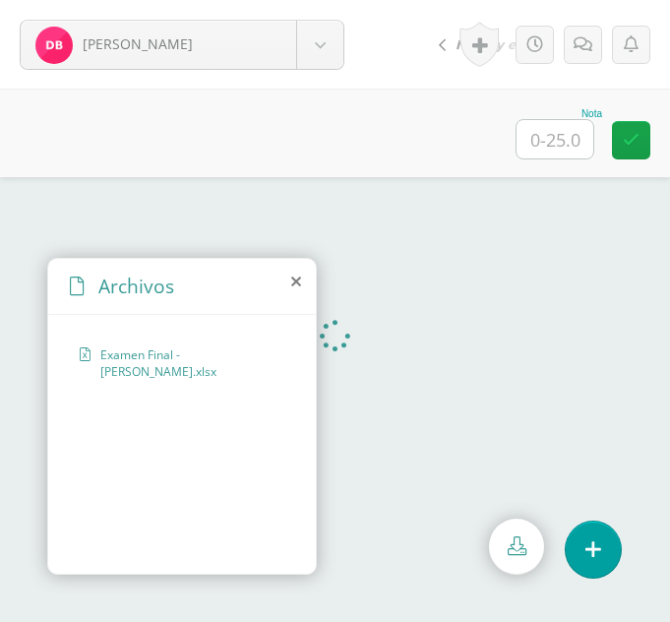
click at [295, 283] on icon at bounding box center [296, 281] width 10 height 16
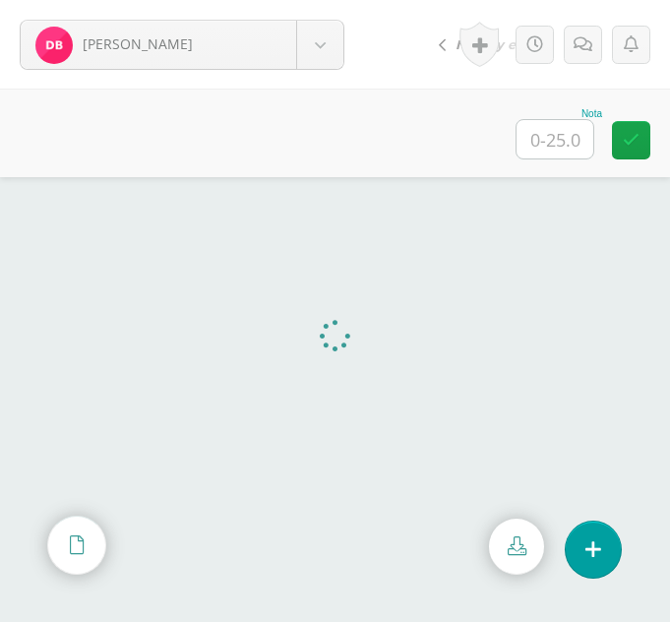
click at [549, 156] on input "text" at bounding box center [554, 139] width 77 height 38
type input "25"
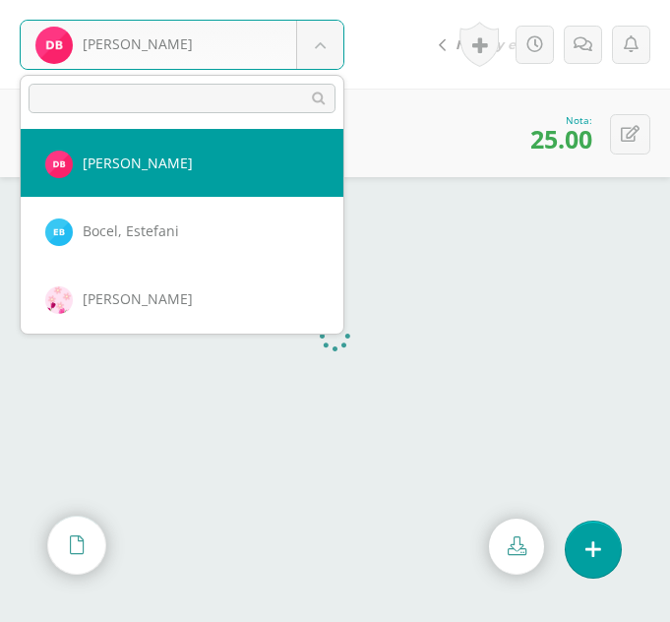
click at [318, 0] on body "Balam, Delia Balam, Delia Bocel, Estefani Bocel, Rosalina Chumil, Yojana Cojtín…" at bounding box center [335, 0] width 670 height 0
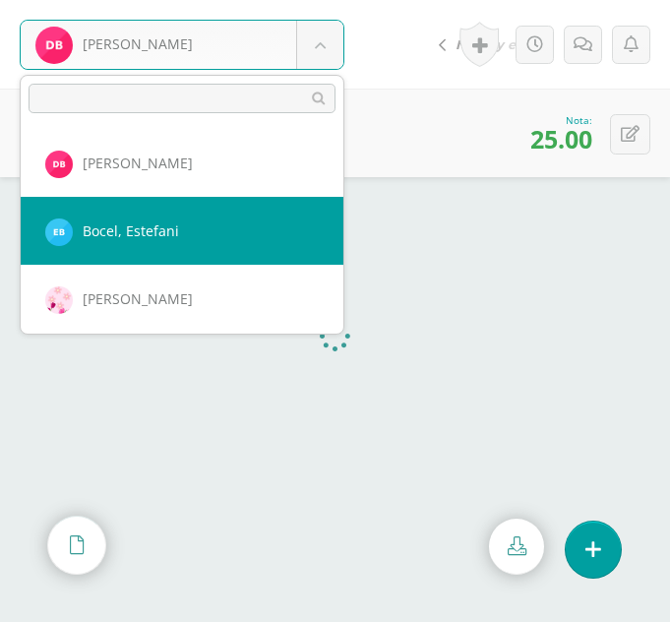
select select "268"
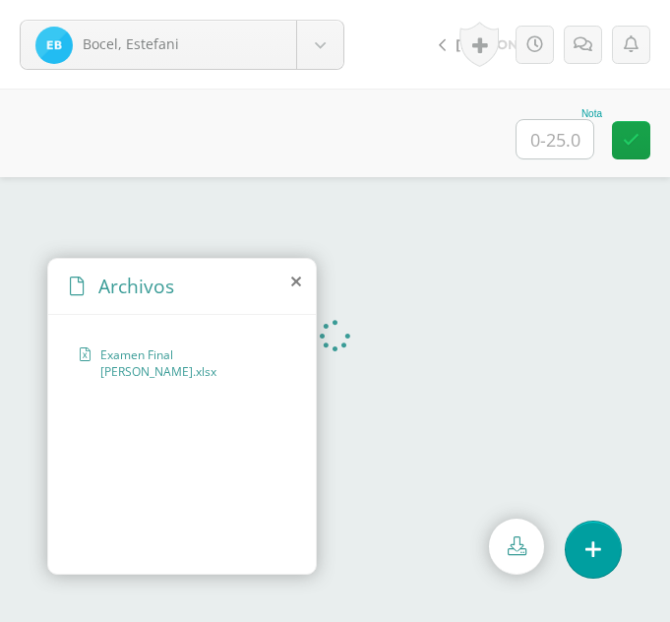
click at [297, 282] on icon at bounding box center [296, 281] width 10 height 16
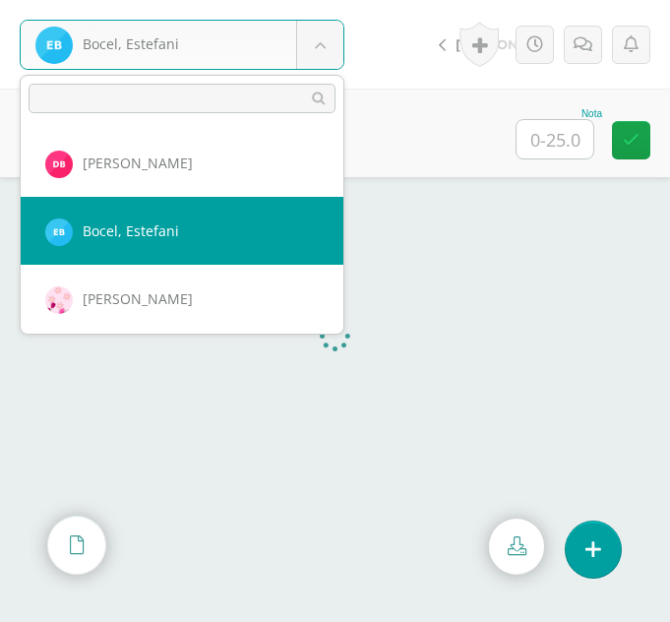
click at [332, 0] on body "Bocel, Estefani Balam, Delia Bocel, Estefani Bocel, Rosalina Chumil, Yojana Coj…" at bounding box center [335, 0] width 670 height 0
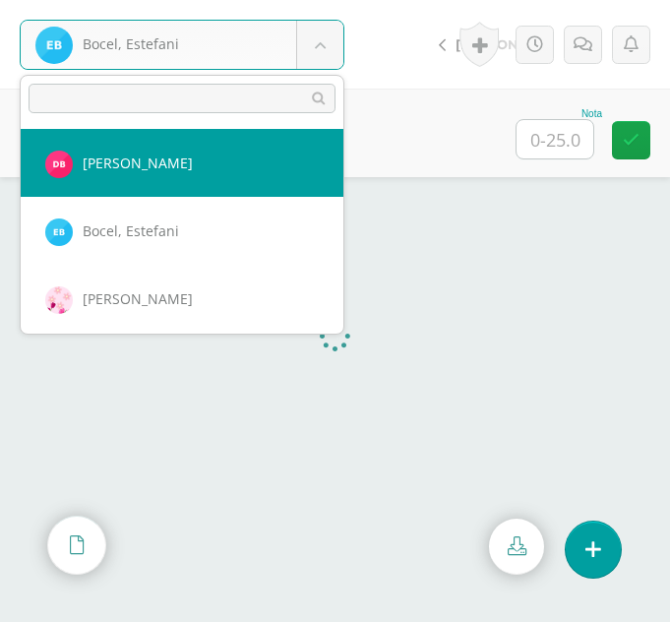
select select "266"
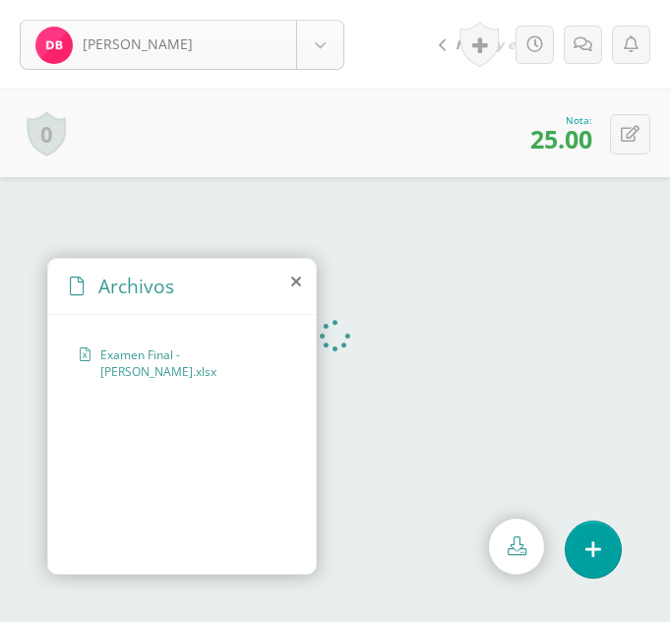
click at [303, 0] on body "[PERSON_NAME] [PERSON_NAME] [PERSON_NAME] [PERSON_NAME] [GEOGRAPHIC_DATA][PERSO…" at bounding box center [335, 0] width 670 height 0
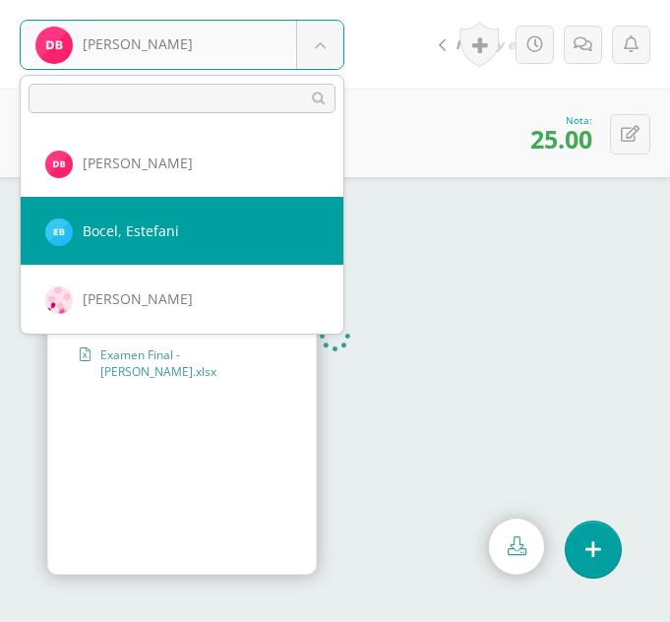
select select "268"
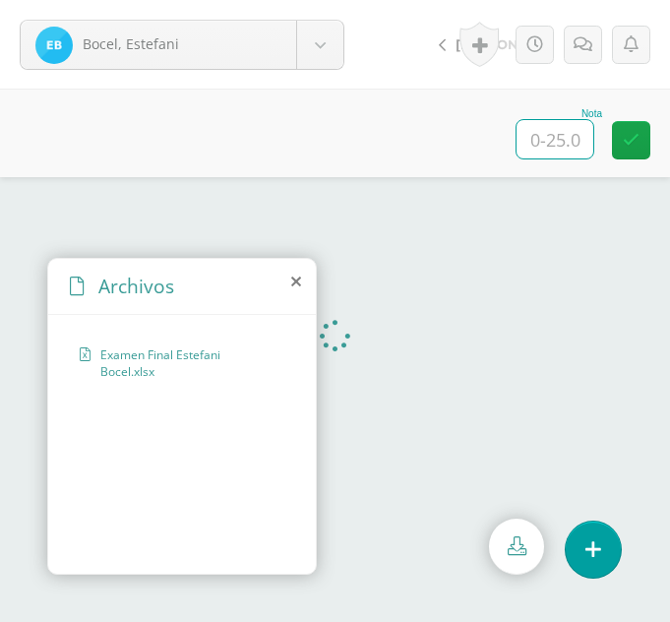
click at [578, 149] on input "text" at bounding box center [554, 139] width 77 height 38
type input "22"
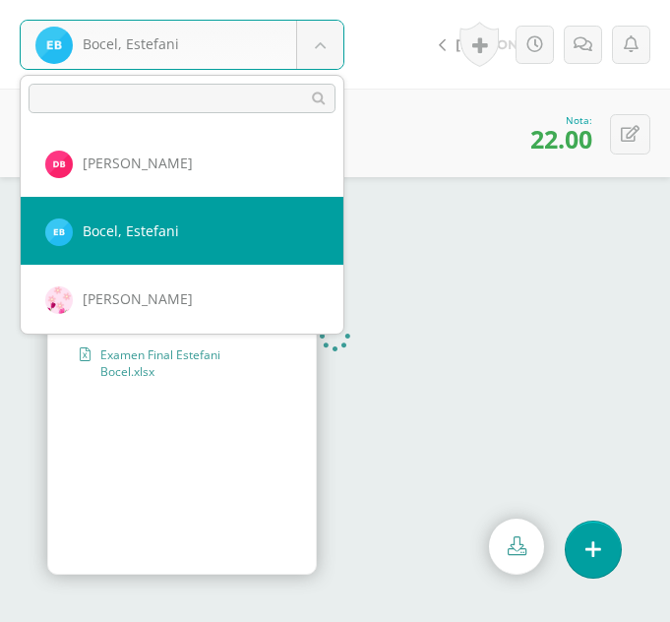
click at [319, 0] on body "Bocel, [PERSON_NAME] [PERSON_NAME] [PERSON_NAME] [PERSON_NAME] [GEOGRAPHIC_DATA…" at bounding box center [335, 0] width 670 height 0
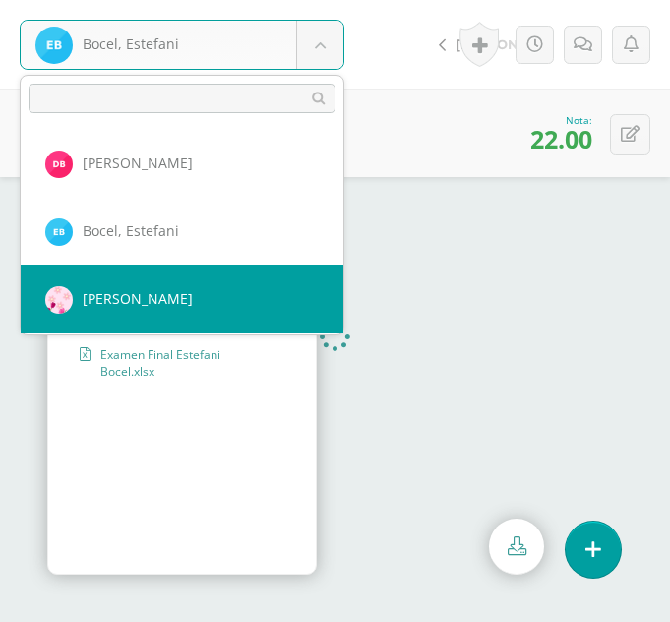
select select "240"
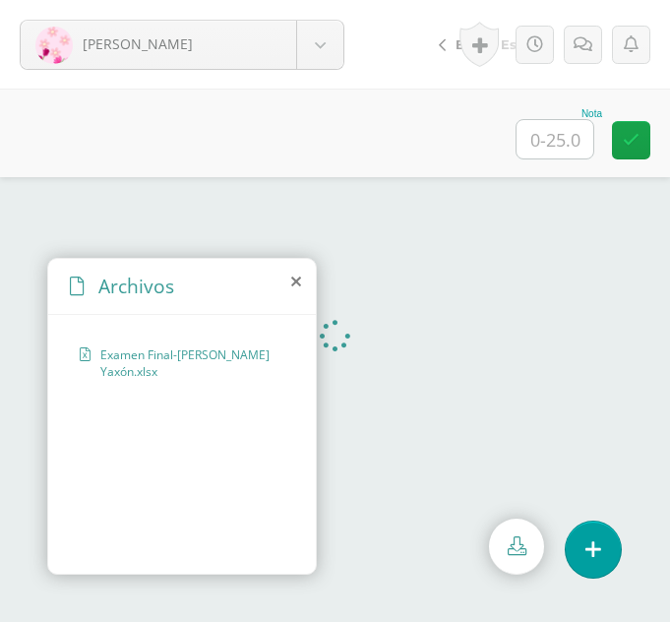
click at [298, 281] on icon at bounding box center [296, 281] width 10 height 16
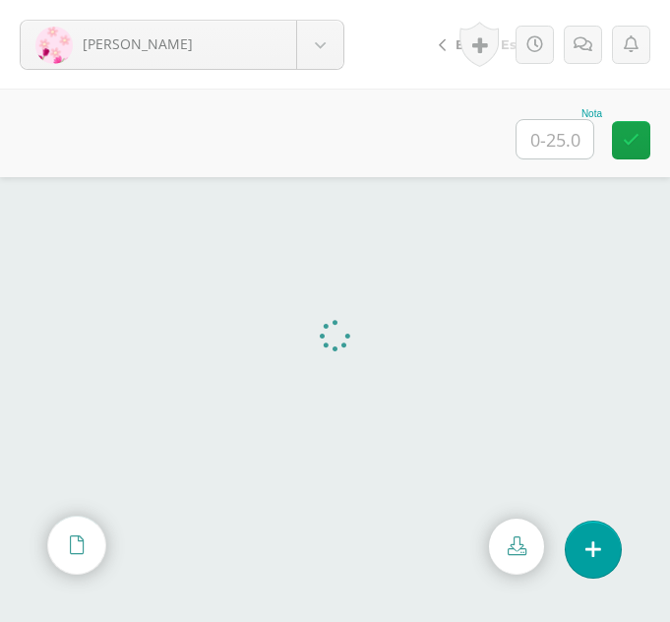
click at [550, 145] on input "text" at bounding box center [554, 139] width 77 height 38
type input "22"
click at [314, 0] on body "[PERSON_NAME] [PERSON_NAME] [PERSON_NAME] [PERSON_NAME] [GEOGRAPHIC_DATA][PERSO…" at bounding box center [335, 0] width 670 height 0
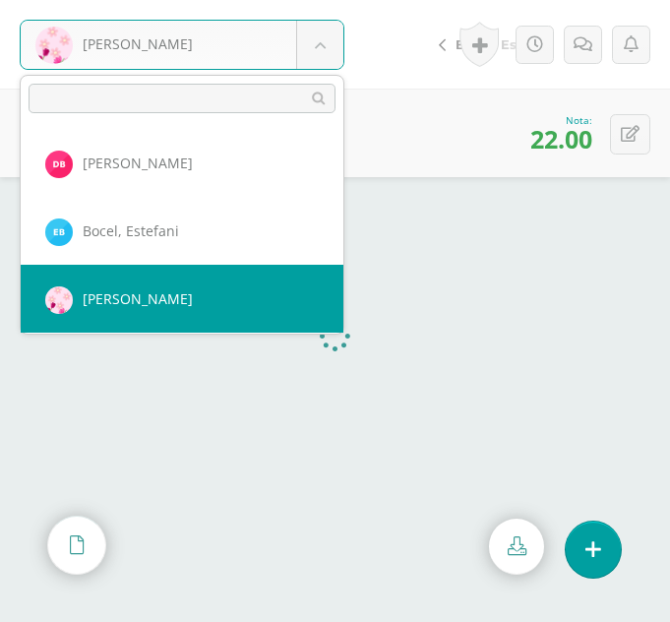
scroll to position [67, 0]
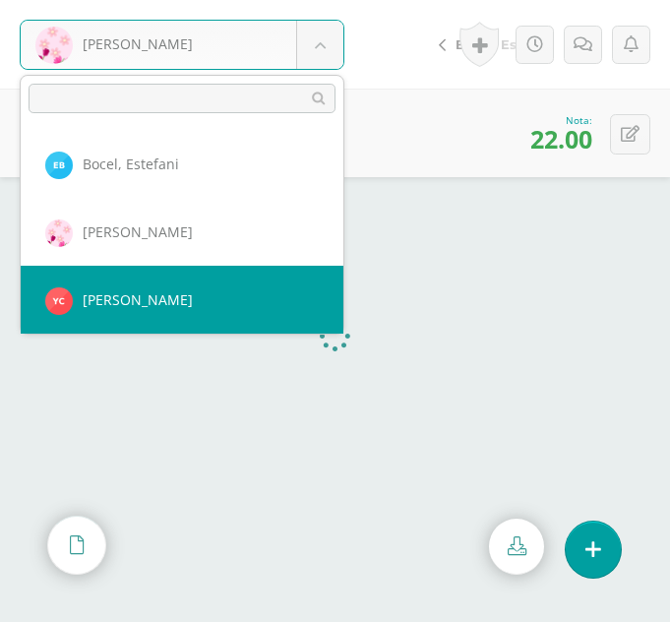
select select "270"
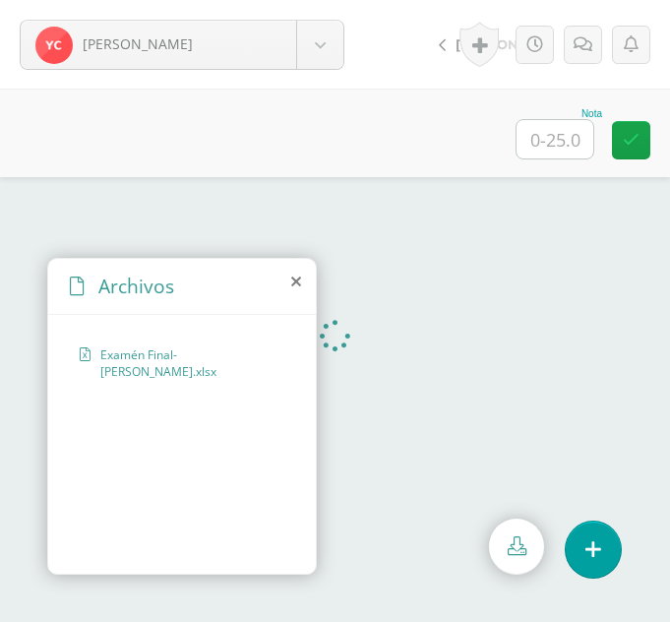
click at [300, 280] on icon at bounding box center [296, 281] width 10 height 16
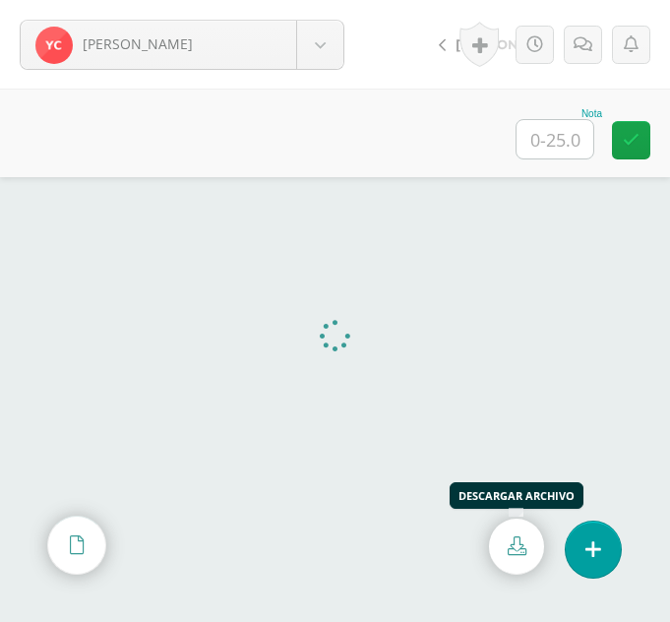
click at [505, 536] on link at bounding box center [516, 546] width 55 height 56
click at [535, 130] on input "text" at bounding box center [554, 139] width 77 height 38
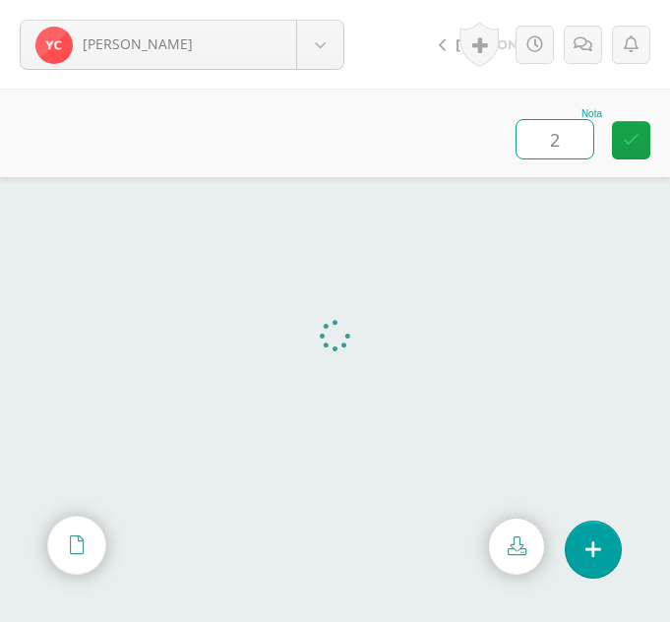
type input "22"
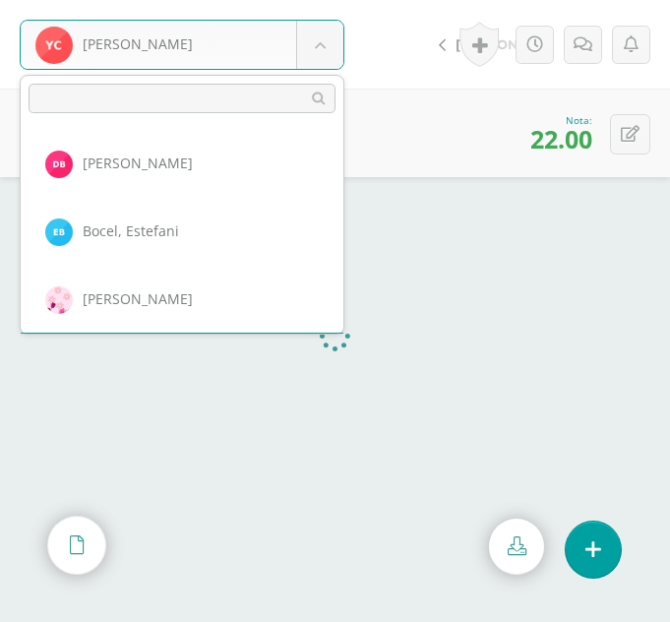
click at [326, 0] on body "Chumil, Yojana Balam, Delia Bocel, Estefani Bocel, Rosalina Chumil, Yojana Cojt…" at bounding box center [335, 0] width 670 height 0
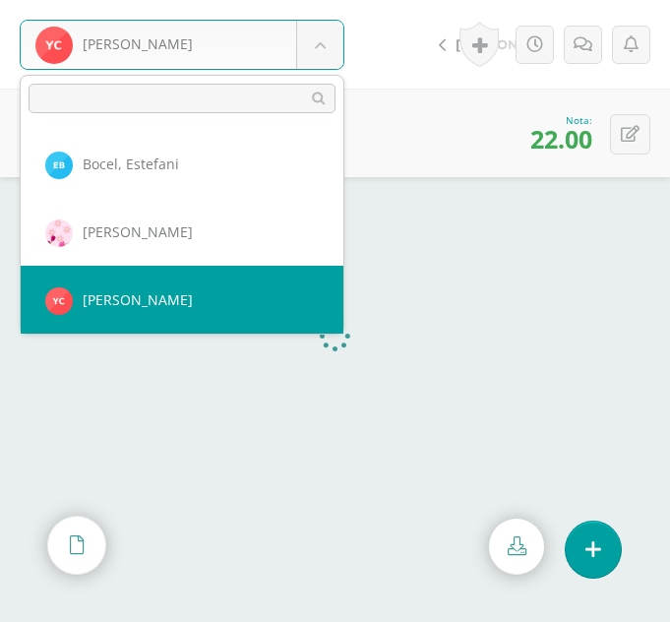
scroll to position [135, 0]
select select "272"
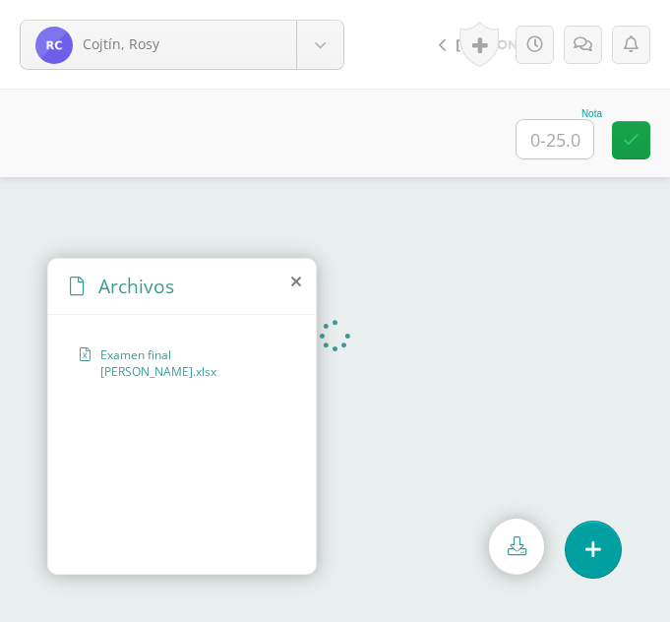
click at [290, 280] on div "Archivos" at bounding box center [182, 287] width 268 height 56
click at [294, 279] on icon at bounding box center [296, 281] width 10 height 16
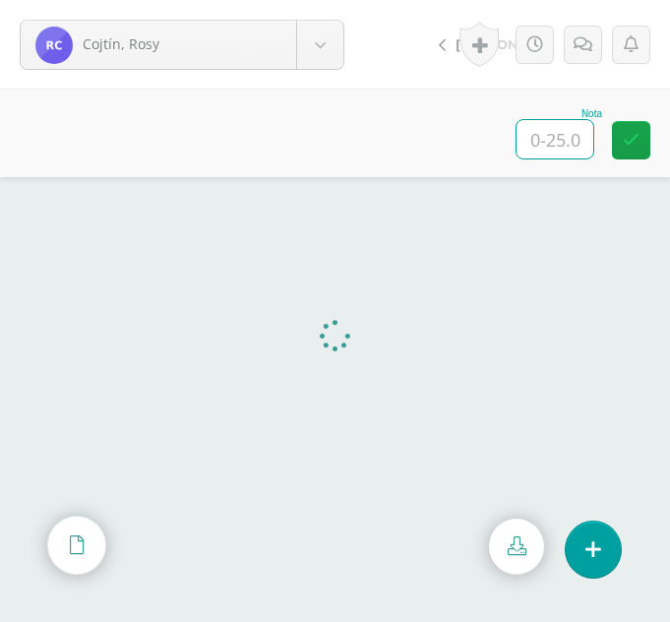
click at [548, 130] on input "text" at bounding box center [554, 139] width 77 height 38
type input "25"
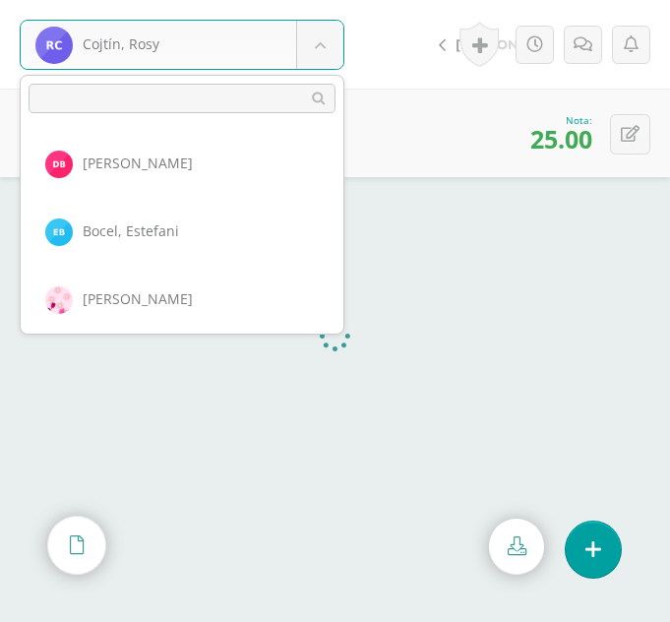
click at [324, 0] on body "Cojtín, Rosy Balam, Delia Bocel, Estefani Bocel, Rosalina Chumil, Yojana Cojtín…" at bounding box center [335, 0] width 670 height 0
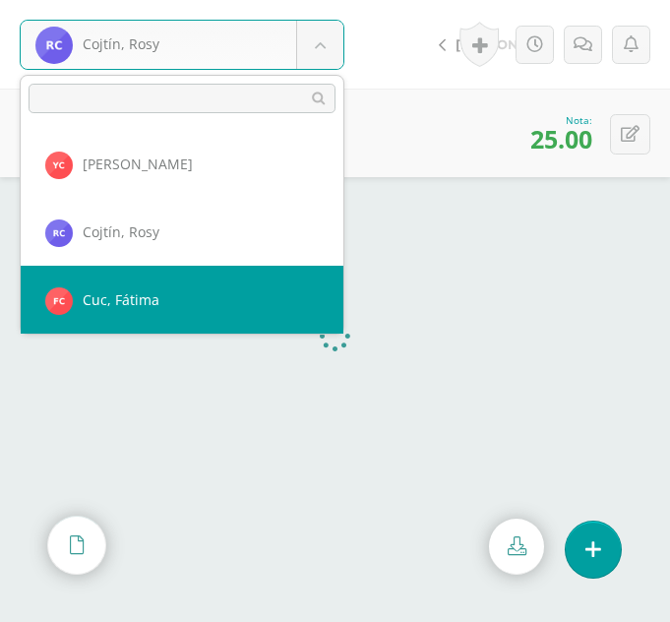
select select "273"
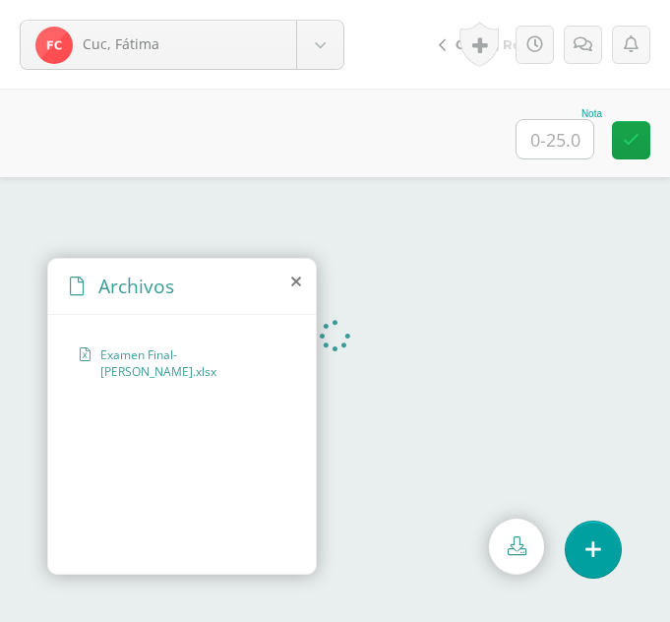
click at [296, 280] on icon at bounding box center [296, 281] width 10 height 16
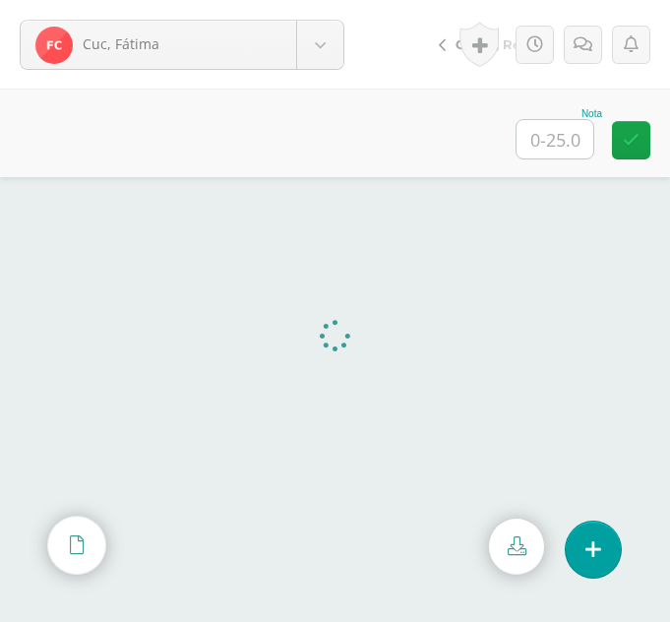
click at [568, 141] on input "text" at bounding box center [554, 139] width 77 height 38
type input "25"
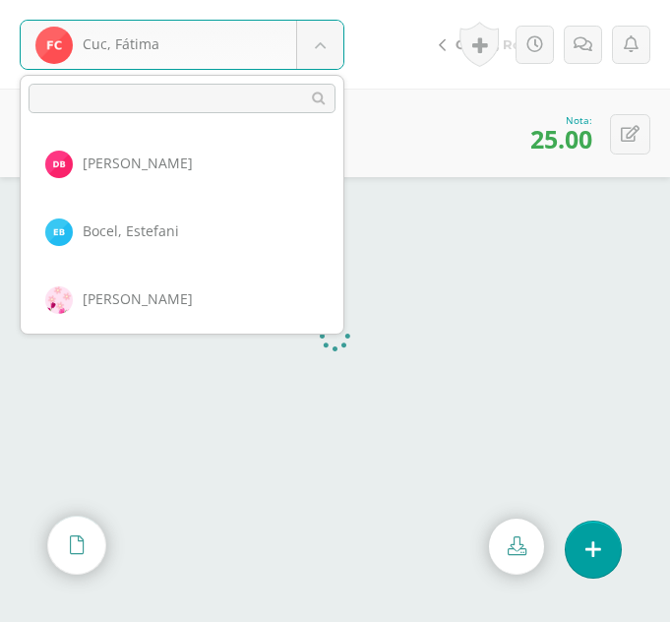
click at [331, 0] on body "Cuc, Fátima Balam, Delia Bocel, Estefani Bocel, Rosalina Chumil, Yojana Cojtín,…" at bounding box center [335, 0] width 670 height 0
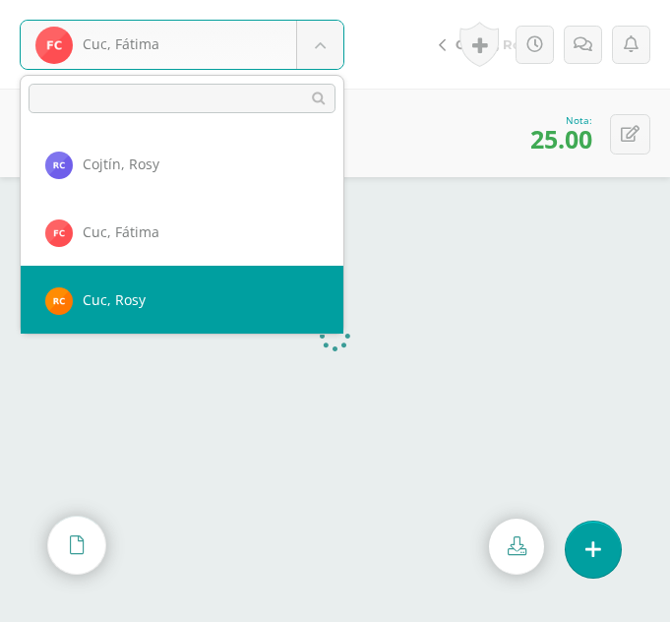
select select "244"
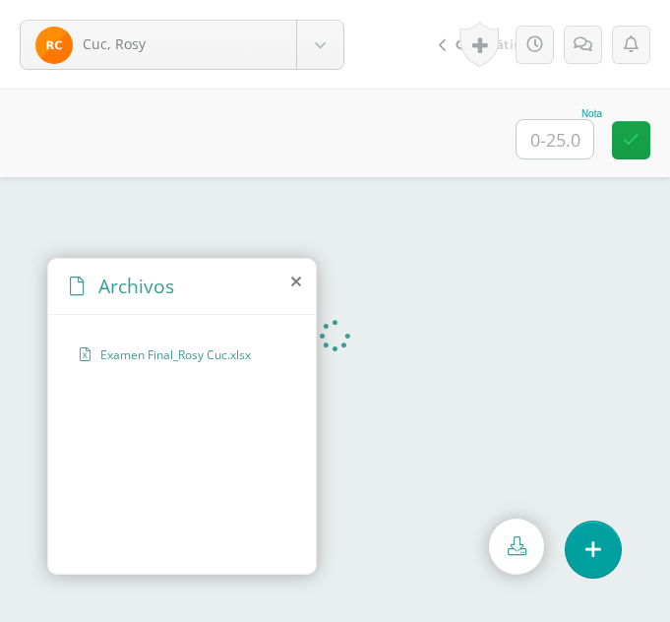
click at [293, 280] on icon at bounding box center [296, 281] width 10 height 16
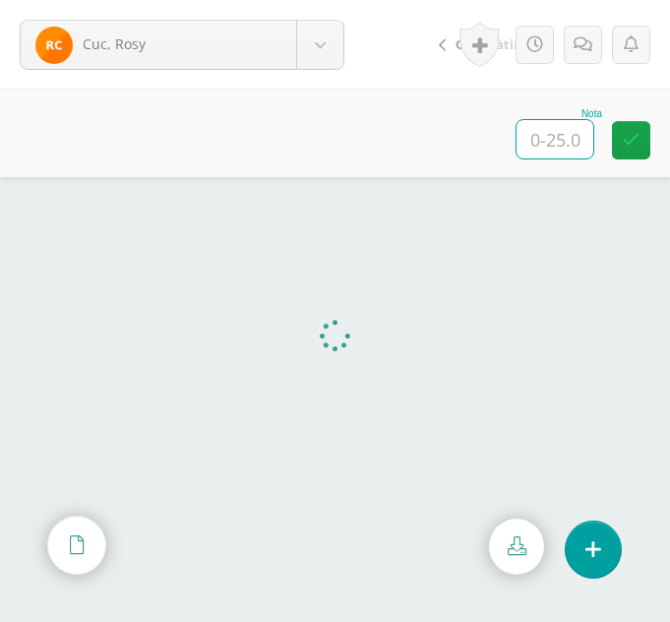
click at [549, 142] on input "text" at bounding box center [554, 139] width 77 height 38
type input "25"
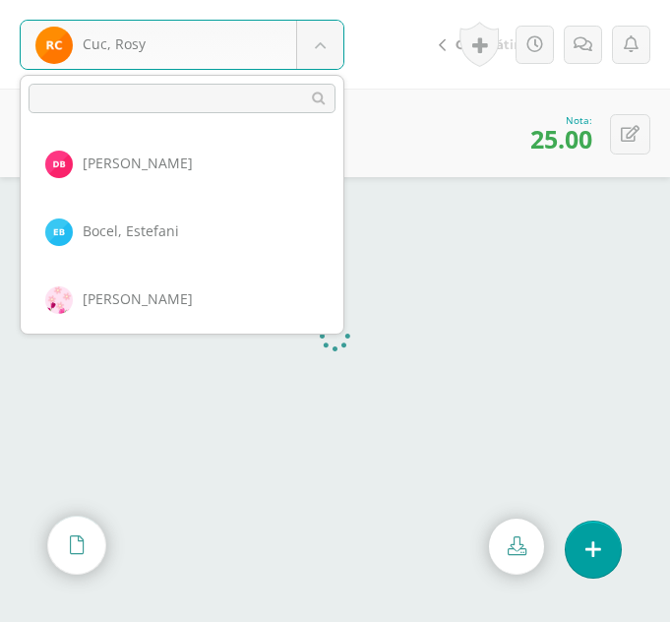
click at [322, 0] on body "Cuc, Rosy Balam, Delia Bocel, Estefani Bocel, Rosalina Chumil, Yojana Cojtín, R…" at bounding box center [335, 0] width 670 height 0
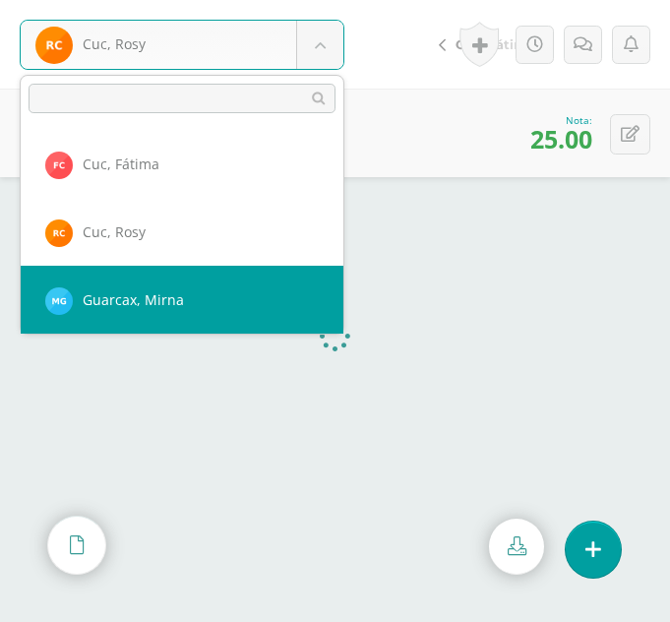
select select "246"
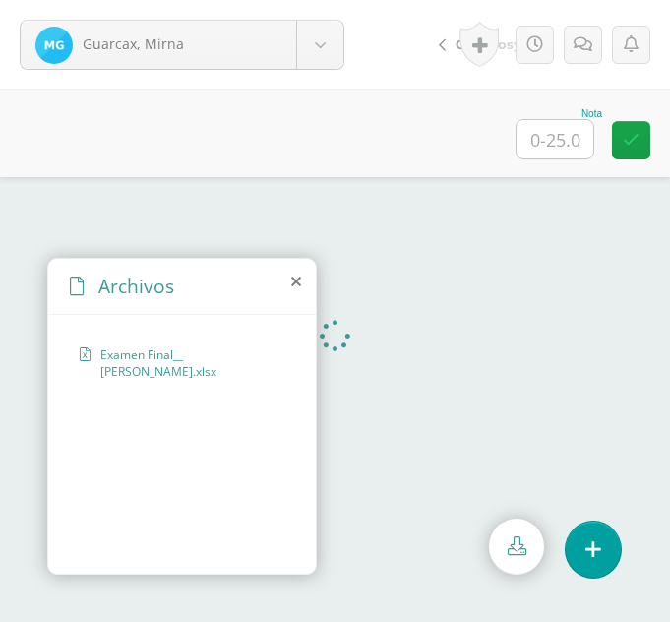
click at [298, 283] on icon at bounding box center [296, 281] width 10 height 16
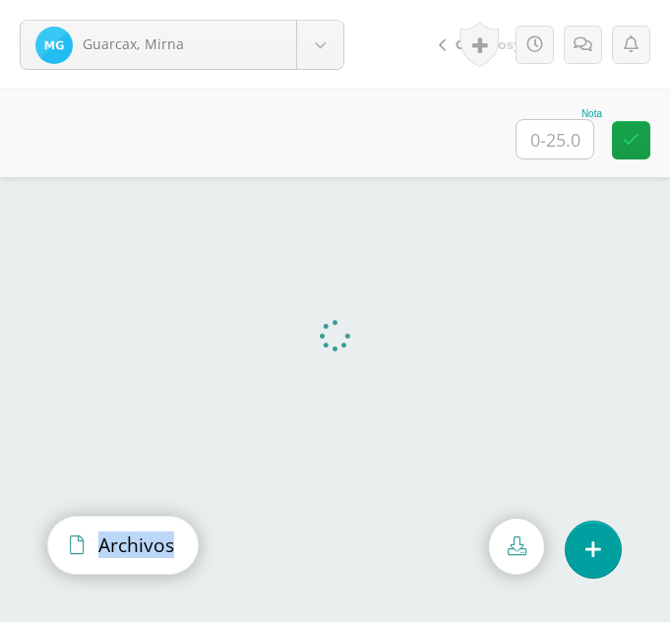
drag, startPoint x: 170, startPoint y: 557, endPoint x: 100, endPoint y: 551, distance: 70.1
click at [100, 551] on span "Archivos" at bounding box center [136, 544] width 76 height 27
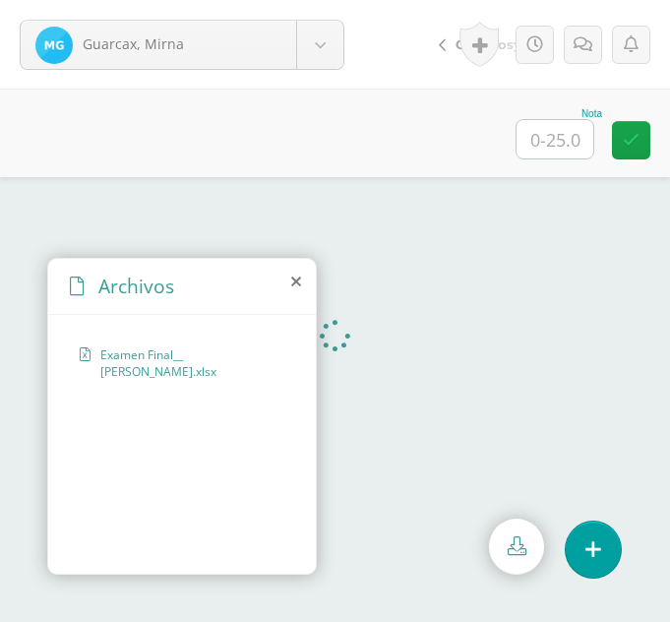
click at [298, 281] on icon at bounding box center [296, 281] width 10 height 16
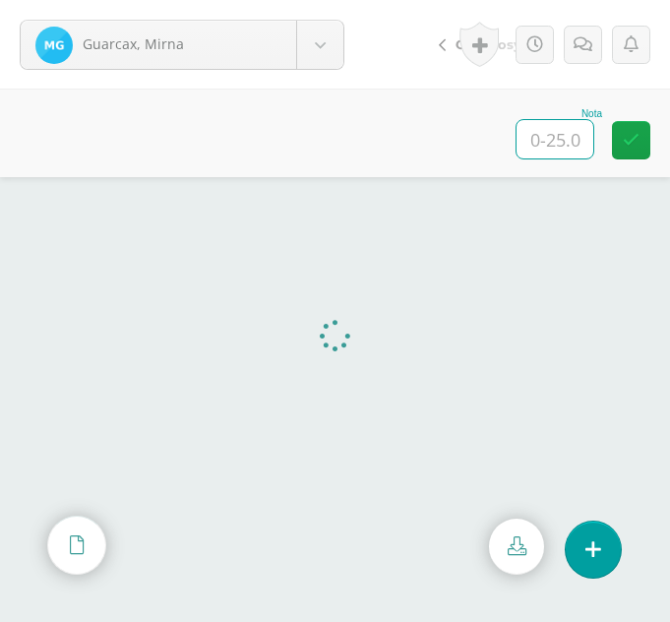
click at [577, 142] on input "text" at bounding box center [554, 139] width 77 height 38
type input "20"
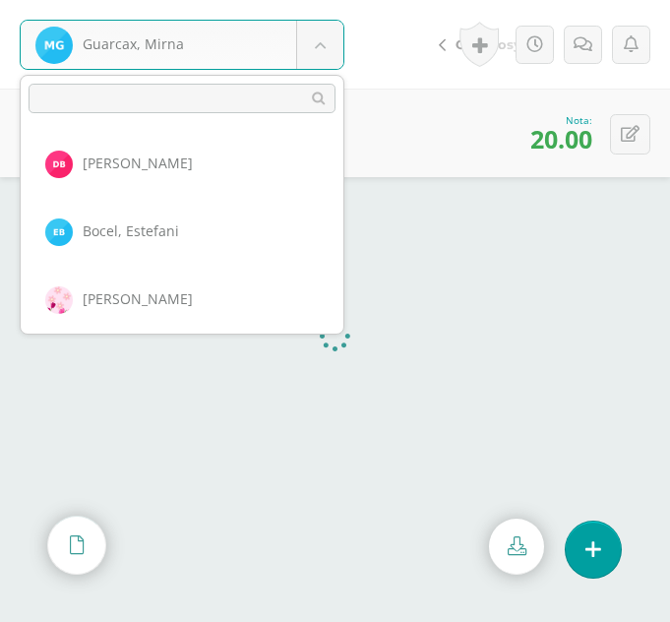
click at [320, 0] on body "Guarcax, Mirna Balam, Delia Bocel, Estefani Bocel, Rosalina Chumil, Yojana Cojt…" at bounding box center [335, 0] width 670 height 0
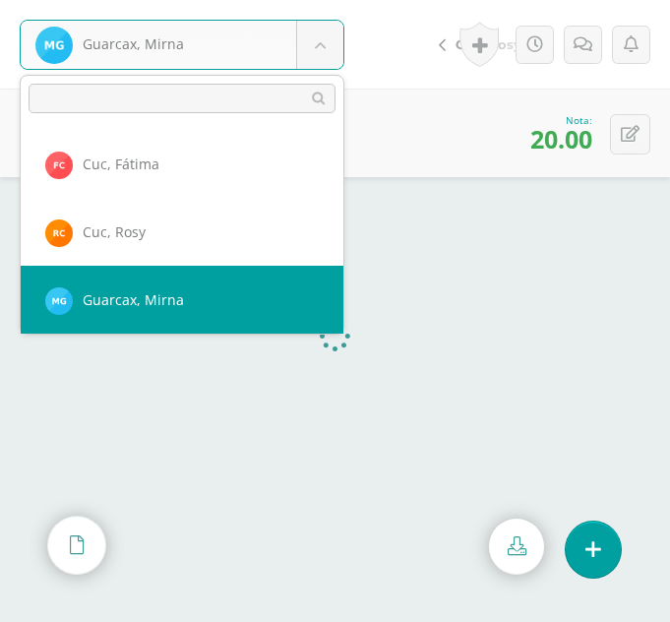
scroll to position [406, 0]
select select "276"
